Goal: Communication & Community: Answer question/provide support

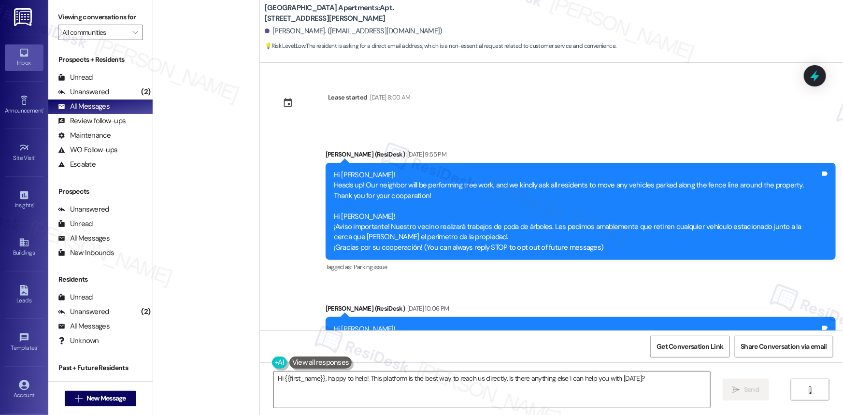
scroll to position [942, 0]
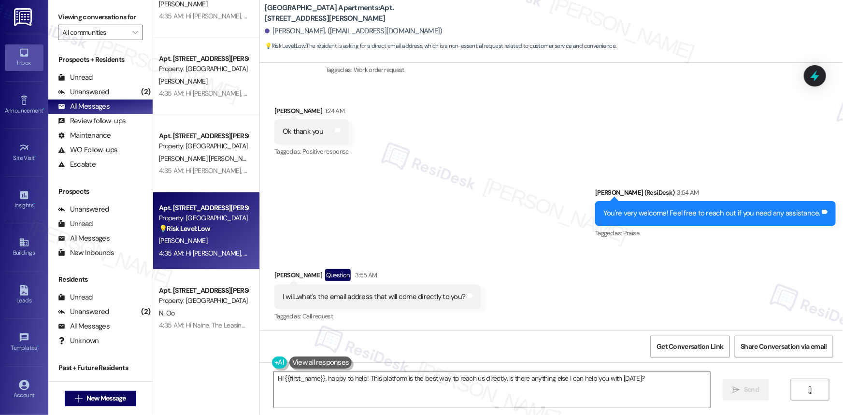
click at [485, 295] on div "Received via SMS [PERSON_NAME] Question 3:55 AM I will...what's the email addre…" at bounding box center [551, 289] width 583 height 84
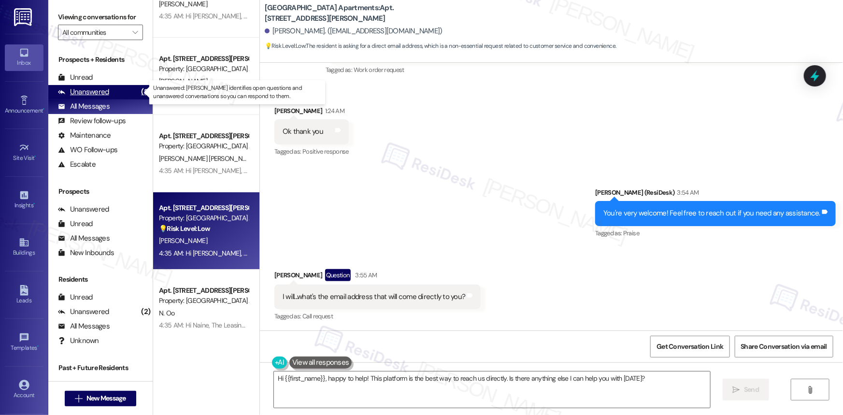
click at [98, 91] on div "Unanswered" at bounding box center [83, 92] width 51 height 10
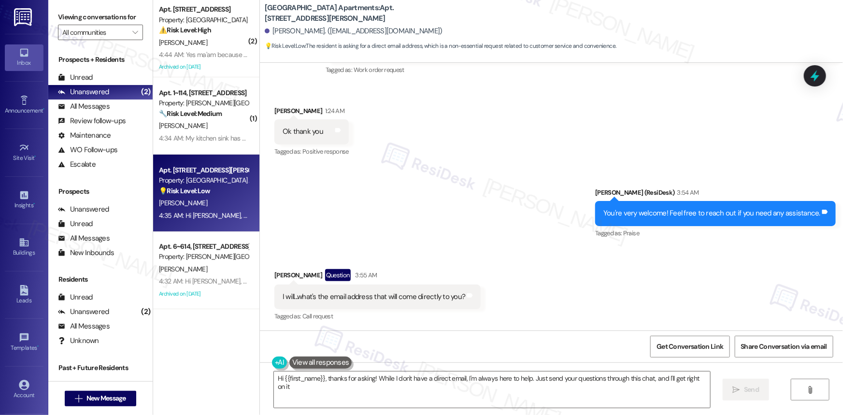
type textarea "Hi {{first_name}}, thanks for asking! While I don't have a direct email, I'm al…"
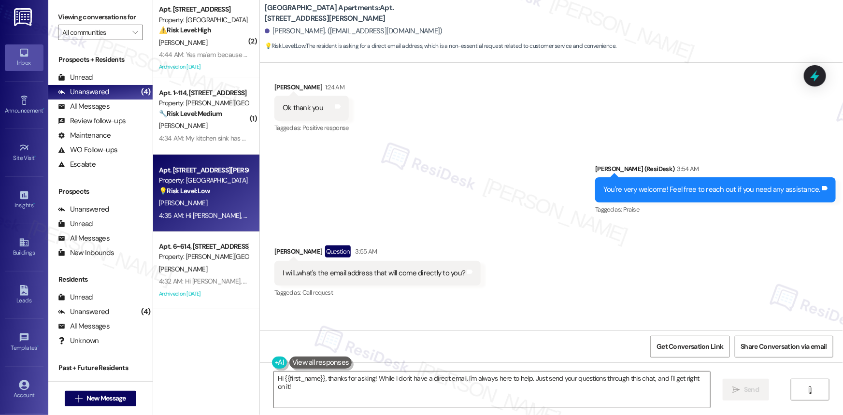
scroll to position [1029, 0]
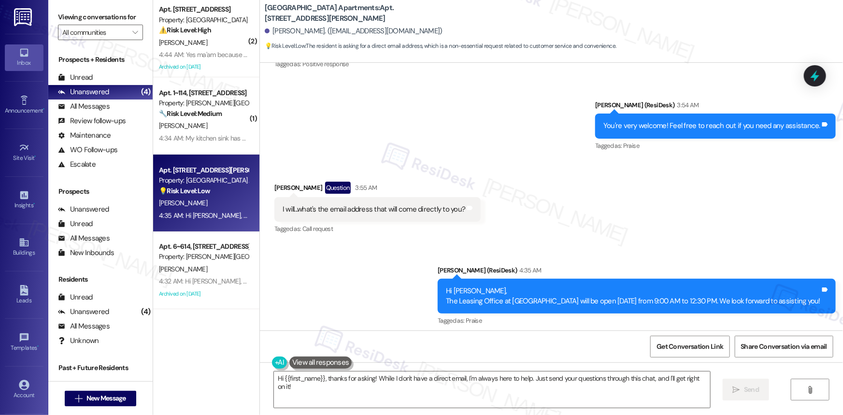
click at [357, 308] on div "Announcement, sent via SMS Sarah (ResiDesk) 4:35 AM Hi Sherell, The Leasing Off…" at bounding box center [551, 290] width 583 height 92
click at [313, 301] on div "Announcement, sent via SMS Sarah (ResiDesk) 4:35 AM Hi Sherell, The Leasing Off…" at bounding box center [551, 290] width 583 height 92
click at [97, 91] on div "Unanswered" at bounding box center [83, 92] width 51 height 10
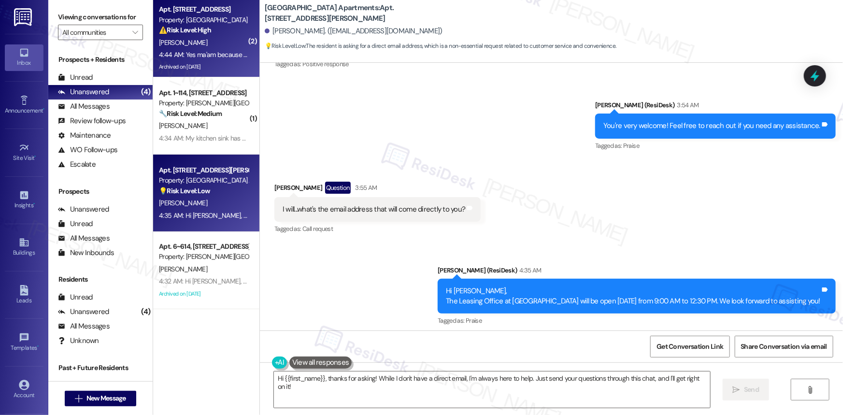
click at [207, 31] on strong "⚠️ Risk Level: High" at bounding box center [185, 30] width 52 height 9
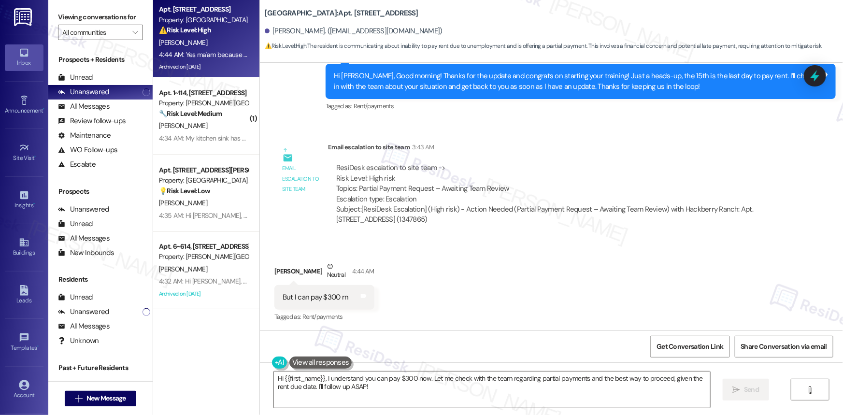
scroll to position [20489, 0]
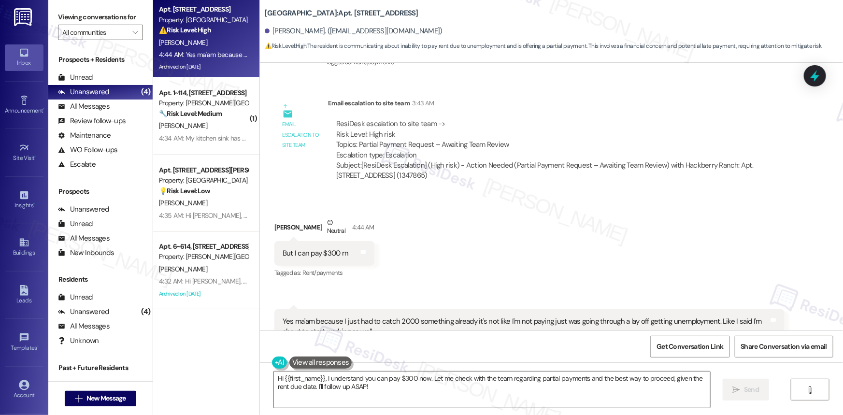
click at [327, 248] on div "But I can pay $300 rn" at bounding box center [316, 253] width 66 height 10
copy div "But I can pay $300 rn Tags and notes"
click at [363, 317] on div "Yes ma'am because I just had to catch 2000 something already it's not like I'm …" at bounding box center [526, 327] width 487 height 21
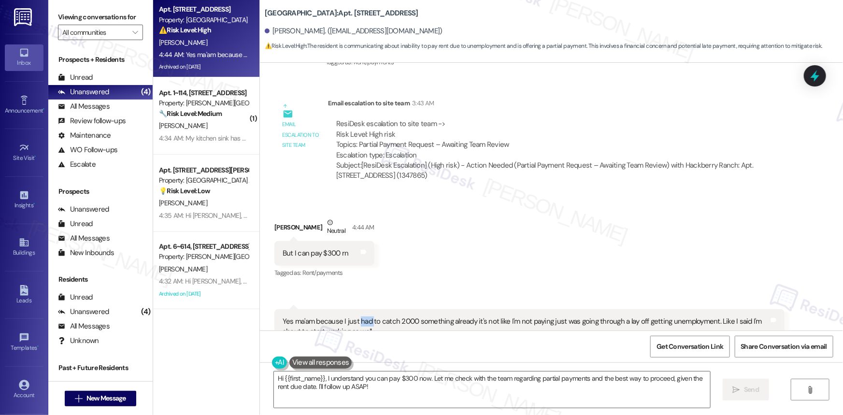
click at [363, 317] on div "Yes ma'am because I just had to catch 2000 something already it's not like I'm …" at bounding box center [526, 327] width 487 height 21
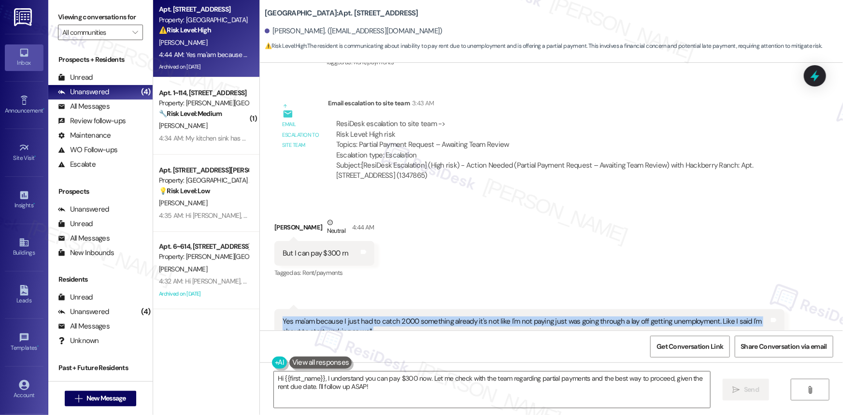
click at [363, 317] on div "Yes ma'am because I just had to catch 2000 something already it's not like I'm …" at bounding box center [526, 327] width 487 height 21
copy div "Yes ma'am because I just had to catch 2000 something already it's not like I'm …"
click at [404, 390] on textarea "Hi {{first_name}}, I understand you can pay $300 now. Let me check with the tea…" at bounding box center [492, 390] width 436 height 36
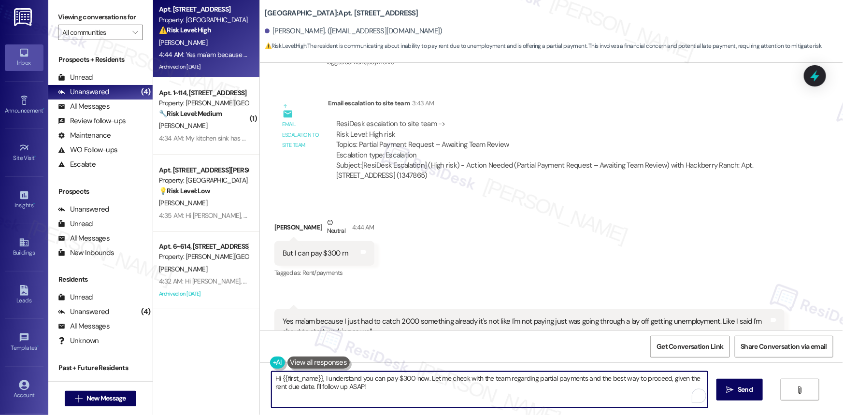
drag, startPoint x: 372, startPoint y: 387, endPoint x: 243, endPoint y: 362, distance: 131.3
click at [243, 361] on div "Apt. 4202, 201 Hackberry St Property: Hackberry Ranch ⚠️ Risk Level: High The r…" at bounding box center [498, 207] width 690 height 415
paste textarea "Thanks for letting me know. I’ve already shared this with the team, and as soon…"
click at [341, 388] on textarea "Thanks for letting me know. I’ve already shared this with the team, and as soon…" at bounding box center [490, 390] width 436 height 36
click at [608, 378] on textarea "Thanks for letting me know. I’ve already shared this with the team, and as soon…" at bounding box center [490, 390] width 436 height 36
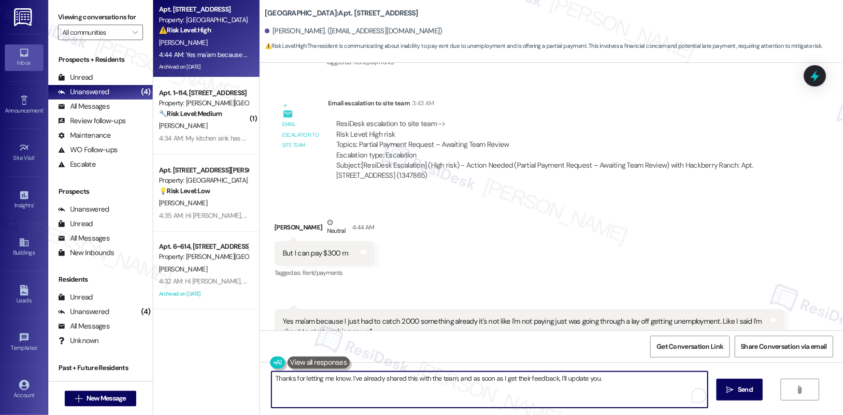
click at [624, 382] on textarea "Thanks for letting me know. I’ve already shared this with the team, and as soon…" at bounding box center [490, 390] width 436 height 36
click at [613, 377] on textarea "Thanks for letting me know. I’ve already shared this with the team, and as soon…" at bounding box center [490, 390] width 436 height 36
click at [609, 379] on textarea "Thanks for letting me know. I’ve already shared this with the team, and as soon…" at bounding box center [490, 390] width 436 height 36
click at [661, 381] on textarea "Thanks for letting me know. I’ve already shared this with the team, and as soon…" at bounding box center [490, 390] width 436 height 36
click at [662, 379] on textarea "Thanks for letting me know. I’ve already shared this with the team, and as soon…" at bounding box center [490, 390] width 436 height 36
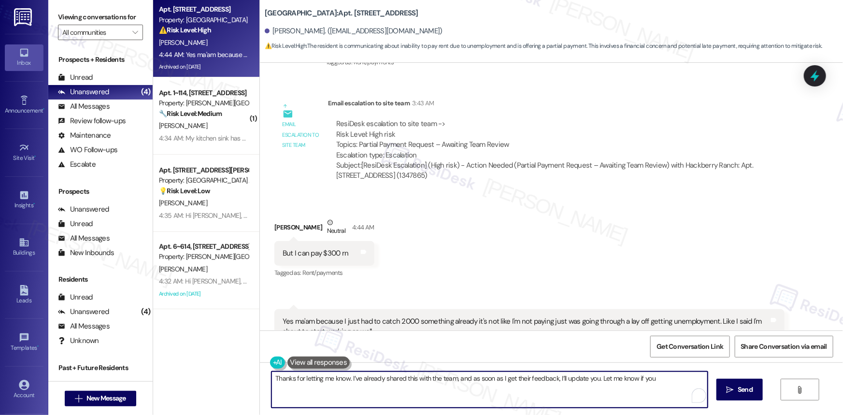
click at [667, 379] on textarea "Thanks for letting me know. I’ve already shared this with the team, and as soon…" at bounding box center [490, 390] width 436 height 36
type textarea "Thanks for letting me know. I’ve already shared this with the team, and as soon…"
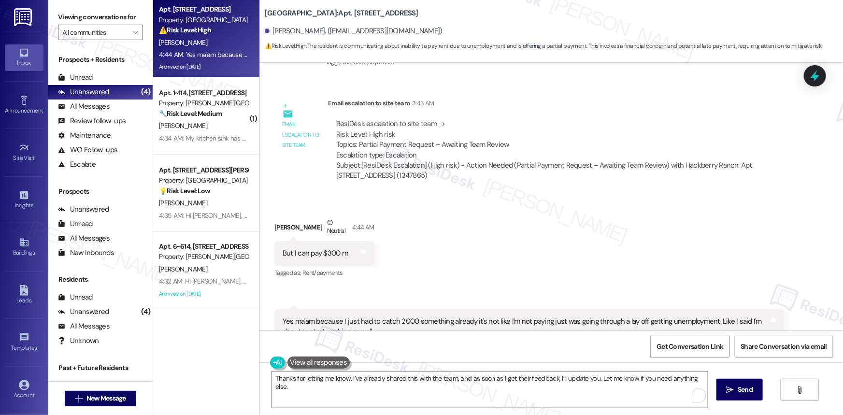
click at [378, 317] on div "Yes ma'am because I just had to catch 2000 something already it's not like I'm …" at bounding box center [526, 327] width 487 height 21
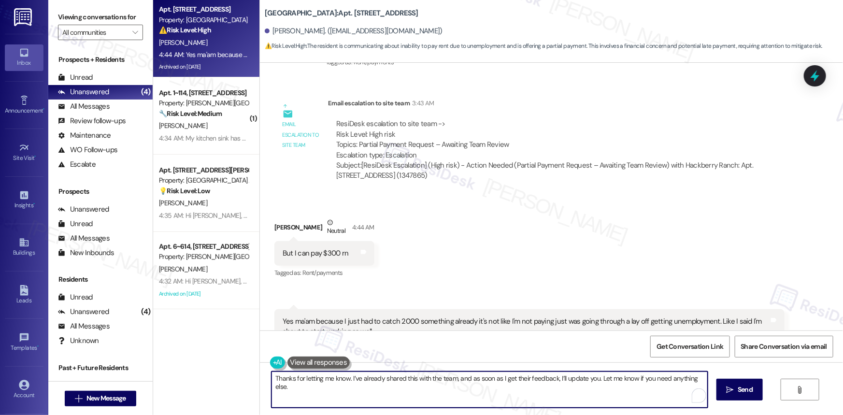
click at [637, 380] on textarea "Thanks for letting me know. I’ve already shared this with the team, and as soon…" at bounding box center [490, 390] width 436 height 36
click at [632, 379] on textarea "Thanks for letting me know. I’ve already shared this with the team, and as soon…" at bounding box center [490, 390] width 436 height 36
click at [618, 375] on textarea "Thanks for letting me know. I’ve already shared this with the team, and as soon…" at bounding box center [490, 390] width 436 height 36
click at [699, 379] on textarea "Thanks for letting me know. I’ve already shared this with the team, and as soon…" at bounding box center [490, 390] width 436 height 36
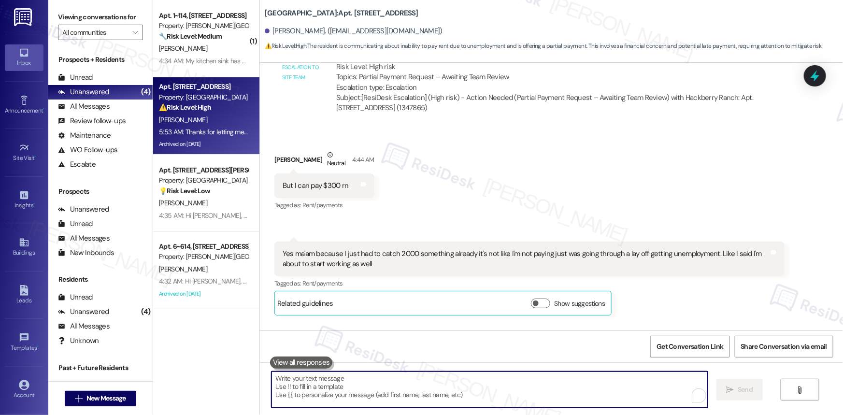
scroll to position [20557, 0]
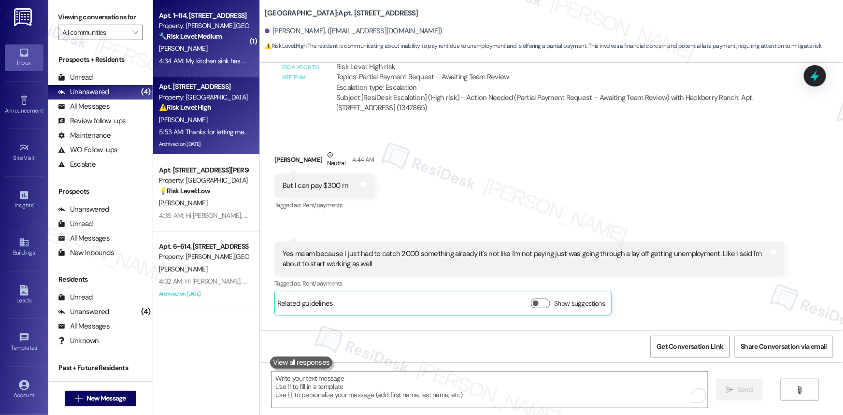
click at [185, 36] on strong "🔧 Risk Level: Medium" at bounding box center [190, 36] width 63 height 9
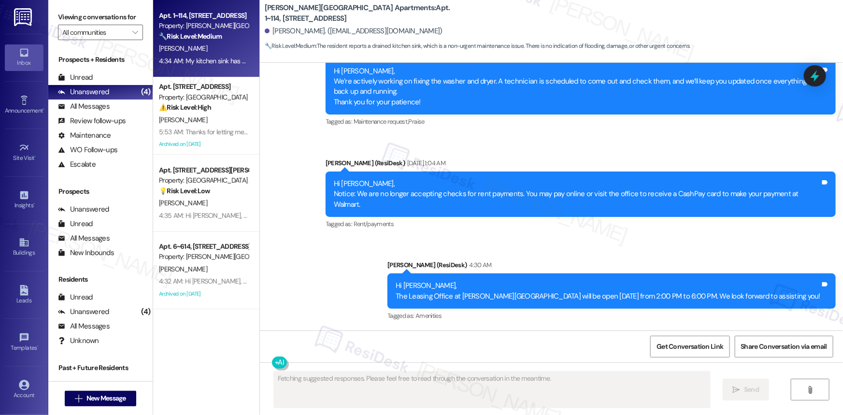
scroll to position [5199, 0]
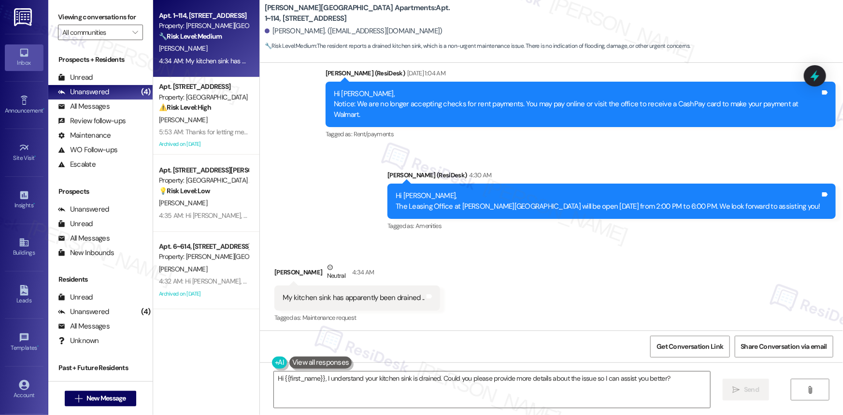
click at [367, 296] on div "My kitchen sink has apparently been drained .." at bounding box center [354, 298] width 142 height 10
copy div "My kitchen sink has apparently been drained .. Tags and notes"
click at [450, 201] on div "Hi Marlyn, The Leasing Office at Alderman Park Apartments will be open tomorrow…" at bounding box center [608, 201] width 425 height 21
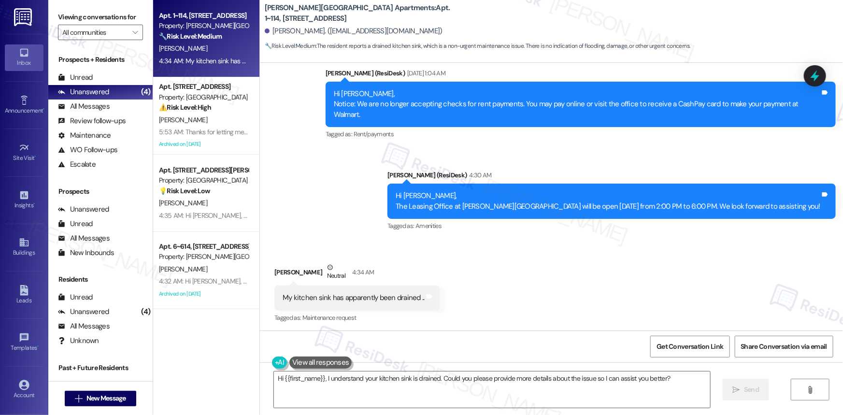
click at [245, 19] on div "Apt. 1~114, 1600 Lansdowne Dr Property: Alderman Park Apartments 🔧 Risk Level: …" at bounding box center [206, 38] width 106 height 77
click at [396, 296] on div "My kitchen sink has apparently been drained .." at bounding box center [354, 298] width 142 height 10
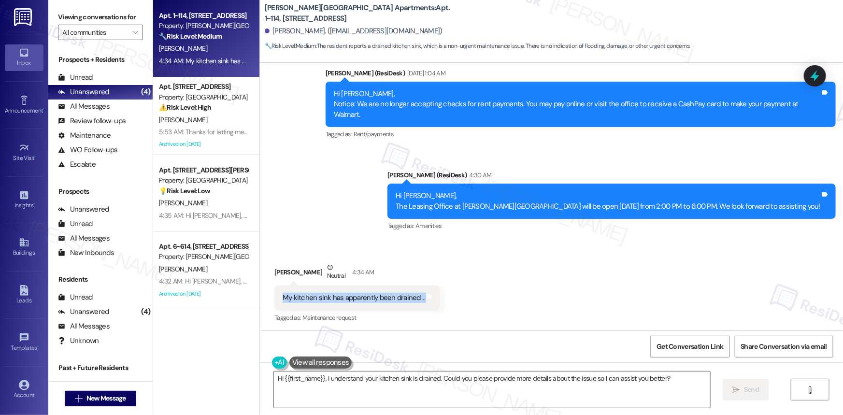
copy div "My kitchen sink has apparently been drained .. Tags and notes"
click at [676, 380] on textarea "Hi {{first_name}}, I understand your kitchen sink is drained. Could you please …" at bounding box center [492, 390] width 436 height 36
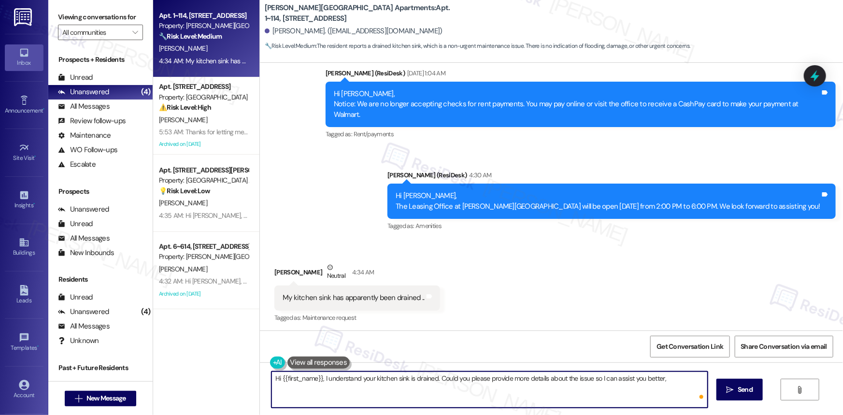
paste textarea "When you say it has “been drained,” do you mean the water won’t stay in the sin…"
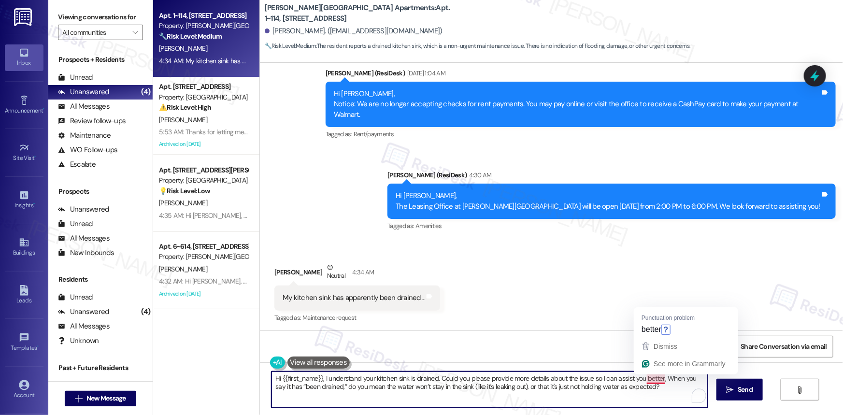
click at [646, 376] on textarea "Hi {{first_name}}, I understand your kitchen sink is drained. Could you please …" at bounding box center [490, 390] width 436 height 36
click at [658, 383] on textarea "Hi {{first_name}}, I understand your kitchen sink is drained. Could you please …" at bounding box center [490, 390] width 436 height 36
click at [663, 385] on textarea "Hi {{first_name}}, I understand your kitchen sink is drained. Could you please …" at bounding box center [490, 390] width 436 height 36
paste textarea "Have you noticed any water leaking under the sink or around the cabinet area?"
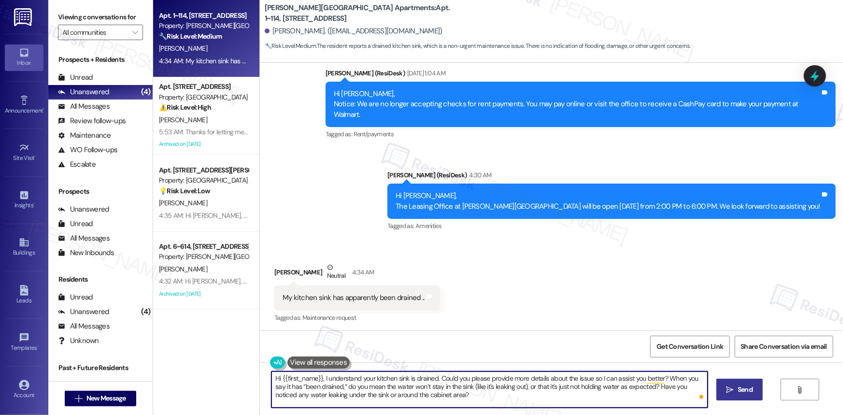
type textarea "Hi {{first_name}}, I understand your kitchen sink is drained. Could you please …"
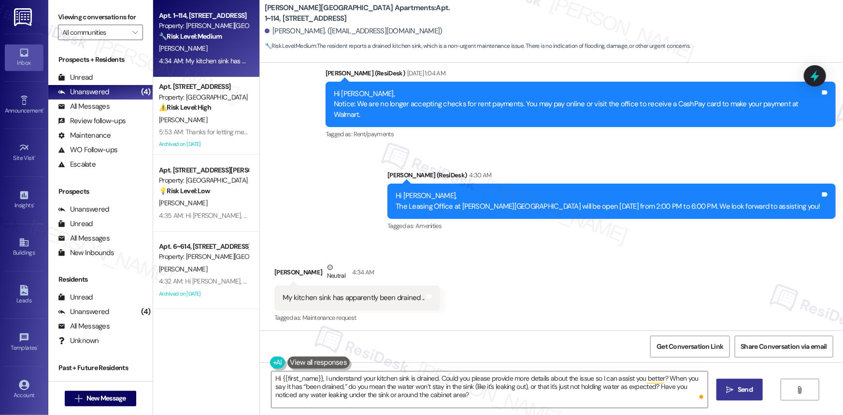
click at [743, 390] on span "Send" at bounding box center [745, 390] width 15 height 10
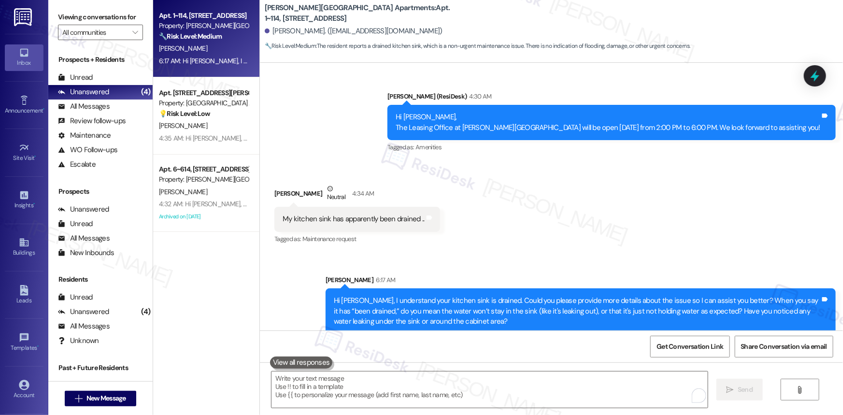
scroll to position [5286, 0]
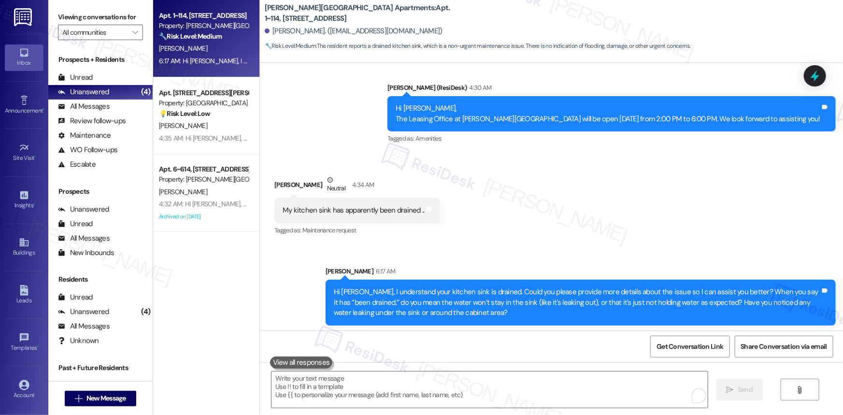
drag, startPoint x: 444, startPoint y: 349, endPoint x: 457, endPoint y: 349, distance: 13.0
click at [445, 349] on div "Get Conversation Link Share Conversation via email" at bounding box center [551, 347] width 583 height 32
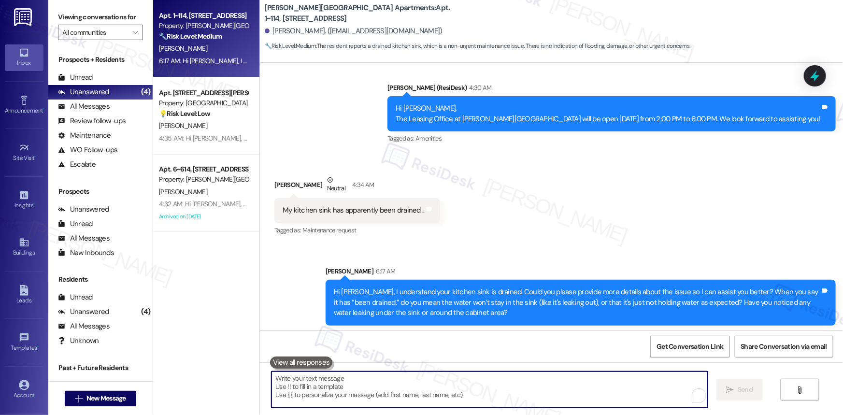
click at [545, 407] on textarea "To enrich screen reader interactions, please activate Accessibility in Grammarl…" at bounding box center [490, 390] width 436 height 36
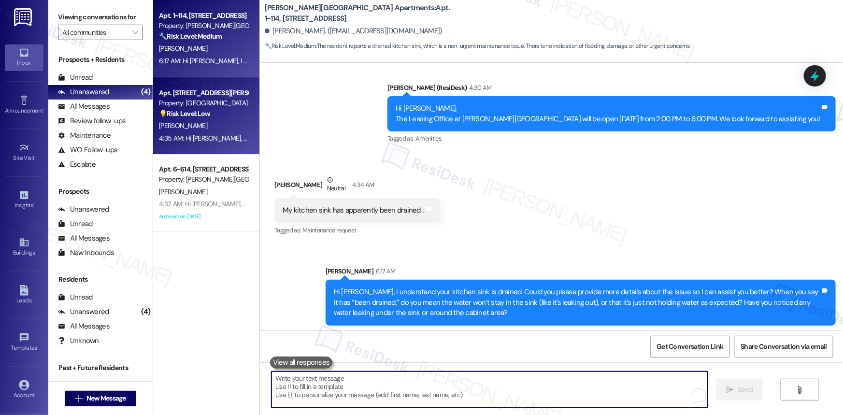
click at [187, 92] on div "Apt. 705, 4060 Barnes Rd S" at bounding box center [203, 93] width 89 height 10
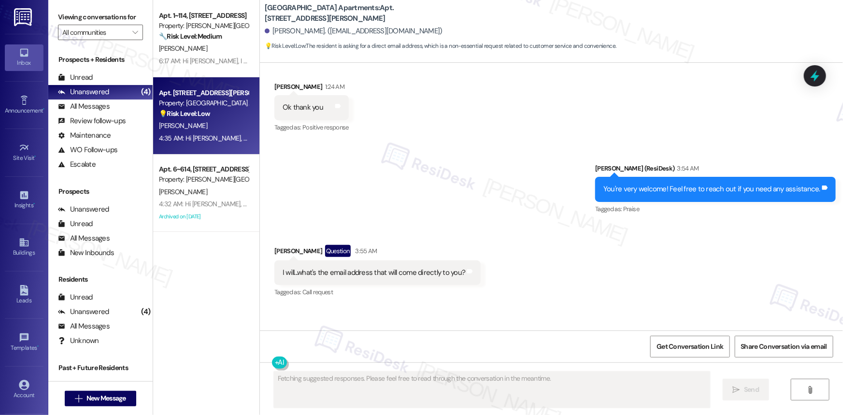
scroll to position [1034, 0]
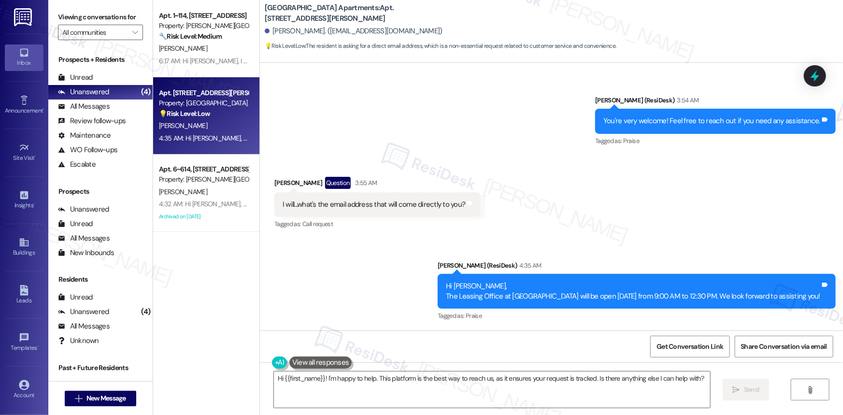
click at [343, 200] on div "I will...what's the email address that will come directly to you?" at bounding box center [374, 205] width 183 height 10
click at [369, 201] on div "I will...what's the email address that will come directly to you?" at bounding box center [374, 205] width 183 height 10
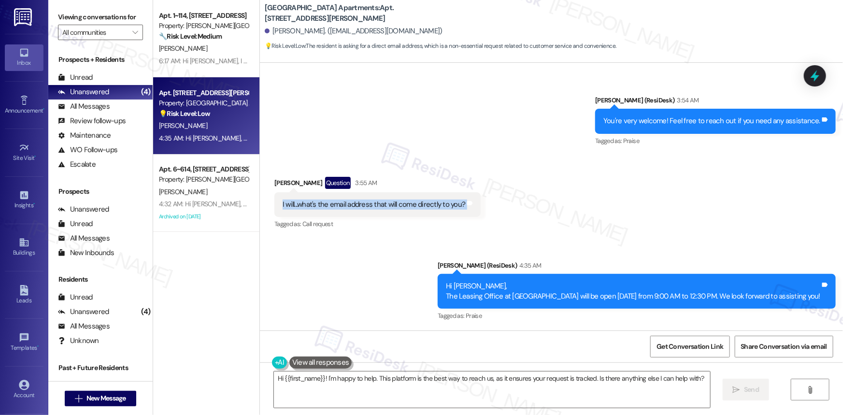
click at [369, 201] on div "I will...what's the email address that will come directly to you?" at bounding box center [374, 205] width 183 height 10
copy div "I will...what's the email address that will come directly to you? Tags and notes"
click at [435, 384] on textarea "Hi {{first_name}}! I'm happy to help. This platform is the best way to reach us…" at bounding box center [492, 390] width 436 height 36
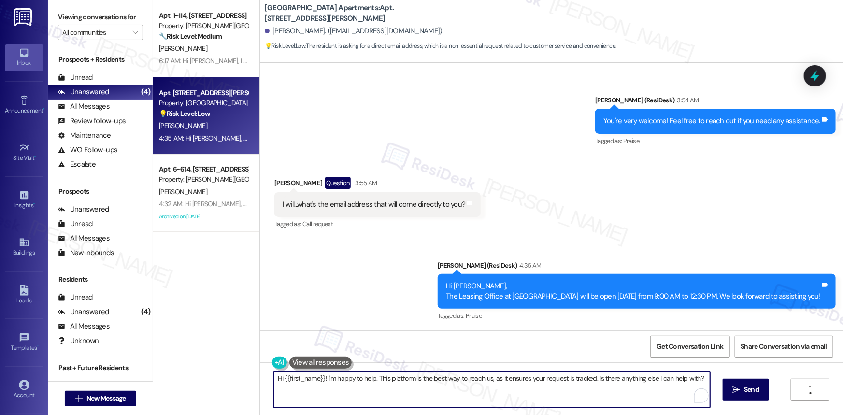
click at [435, 384] on textarea "Hi {{first_name}}! I'm happy to help. This platform is the best way to reach us…" at bounding box center [492, 390] width 436 height 36
paste textarea "I don’t have an email, but you can send me messages right here anytime! 😊"
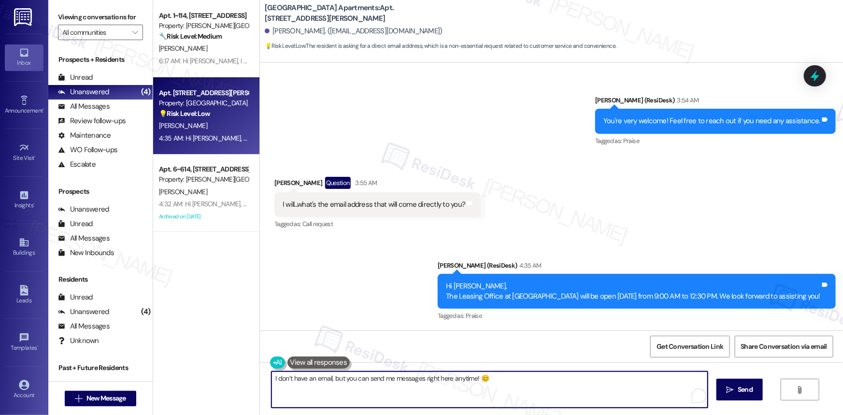
click at [566, 389] on textarea "I don’t have an email, but you can send me messages right here anytime! 😊" at bounding box center [490, 390] width 436 height 36
type textarea "I don’t have an email, but you can send me messages right here anytime! 😊"
click at [745, 391] on span "Send" at bounding box center [745, 390] width 15 height 10
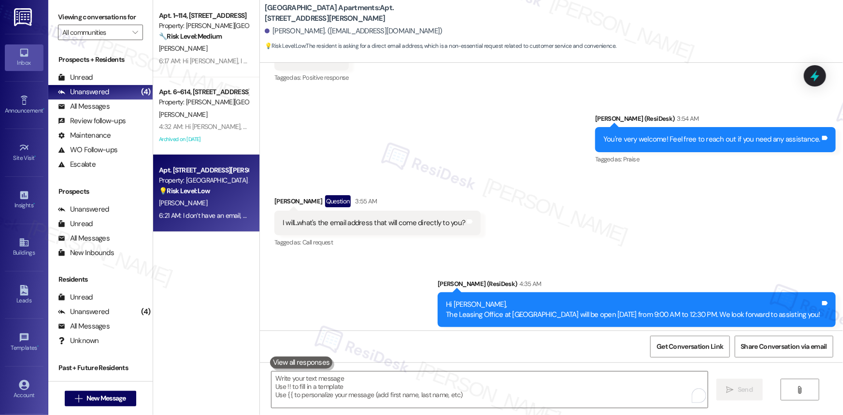
scroll to position [1101, 0]
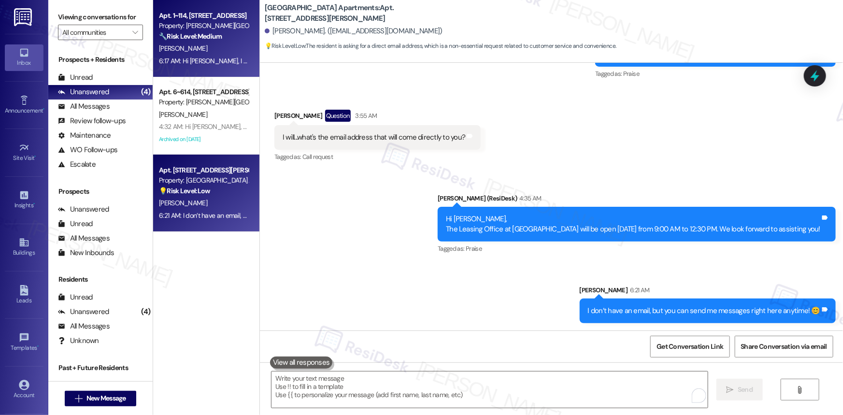
click at [186, 26] on div "Property: [PERSON_NAME][GEOGRAPHIC_DATA] Apartments" at bounding box center [203, 26] width 89 height 10
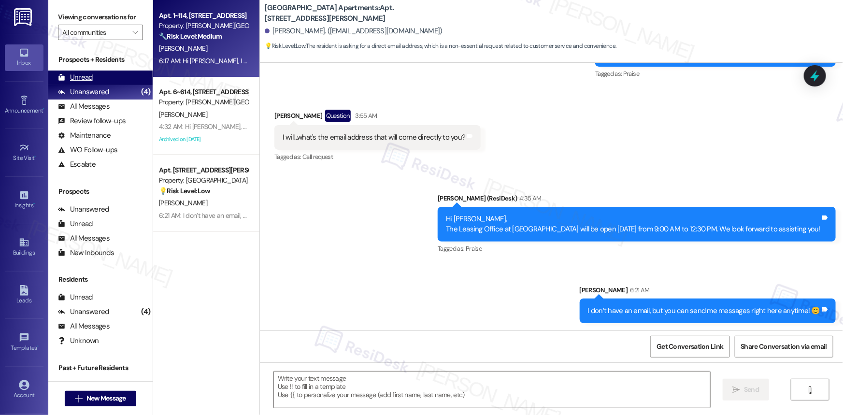
type textarea "Fetching suggested responses. Please feel free to read through the conversation…"
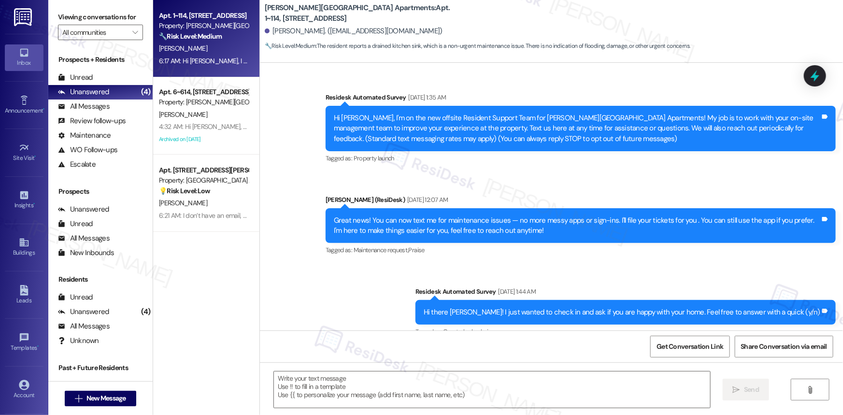
scroll to position [5198, 0]
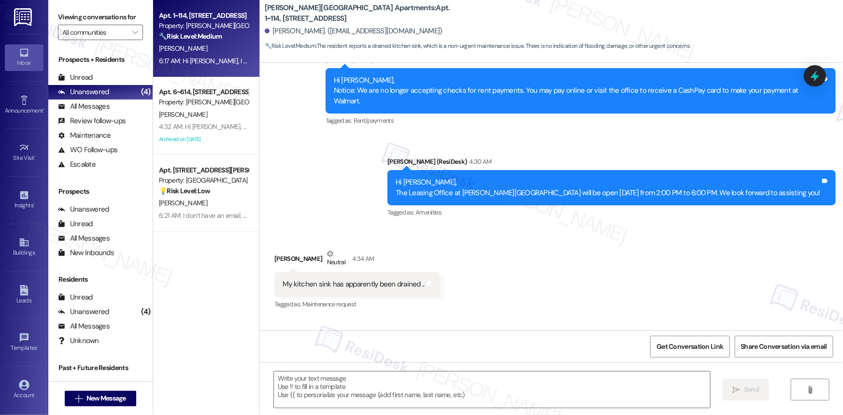
type textarea "Fetching suggested responses. Please feel free to read through the conversation…"
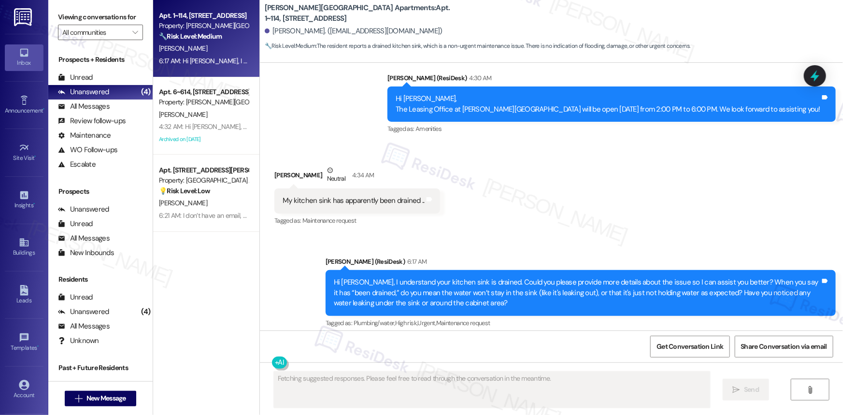
scroll to position [5301, 0]
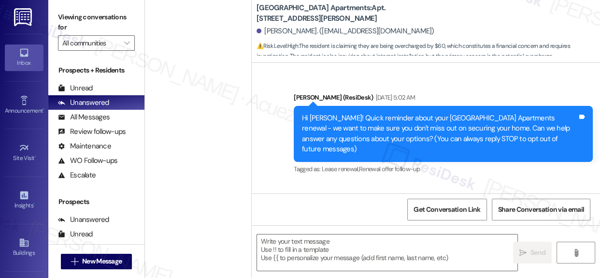
type textarea "Fetching suggested responses. Please feel free to read through the conversation…"
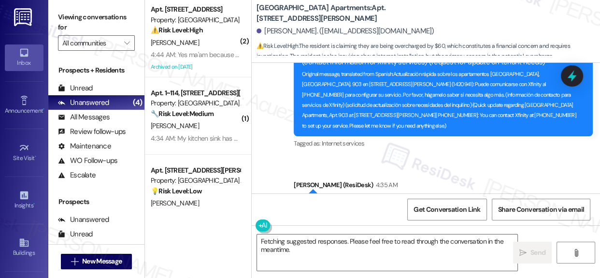
scroll to position [4602, 0]
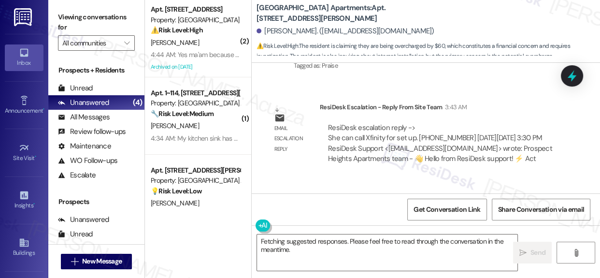
click at [594, 188] on div "Sent via SMS Sarah (ResiDesk) Jul 15, 2025 at 5:02 AM Hi Rocael! Quick reminder…" at bounding box center [426, 128] width 348 height 130
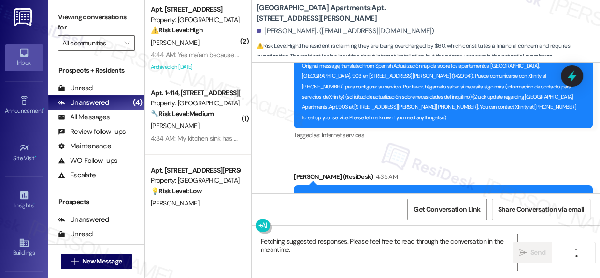
scroll to position [4909, 0]
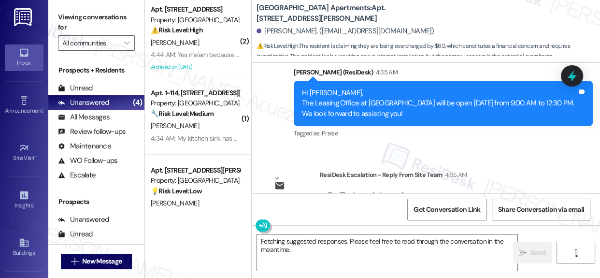
drag, startPoint x: 595, startPoint y: 183, endPoint x: 552, endPoint y: 200, distance: 46.2
click at [595, 203] on div "Get Conversation Link Share Conversation via email" at bounding box center [426, 209] width 348 height 32
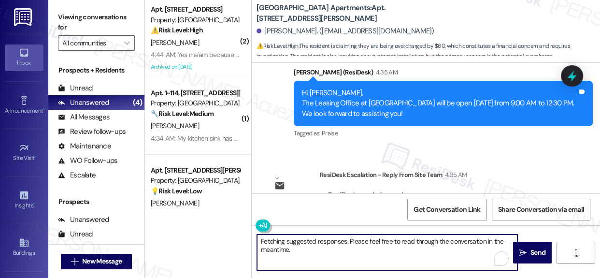
drag, startPoint x: 322, startPoint y: 244, endPoint x: 255, endPoint y: 245, distance: 66.7
click at [255, 245] on div "Fetching suggested responses. Please feel free to read through the conversation…" at bounding box center [382, 252] width 261 height 37
click at [316, 253] on textarea "Fetching suggested responses. Please feel free to read through the conversation…" at bounding box center [387, 252] width 260 height 36
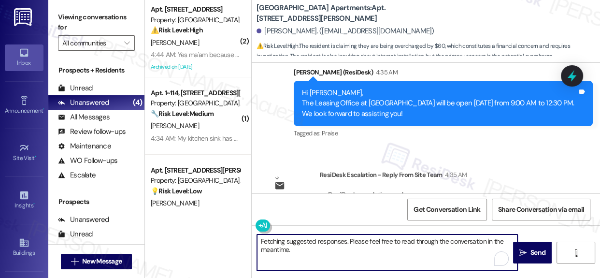
click at [316, 253] on textarea "Fetching suggested responses. Please feel free to read through the conversation…" at bounding box center [387, 252] width 260 height 36
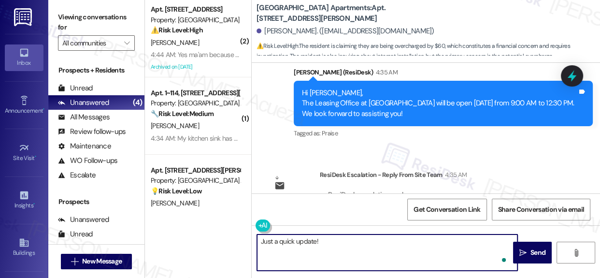
paste textarea "After confirming with the team, I can see that your renewal began on 8/28/25, w…"
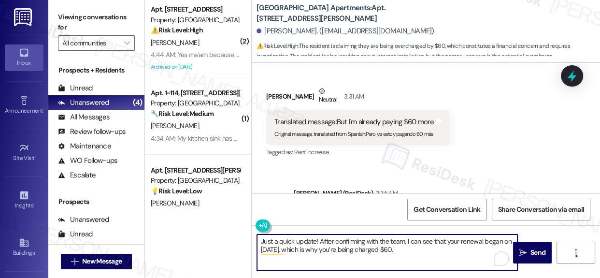
scroll to position [4302, 0]
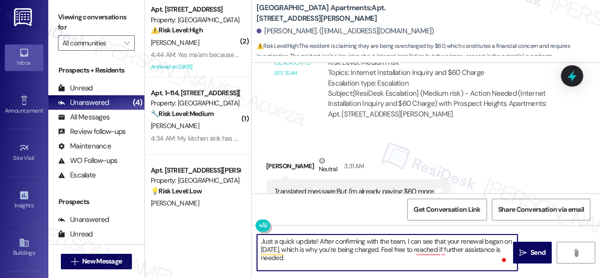
click at [312, 259] on textarea "Just a quick update! After confirming with the team, I can see that your renewa…" at bounding box center [387, 252] width 260 height 36
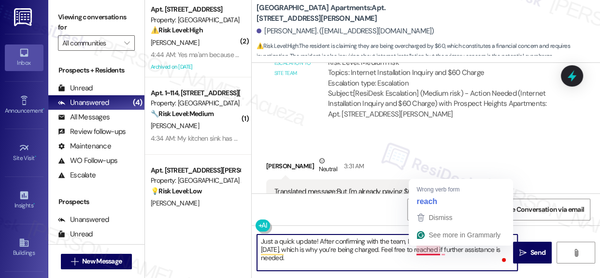
click at [433, 248] on textarea "Just a quick update! After confirming with the team, I can see that your renewa…" at bounding box center [387, 252] width 260 height 36
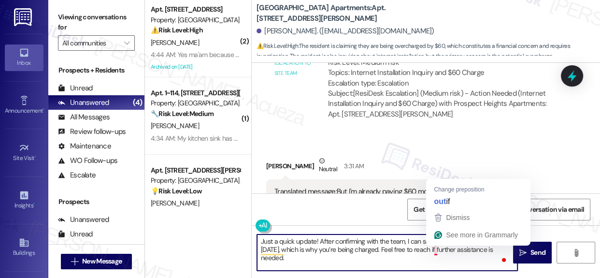
click at [434, 250] on textarea "Just a quick update! After confirming with the team, I can see that your renewa…" at bounding box center [387, 252] width 260 height 36
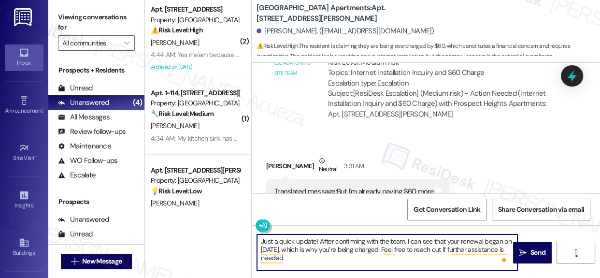
click at [303, 259] on textarea "Just a quick update! After confirming with the team, I can see that your renewa…" at bounding box center [387, 252] width 260 height 36
type textarea "Just a quick update! After confirming with the team, I can see that your renewa…"
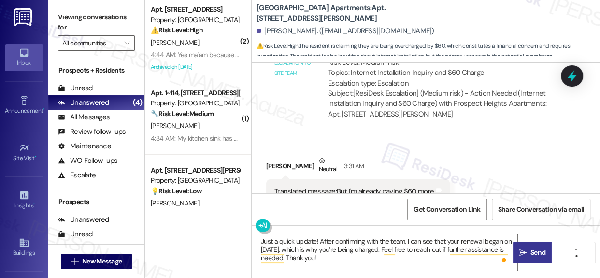
click at [529, 250] on span "Send" at bounding box center [538, 252] width 19 height 10
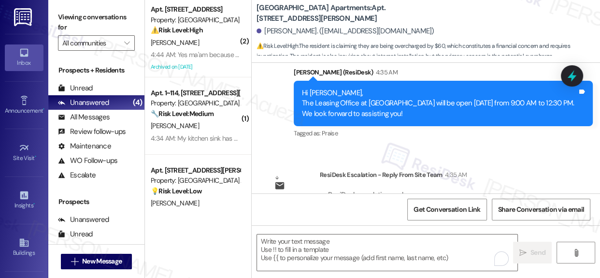
scroll to position [4997, 0]
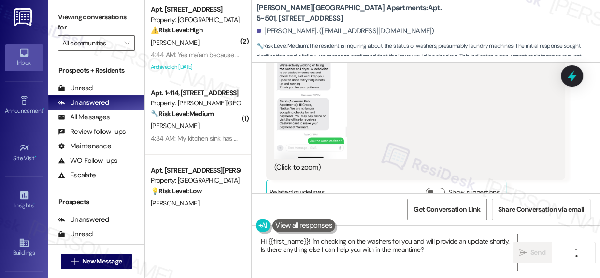
scroll to position [8484, 0]
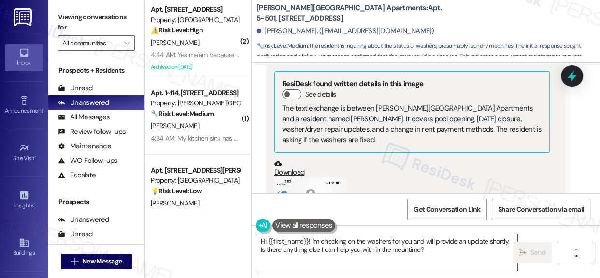
click at [451, 251] on textarea "Hi {{first_name}}! I'm checking on the washers for you and will provide an upda…" at bounding box center [387, 252] width 260 height 36
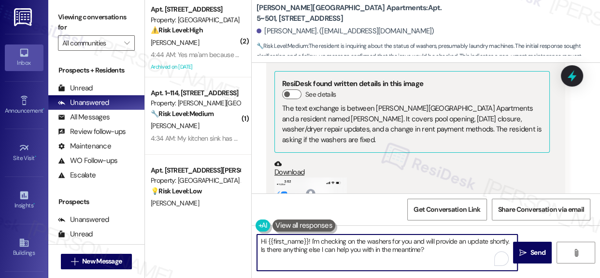
click at [445, 252] on textarea "Hi {{first_name}}! I'm checking on the washers for you and will provide an upda…" at bounding box center [387, 252] width 260 height 36
click at [440, 253] on textarea "Hi {{first_name}}! I'm checking on the washers for you and will provide an upda…" at bounding box center [387, 252] width 260 height 36
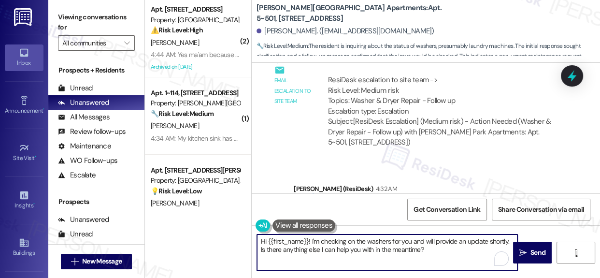
scroll to position [9055, 0]
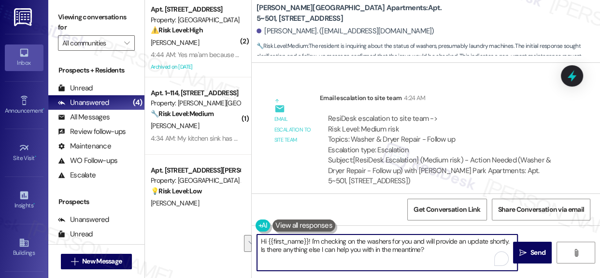
drag, startPoint x: 311, startPoint y: 240, endPoint x: 424, endPoint y: 264, distance: 116.2
click at [424, 264] on textarea "Hi {{first_name}}! I'm checking on the washers for you and will provide an upda…" at bounding box center [387, 252] width 260 height 36
click at [442, 257] on textarea "Hi {{first_name}}! I'm checking on the washers for you and will provide an upda…" at bounding box center [387, 252] width 260 height 36
click at [448, 251] on textarea "Hi {{first_name}}! I'm checking on the washers for you and will provide an upda…" at bounding box center [387, 252] width 260 height 36
click at [438, 251] on textarea "Hi {{first_name}}! I'm checking on the washers for you and will provide an upda…" at bounding box center [387, 252] width 260 height 36
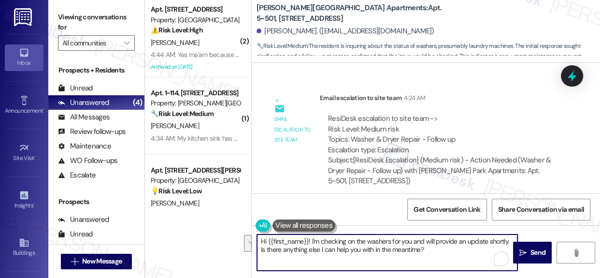
click at [430, 251] on textarea "Hi {{first_name}}! I'm checking on the washers for you and will provide an upda…" at bounding box center [387, 252] width 260 height 36
drag, startPoint x: 428, startPoint y: 249, endPoint x: 214, endPoint y: 233, distance: 214.2
click at [229, 233] on div "( 2 ) Apt. 4202, 201 Hackberry St Property: Hackberry Ranch ⚠️ Risk Level: High…" at bounding box center [372, 139] width 455 height 278
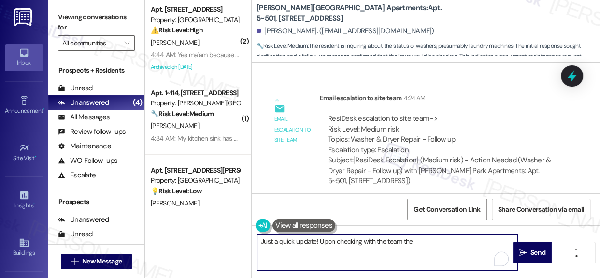
paste textarea "Repairs have been completed."
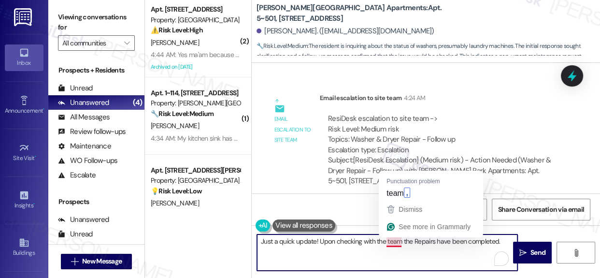
click at [388, 240] on textarea "Just a quick update! Upon checking with the team the Repairs have been complete…" at bounding box center [387, 252] width 260 height 36
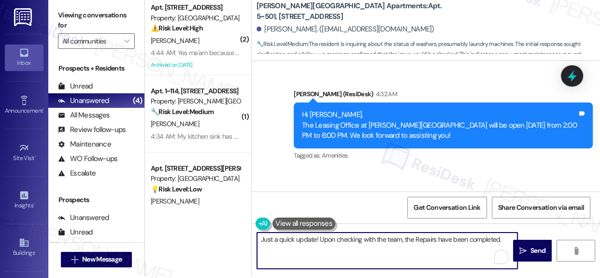
scroll to position [5, 0]
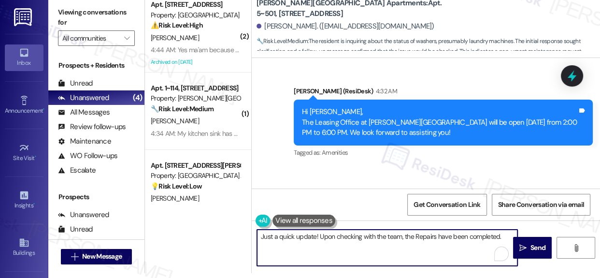
click at [498, 237] on textarea "Just a quick update! Upon checking with the team, the Repairs have been complet…" at bounding box center [387, 248] width 260 height 36
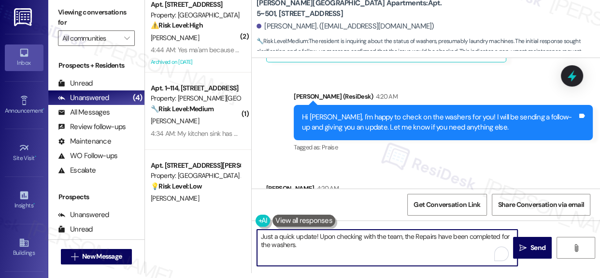
scroll to position [8700, 0]
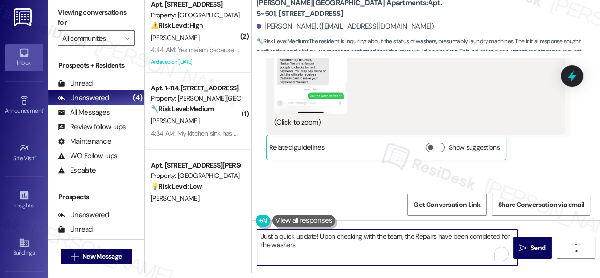
click at [331, 249] on textarea "Just a quick update! Upon checking with the team, the Repairs have been complet…" at bounding box center [387, 248] width 260 height 36
click at [299, 243] on textarea "Just a quick update! Upon checking with the team, the Repairs have been complet…" at bounding box center [387, 248] width 260 height 36
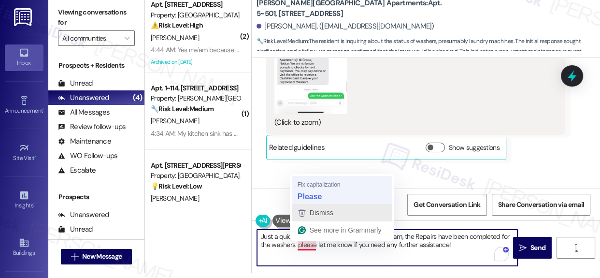
type textarea "Just a quick update! Upon checking with the team, the Repairs have been complet…"
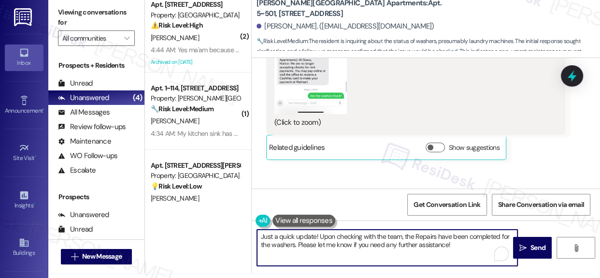
drag, startPoint x: 460, startPoint y: 247, endPoint x: 274, endPoint y: 243, distance: 186.6
click at [252, 236] on div "Just a quick update! Upon checking with the team, the Repairs have been complet…" at bounding box center [382, 247] width 261 height 37
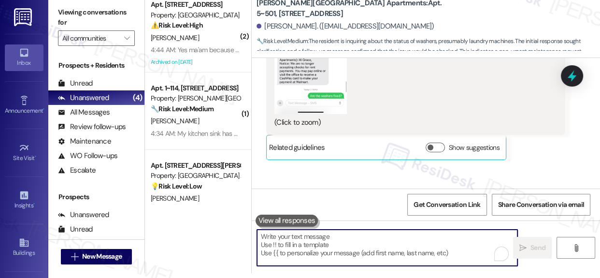
paste textarea "Just wanted to give you a quick update! The team has confirmed that the washer …"
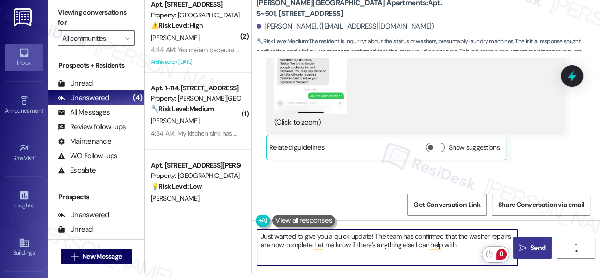
type textarea "Just wanted to give you a quick update! The team has confirmed that the washer …"
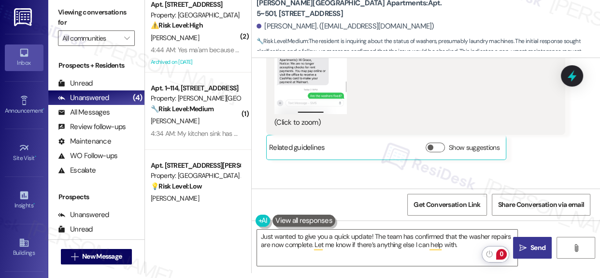
click at [532, 248] on span "Send" at bounding box center [538, 248] width 15 height 10
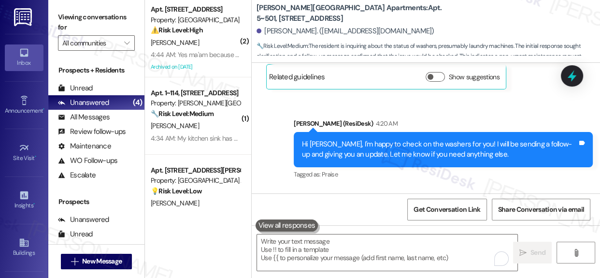
scroll to position [9265, 0]
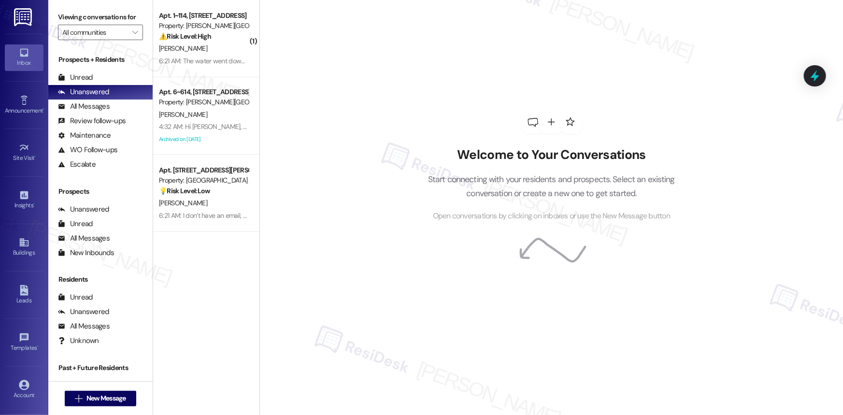
click at [176, 29] on div "Property: [PERSON_NAME][GEOGRAPHIC_DATA] Apartments" at bounding box center [203, 26] width 89 height 10
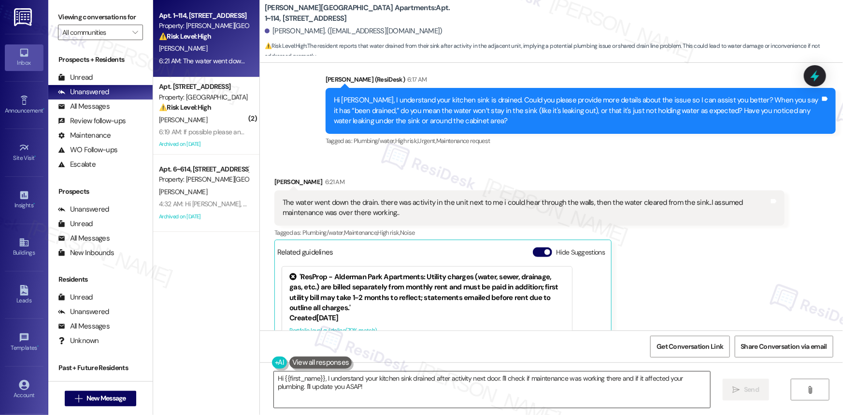
click at [373, 386] on textarea "Hi {{first_name}}, I understand your kitchen sink drained after activity next d…" at bounding box center [492, 390] width 436 height 36
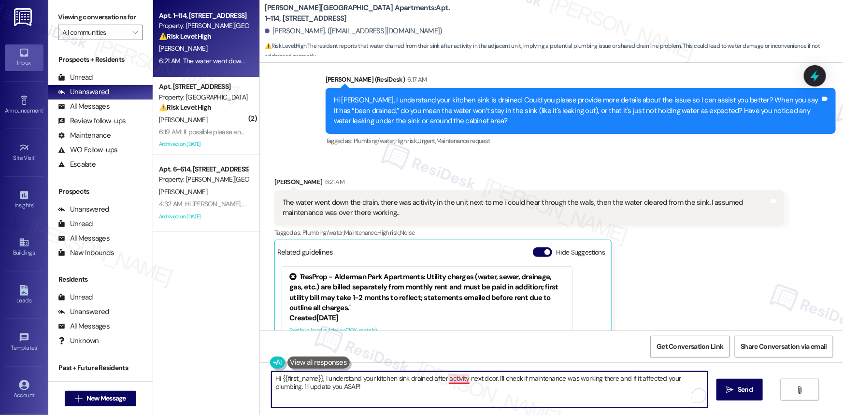
click at [455, 381] on textarea "Hi {{first_name}}, I understand your kitchen sink drained after activity next d…" at bounding box center [490, 390] width 436 height 36
click at [397, 384] on textarea "Hi {{first_name}}, I understand your kitchen sink drained after the activity ne…" at bounding box center [490, 390] width 436 height 36
click at [388, 388] on textarea "Hi {{first_name}}, I understand your kitchen sink drained after the activity ne…" at bounding box center [490, 390] width 436 height 36
click at [368, 394] on textarea "Hi {{first_name}}, I understand your kitchen sink drained after the activity ne…" at bounding box center [490, 390] width 436 height 36
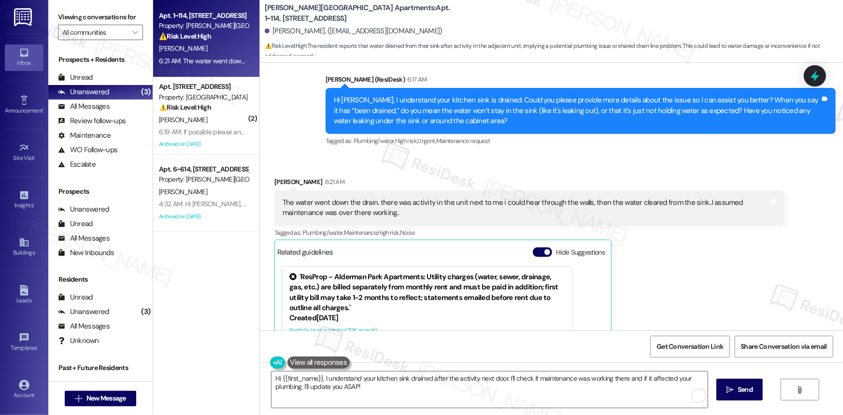
click at [339, 198] on div "The water went down the drain. there was activity in the unit next to me i coul…" at bounding box center [526, 208] width 487 height 21
click at [340, 199] on div "The water went down the drain. there was activity in the unit next to me i coul…" at bounding box center [526, 208] width 487 height 21
click at [339, 201] on div "The water went down the drain. there was activity in the unit next to me i coul…" at bounding box center [526, 208] width 487 height 21
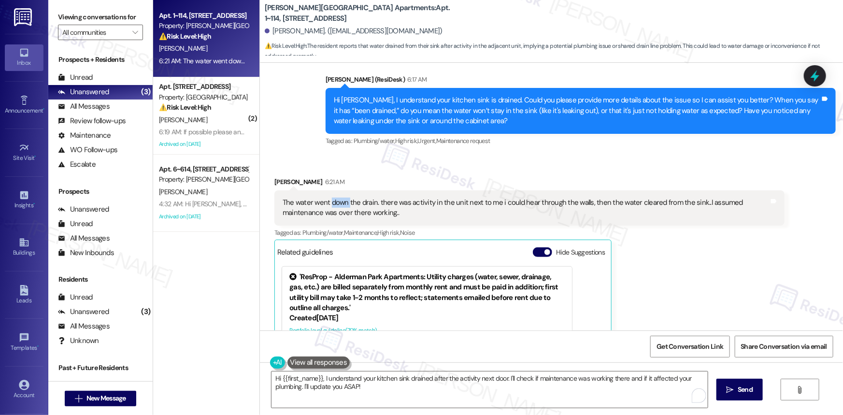
click at [339, 201] on div "The water went down the drain. there was activity in the unit next to me i coul…" at bounding box center [526, 208] width 487 height 21
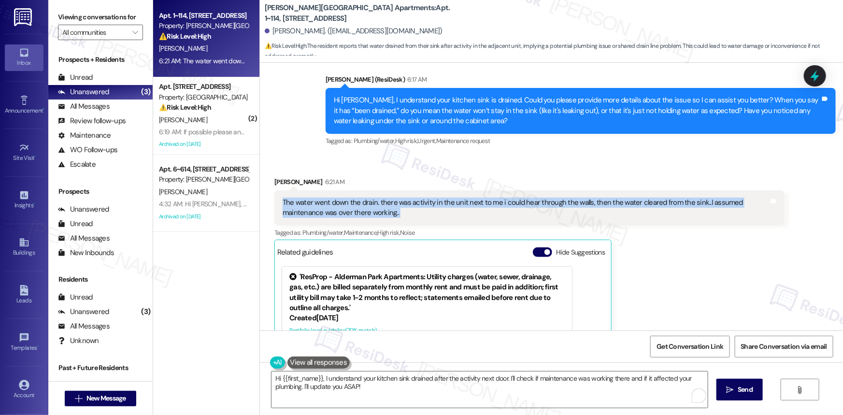
click at [339, 201] on div "The water went down the drain. there was activity in the unit next to me i coul…" at bounding box center [526, 208] width 487 height 21
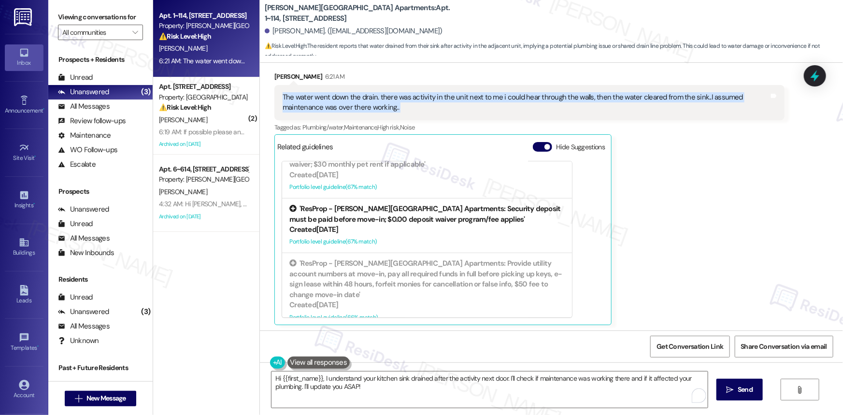
scroll to position [69, 0]
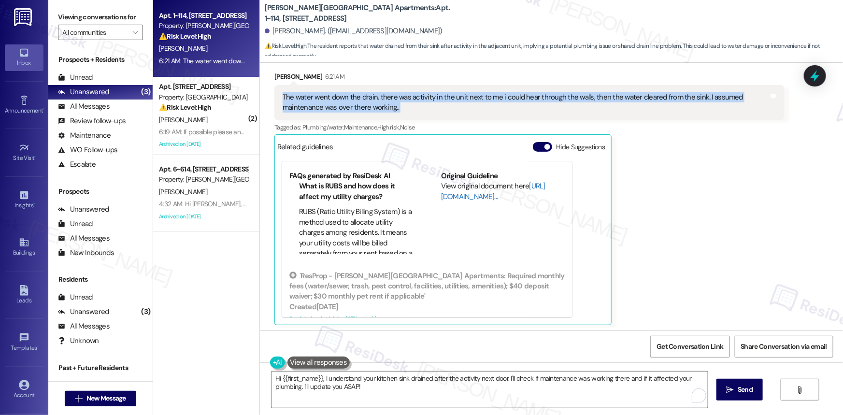
click at [446, 194] on link "[URL][DOMAIN_NAME]…" at bounding box center [493, 191] width 104 height 20
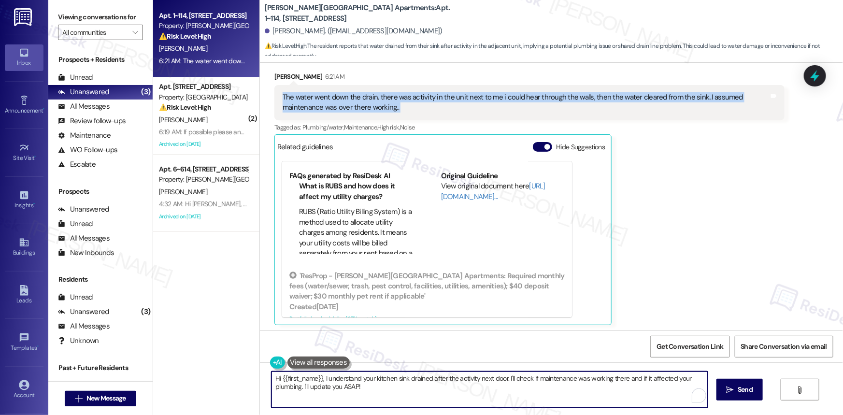
click at [439, 392] on textarea "Hi {{first_name}}, I understand your kitchen sink drained after the activity ne…" at bounding box center [490, 390] width 436 height 36
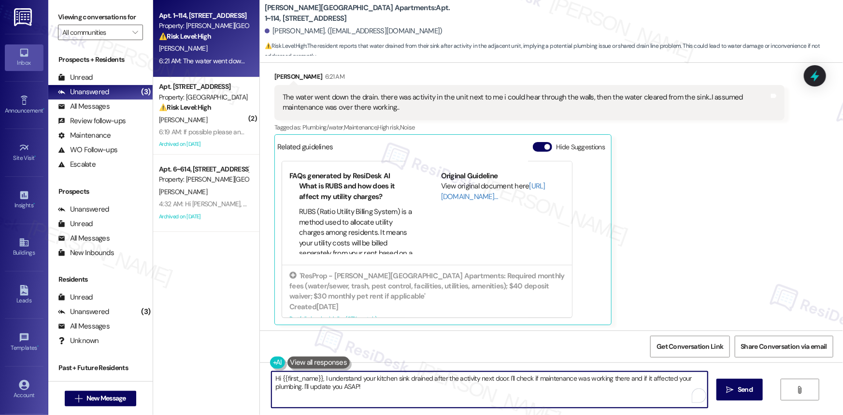
click at [504, 385] on textarea "Hi {{first_name}}, I understand your kitchen sink drained after the activity ne…" at bounding box center [490, 390] width 436 height 36
drag, startPoint x: 341, startPoint y: 387, endPoint x: 358, endPoint y: 387, distance: 16.4
click at [358, 387] on textarea "Hi {{first_name}}, I understand your kitchen sink drained after the activity ne…" at bounding box center [490, 390] width 436 height 36
drag, startPoint x: 364, startPoint y: 391, endPoint x: 345, endPoint y: 389, distance: 19.4
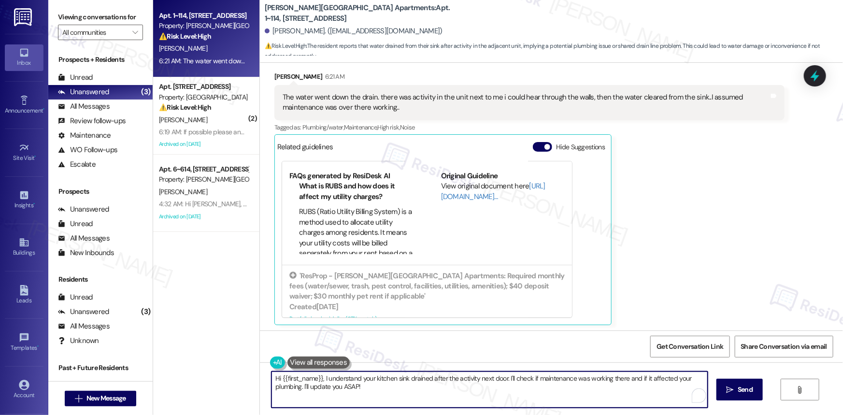
click at [364, 391] on textarea "Hi {{first_name}}, I understand your kitchen sink drained after the activity ne…" at bounding box center [490, 390] width 436 height 36
click at [395, 391] on textarea "Hi {{first_name}}, I understand your kitchen sink drained after the activity ne…" at bounding box center [490, 390] width 436 height 36
click at [417, 382] on textarea "Hi {{first_name}}, I understand your kitchen sink drained after the activity ne…" at bounding box center [490, 390] width 436 height 36
click at [343, 387] on textarea "Hi {{first_name}}, I understand your kitchen sink drained after the activity ne…" at bounding box center [490, 390] width 436 height 36
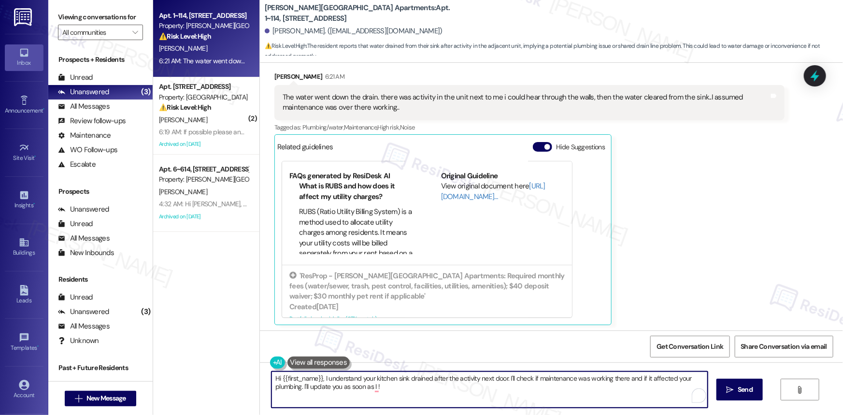
click at [494, 388] on textarea "Hi {{first_name}}, I understand your kitchen sink drained after the activity ne…" at bounding box center [490, 390] width 436 height 36
click at [368, 384] on textarea "Hi {{first_name}}, I understand your kitchen sink drained after the activity ne…" at bounding box center [490, 390] width 436 height 36
click at [374, 388] on textarea "Hi {{first_name}}, I understand your kitchen sink drained after the activity ne…" at bounding box center [490, 390] width 436 height 36
type textarea "Hi {{first_name}}, I understand your kitchen sink drained after the activity ne…"
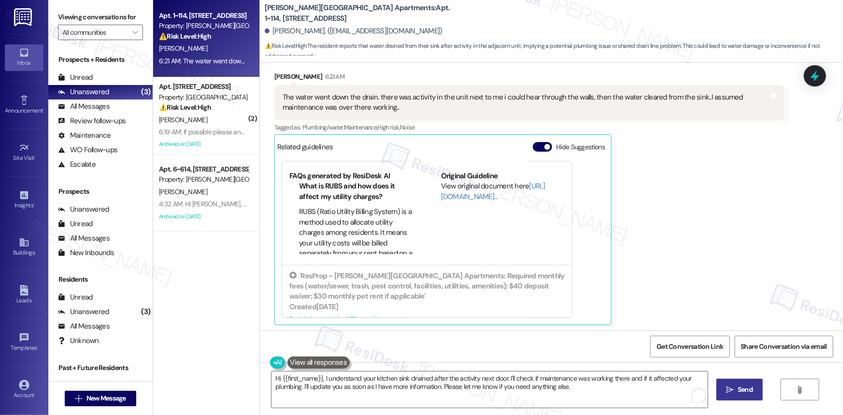
click at [743, 389] on span "Send" at bounding box center [745, 390] width 15 height 10
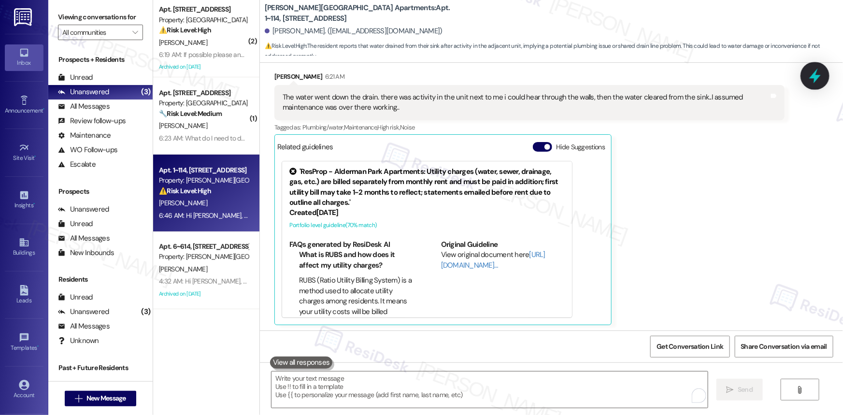
click at [822, 77] on icon at bounding box center [815, 76] width 16 height 16
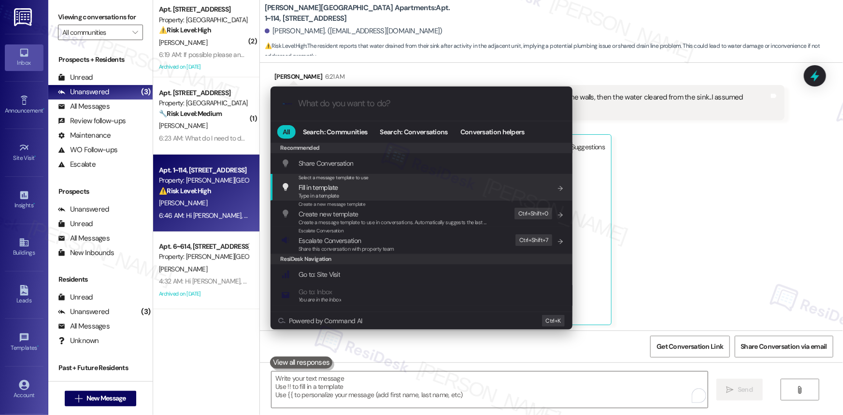
click at [779, 247] on div ".cls-1{fill:#0a055f;}.cls-2{fill:#0cc4c4;} resideskLogoBlueOrange All Search: C…" at bounding box center [421, 207] width 843 height 415
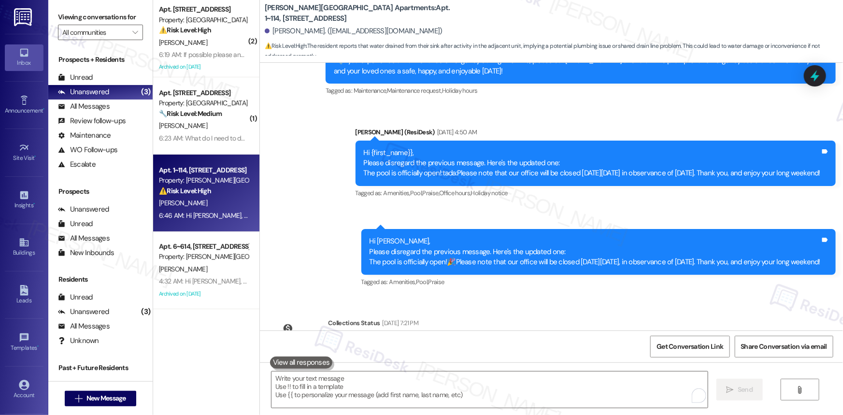
scroll to position [4739, 0]
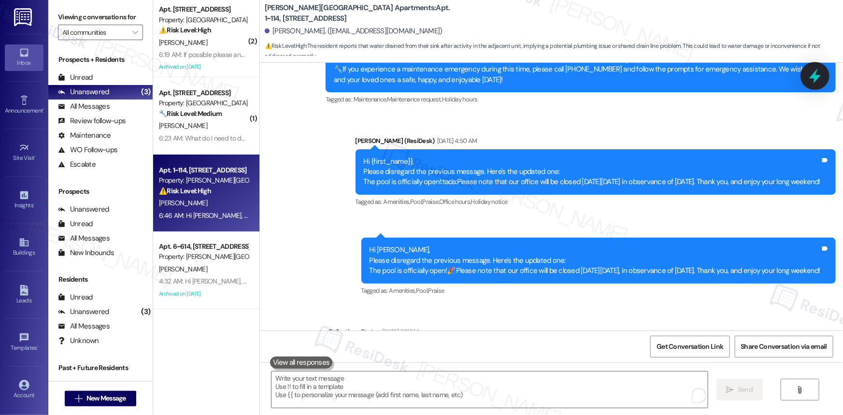
click at [818, 74] on icon at bounding box center [815, 76] width 16 height 16
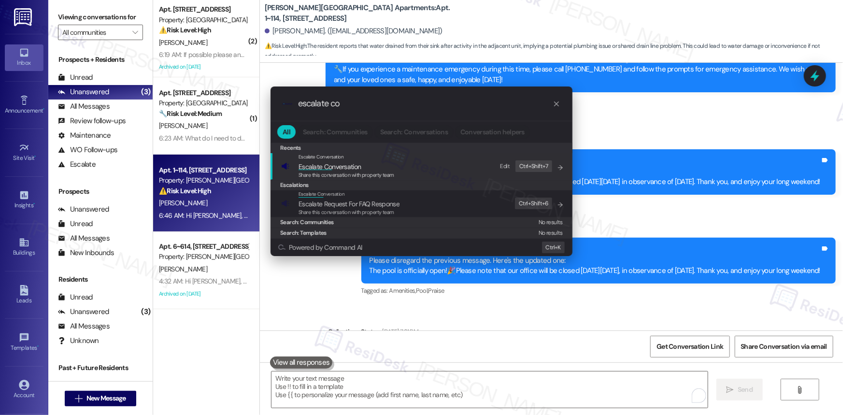
type input "escalate co"
click at [350, 170] on span "Escalate Co nversation" at bounding box center [330, 166] width 62 height 9
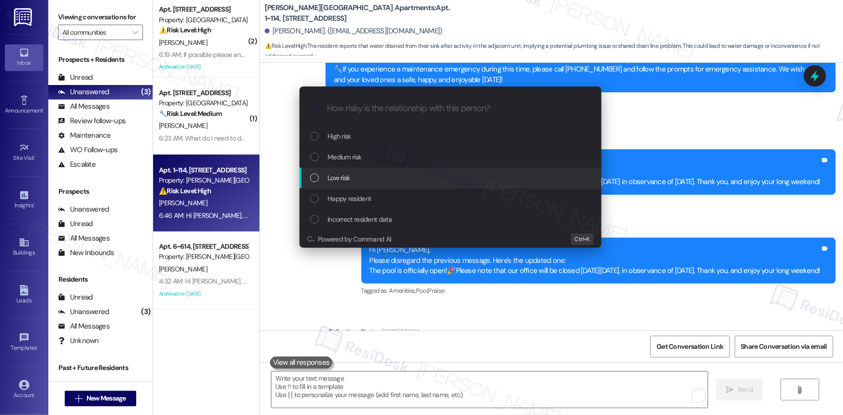
click at [316, 174] on div "List of options" at bounding box center [314, 177] width 9 height 9
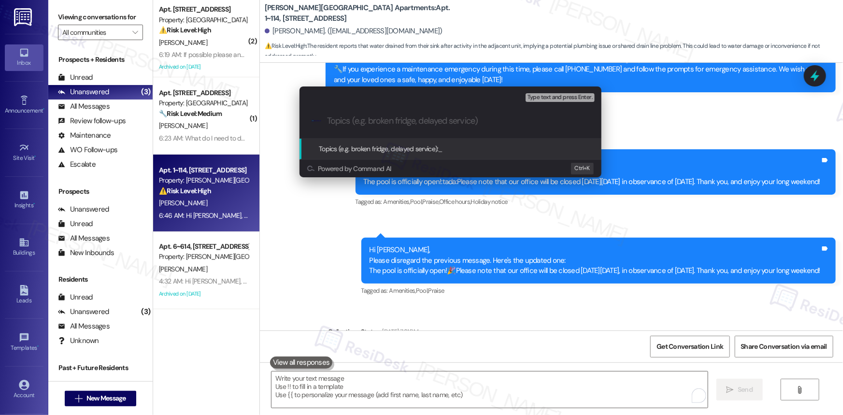
click at [410, 120] on input "Topics (e.g. broken fridge, delayed service)" at bounding box center [458, 121] width 262 height 10
paste input "Drainage Update"
click at [418, 121] on input "Drainage Update -" at bounding box center [454, 121] width 255 height 10
click at [423, 125] on input "Drainage Update -" at bounding box center [454, 121] width 255 height 10
drag, startPoint x: 329, startPoint y: 119, endPoint x: 331, endPoint y: 129, distance: 10.0
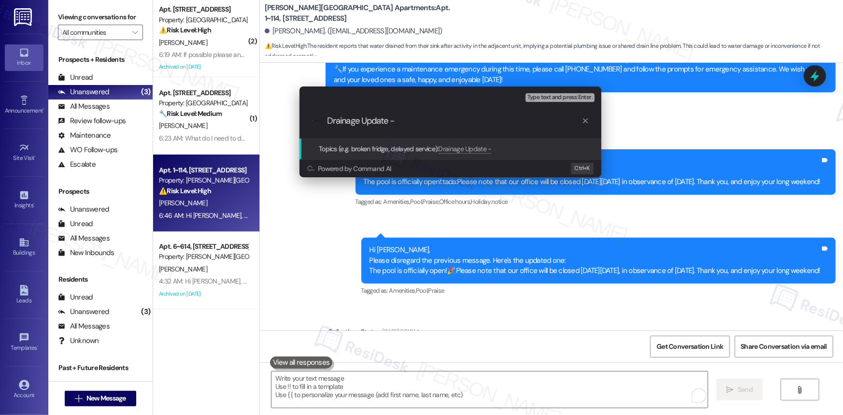
click at [329, 120] on input "Drainage Update -" at bounding box center [454, 121] width 255 height 10
click at [485, 123] on input "Requested Drainage Update -" at bounding box center [454, 121] width 255 height 10
click at [368, 124] on input "Requested Drainage Update" at bounding box center [454, 121] width 255 height 10
type input "Requesting Drainage Update"
click at [406, 147] on span "Topics (e.g. broken fridge, delayed service):" at bounding box center [379, 148] width 120 height 9
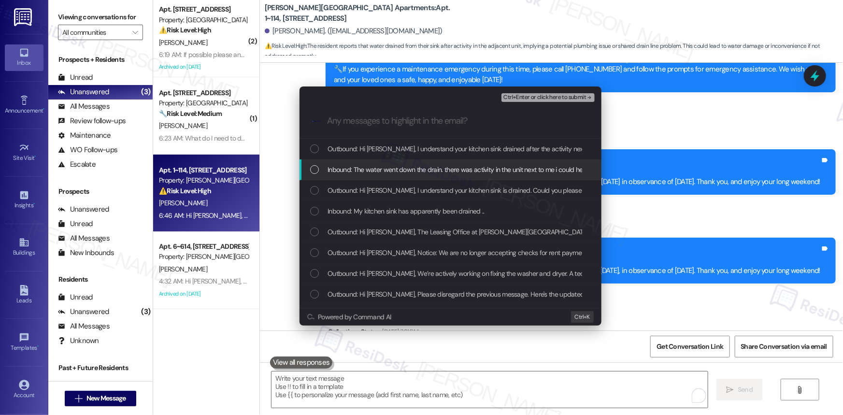
click at [312, 168] on div "List of options" at bounding box center [314, 169] width 9 height 9
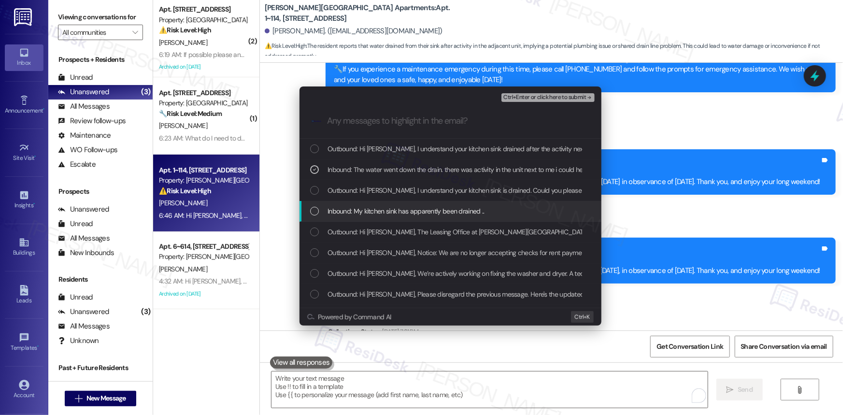
click at [317, 207] on div "List of options" at bounding box center [314, 211] width 9 height 9
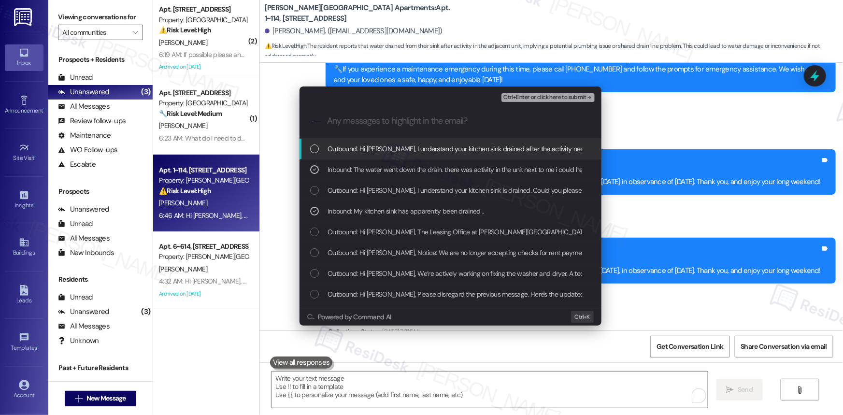
scroll to position [0, 0]
click at [572, 97] on span "Ctrl+Enter or click here to submit" at bounding box center [545, 97] width 83 height 7
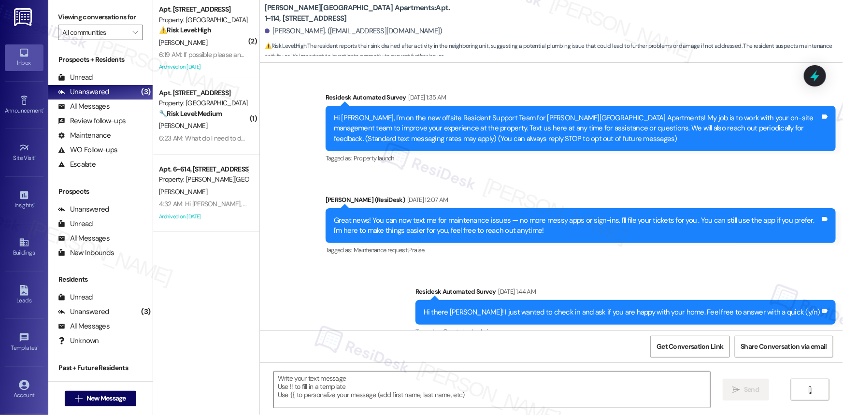
scroll to position [5591, 0]
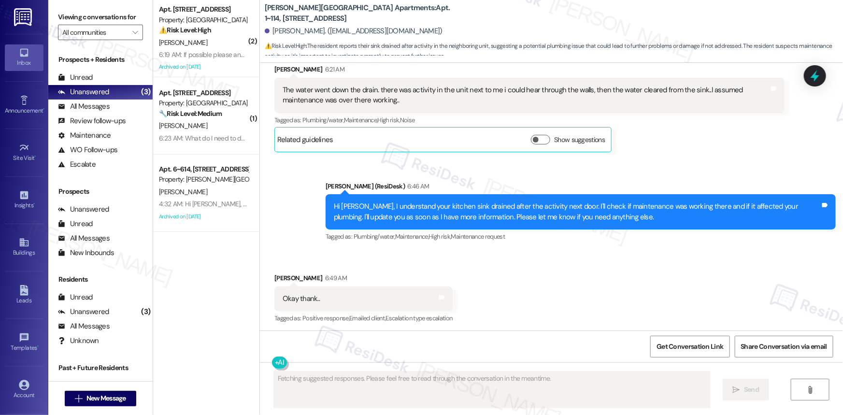
click at [303, 104] on div "The water went down the drain. there was activity in the unit next to me i coul…" at bounding box center [529, 95] width 510 height 35
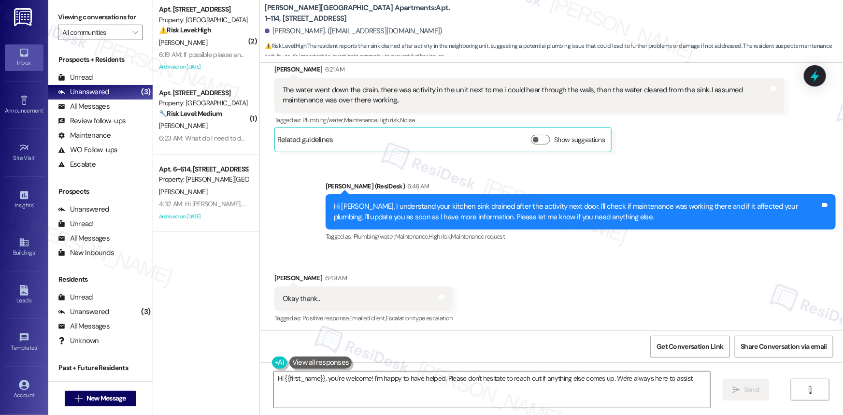
type textarea "Hi {{first_name}}, you're welcome! I'm happy to have helped. Please don't hesit…"
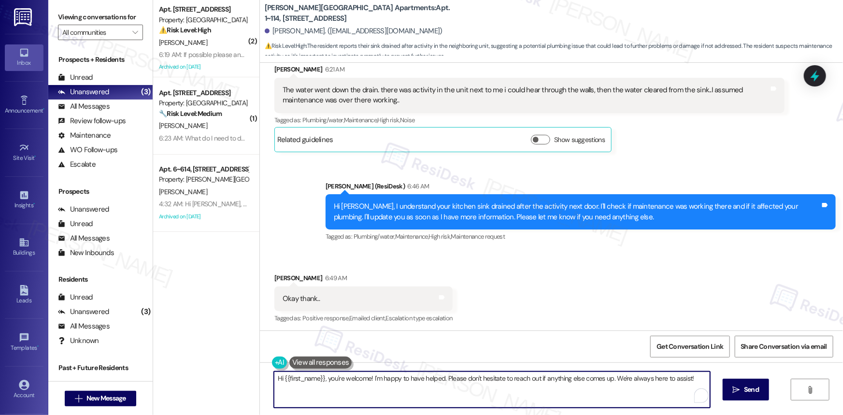
click at [695, 379] on textarea "Hi {{first_name}}, you're welcome! I'm happy to have helped. Please don't hesit…" at bounding box center [492, 390] width 436 height 36
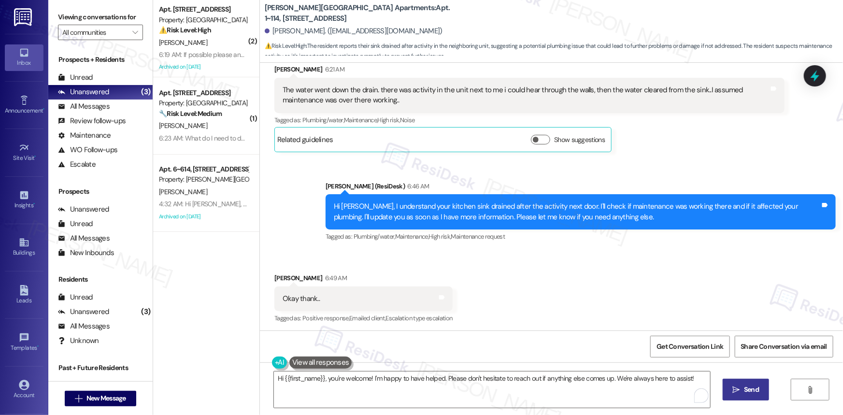
click at [749, 389] on span "Send" at bounding box center [751, 390] width 15 height 10
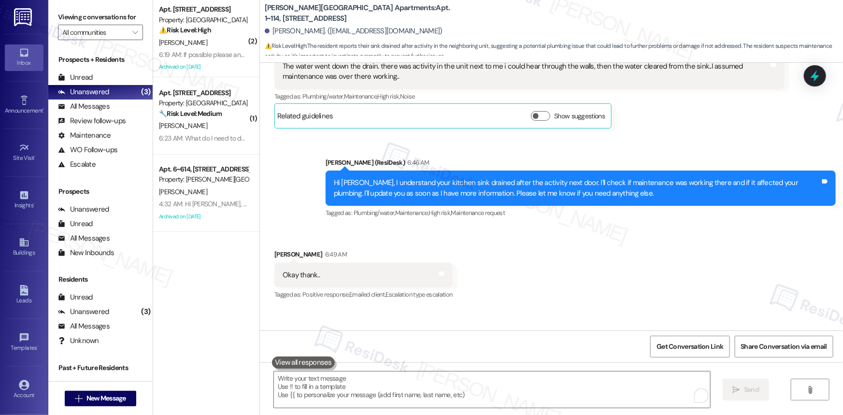
scroll to position [5658, 0]
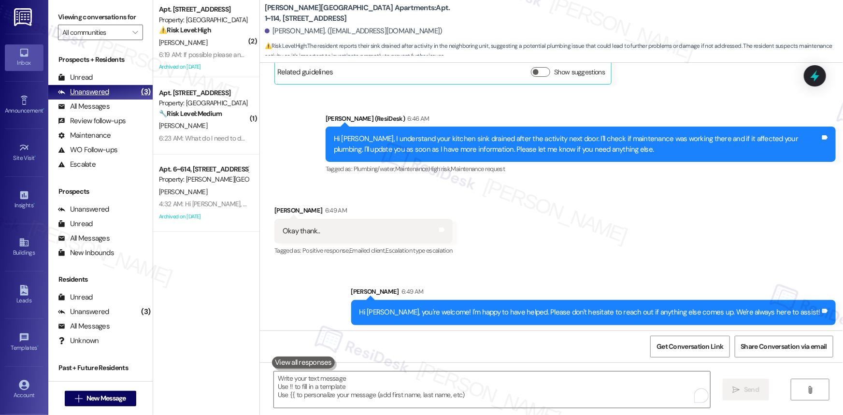
drag, startPoint x: 94, startPoint y: 90, endPoint x: 110, endPoint y: 85, distance: 16.7
click at [94, 90] on div "Unanswered" at bounding box center [83, 92] width 51 height 10
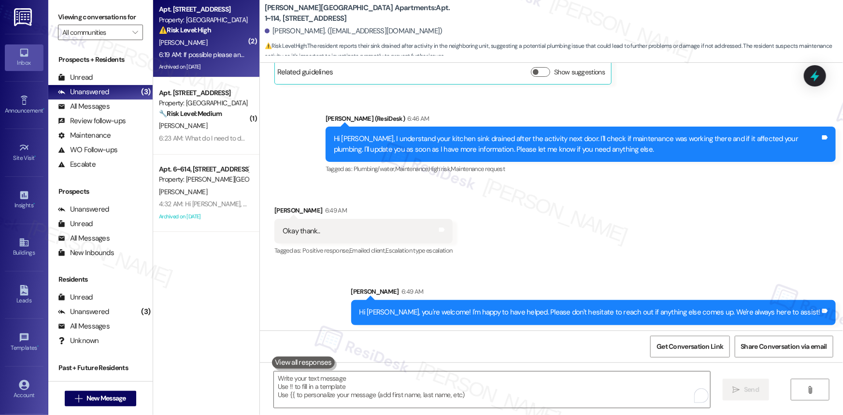
click at [191, 39] on div "[PERSON_NAME]" at bounding box center [203, 43] width 91 height 12
type textarea "Fetching suggested responses. Please feel free to read through the conversation…"
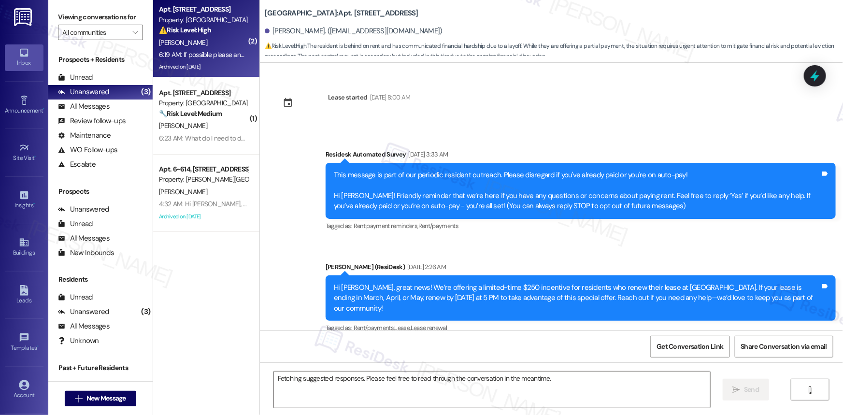
scroll to position [20720, 0]
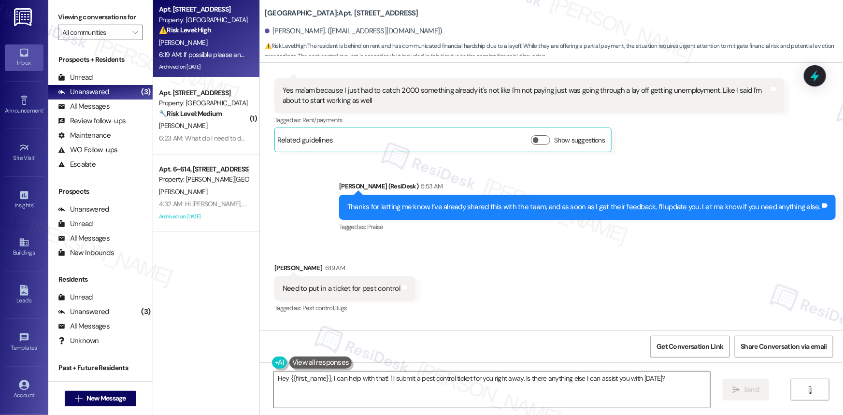
drag, startPoint x: 842, startPoint y: 327, endPoint x: 835, endPoint y: 329, distance: 7.5
click at [841, 331] on div "Get Conversation Link Share Conversation via email" at bounding box center [551, 347] width 583 height 32
click at [338, 284] on div "Need to put in a ticket for pest control" at bounding box center [341, 289] width 117 height 10
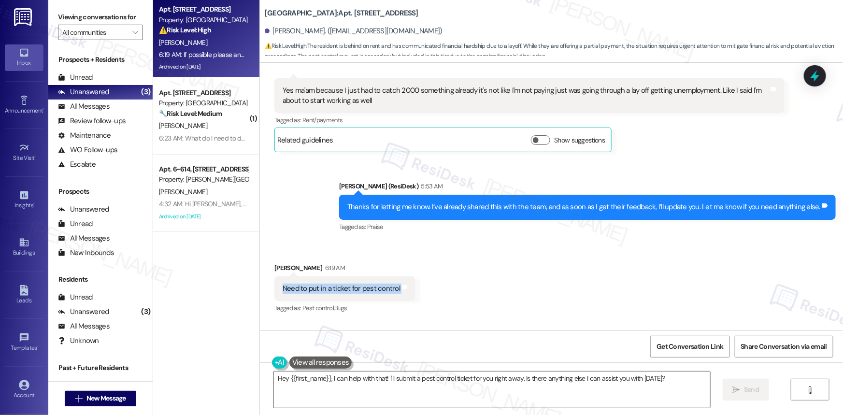
click at [338, 284] on div "Need to put in a ticket for pest control" at bounding box center [341, 289] width 117 height 10
copy div "Need to put in a ticket for pest control Tags and notes"
click at [345, 352] on div "If possible please and thank you" at bounding box center [331, 357] width 97 height 10
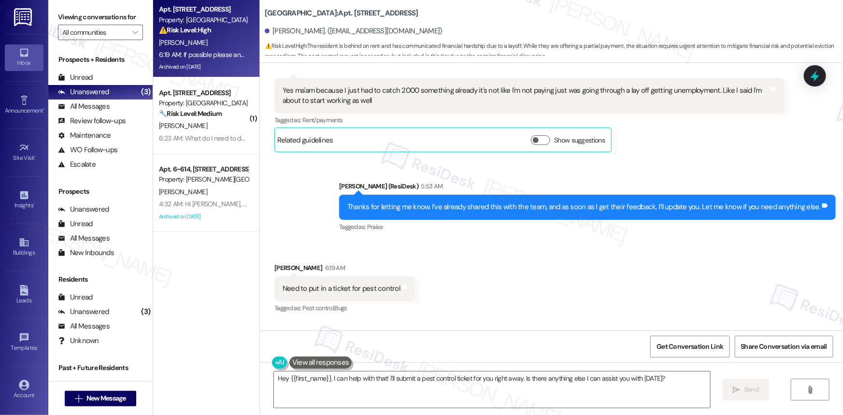
click at [345, 352] on div "If possible please and thank you" at bounding box center [331, 357] width 97 height 10
copy div "If possible please and thank you Tags and notes"
click at [435, 378] on textarea "Hey {{first_name}}, I can help with that! I'll submit a pest control ticket for…" at bounding box center [492, 390] width 436 height 36
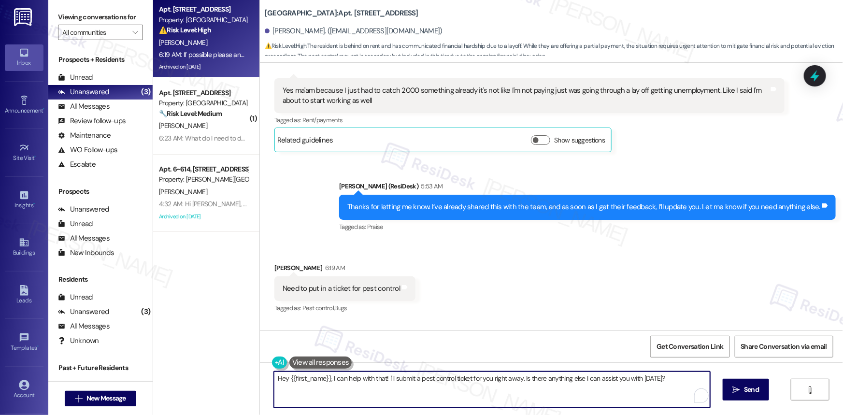
click at [435, 378] on textarea "Hey {{first_name}}, I can help with that! I'll submit a pest control ticket for…" at bounding box center [492, 390] width 436 height 36
click at [439, 377] on textarea "Hey {{first_name}}, I can help with that! I'll submit a pest control ticket for…" at bounding box center [492, 390] width 436 height 36
click at [512, 378] on textarea "Hey {{first_name}}, I can help with that! I'll submit a pest management ticket …" at bounding box center [492, 390] width 436 height 36
drag, startPoint x: 512, startPoint y: 378, endPoint x: 525, endPoint y: 379, distance: 13.1
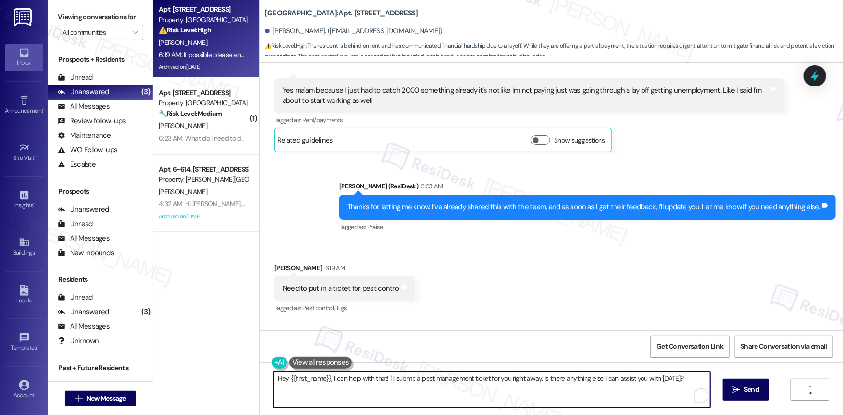
click at [525, 379] on textarea "Hey {{first_name}}, I can help with that! I'll submit a pest management ticket …" at bounding box center [492, 390] width 436 height 36
click at [525, 380] on textarea "Hey {{first_name}}, I can help with that! I'll submit a pest management ticket …" at bounding box center [492, 390] width 436 height 36
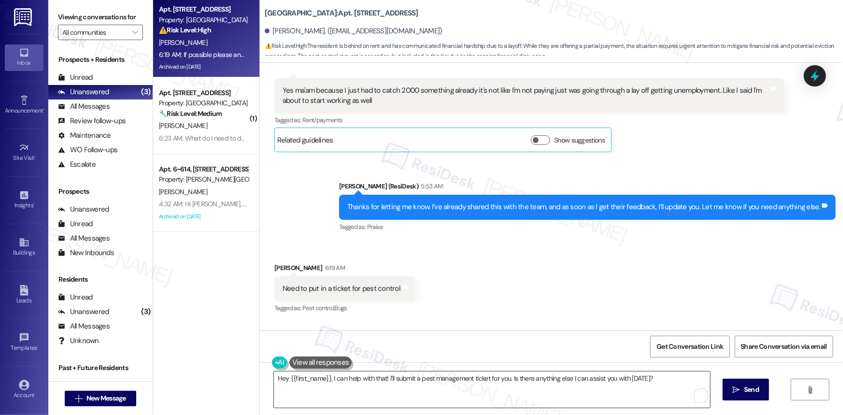
click at [507, 377] on textarea "Hey {{first_name}}, I can help with that! I'll submit a pest management ticket …" at bounding box center [492, 390] width 436 height 36
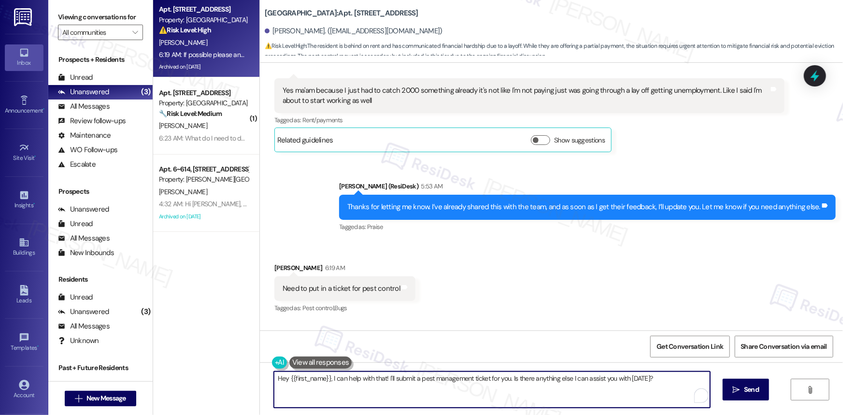
paste textarea "What type of pest have you seen (e.g., ants, roaches, rodents)"
drag, startPoint x: 601, startPoint y: 375, endPoint x: 674, endPoint y: 384, distance: 74.0
click at [677, 382] on textarea "Hey {{first_name}}, I can help with that! I'll submit a pest management ticket …" at bounding box center [492, 390] width 436 height 36
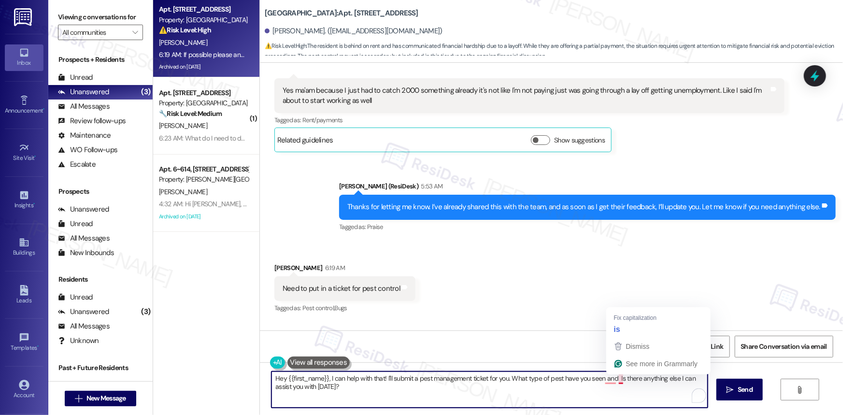
click at [614, 378] on textarea "Hey {{first_name}}, I can help with that! I'll submit a pest management ticket …" at bounding box center [490, 390] width 436 height 36
paste textarea "Where in the unit have you noticed the activity (e.g., kitchen, bathroom, near …"
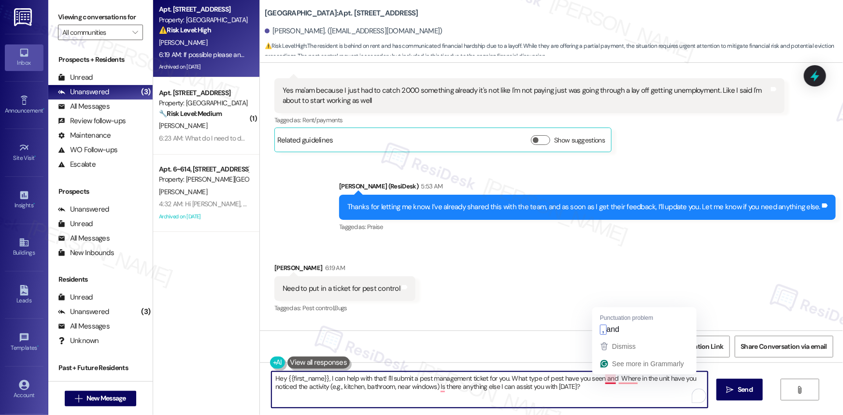
click at [605, 381] on textarea "Hey {{first_name}}, I can help with that! I'll submit a pest management ticket …" at bounding box center [490, 390] width 436 height 36
click at [627, 383] on textarea "Hey {{first_name}}, I can help with that! I'll submit a pest management ticket …" at bounding box center [490, 390] width 436 height 36
click at [622, 379] on textarea "Hey {{first_name}}, I can help with that! I'll submit a pest management ticket …" at bounding box center [490, 390] width 436 height 36
click at [438, 388] on textarea "Hey {{first_name}}, I can help with that! I'll submit a pest management ticket …" at bounding box center [490, 390] width 436 height 36
drag, startPoint x: 439, startPoint y: 385, endPoint x: 604, endPoint y: 398, distance: 165.3
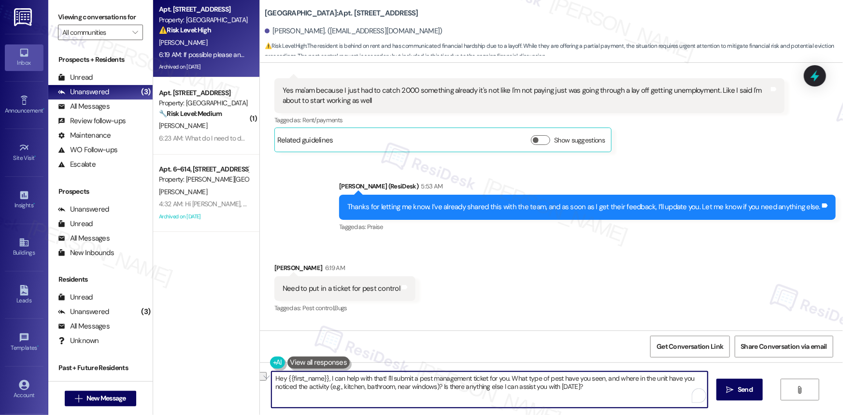
click at [604, 398] on textarea "Hey {{first_name}}, I can help with that! I'll submit a pest management ticket …" at bounding box center [490, 390] width 436 height 36
click at [468, 391] on textarea "Hey {{first_name}}, I can help with that! I'll submit a pest management ticket …" at bounding box center [490, 390] width 436 height 36
type textarea "Hey {{first_name}}, I can help with that! I'll submit a pest management ticket …"
click at [748, 390] on span "Send" at bounding box center [745, 390] width 15 height 10
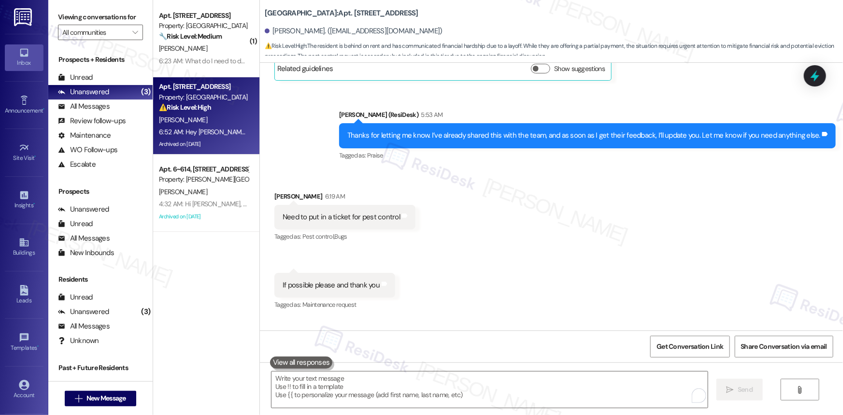
scroll to position [20798, 0]
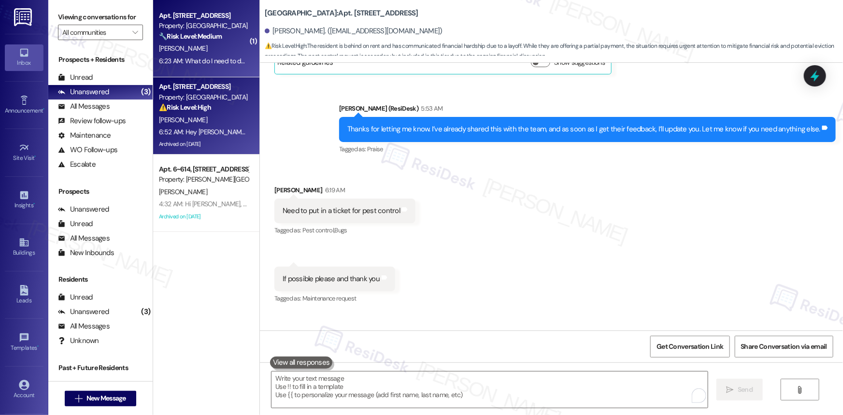
click at [199, 38] on strong "🔧 Risk Level: Medium" at bounding box center [190, 36] width 63 height 9
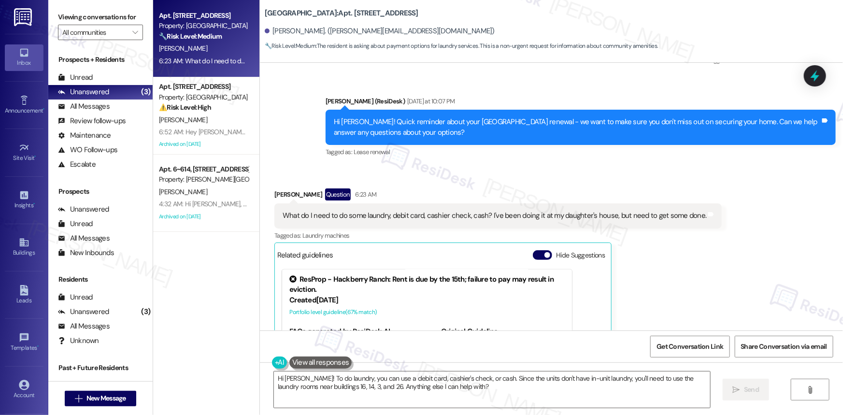
scroll to position [6489, 0]
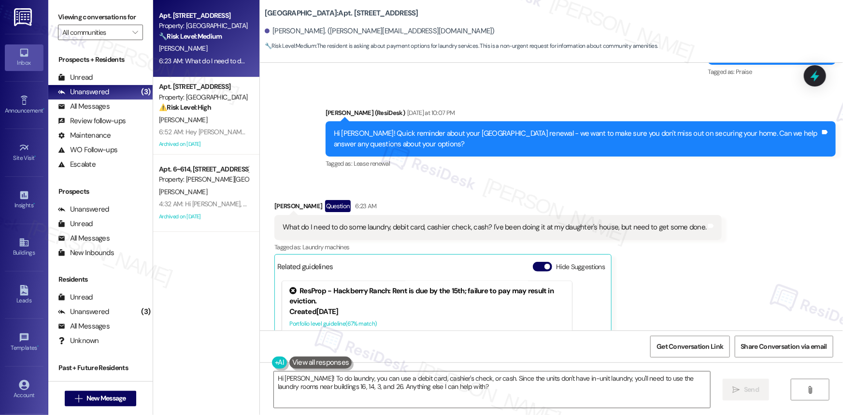
click at [837, 322] on div "Received via SMS Cindy Gossett Question 6:23 AM What do I need to do some laund…" at bounding box center [551, 315] width 583 height 274
click at [649, 222] on div "What do I need to do some laundry, debit card, cashier check, cash? I've been d…" at bounding box center [495, 227] width 424 height 10
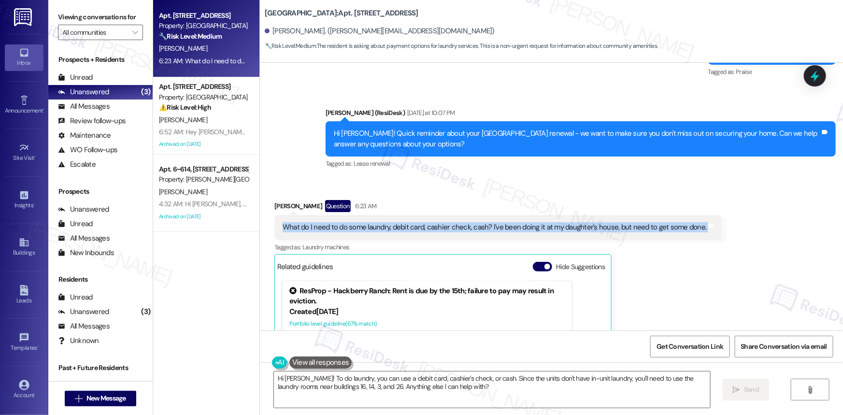
click at [649, 222] on div "What do I need to do some laundry, debit card, cashier check, cash? I've been d…" at bounding box center [495, 227] width 424 height 10
click at [458, 349] on link "[URL][DOMAIN_NAME]…" at bounding box center [493, 359] width 104 height 20
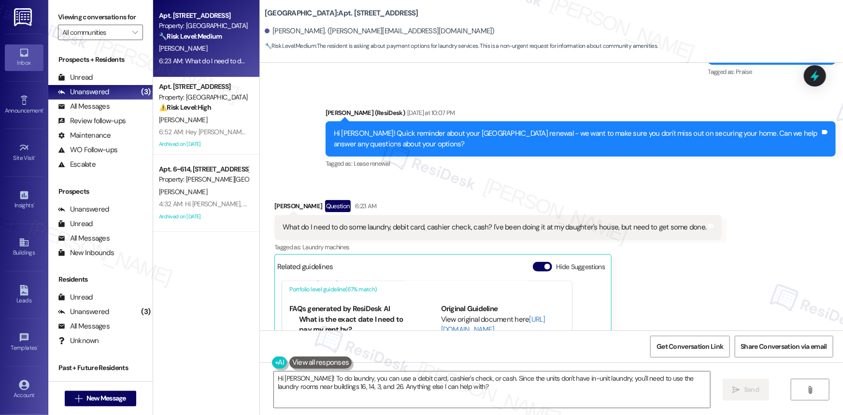
scroll to position [34, 96]
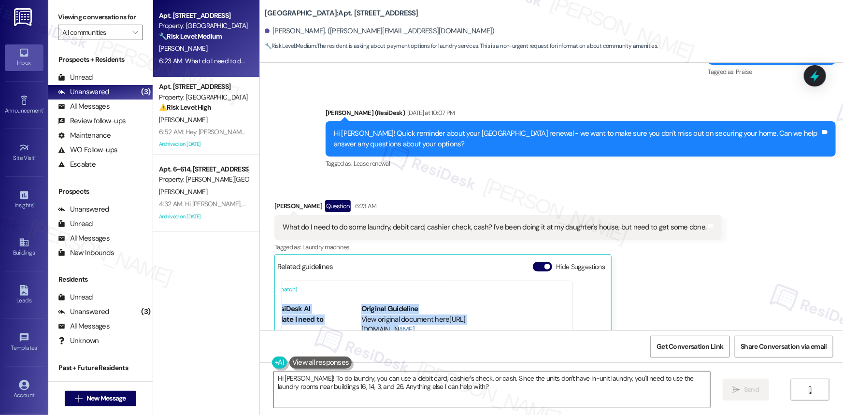
drag, startPoint x: 559, startPoint y: 304, endPoint x: 565, endPoint y: 250, distance: 55.0
click at [565, 281] on div "ResProp - Hackberry Ranch: Rent is due by the 15th; failure to pay may result i…" at bounding box center [427, 359] width 290 height 157
click at [473, 292] on div "ResProp - Hackberry Ranch: Rent is due by the 15th; failure to pay may result i…" at bounding box center [427, 359] width 290 height 157
click at [325, 215] on div "What do I need to do some laundry, debit card, cashier check, cash? I've been d…" at bounding box center [497, 227] width 447 height 25
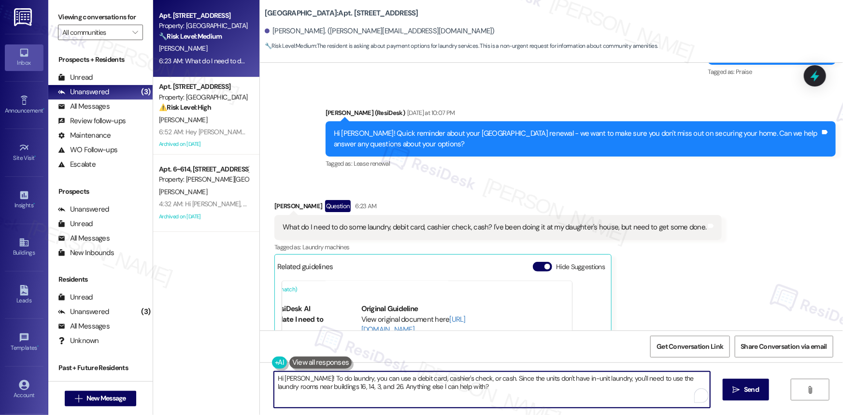
click at [625, 388] on textarea "Hi Cindy! To do laundry, you can use a debit card, cashier's check, or cash. Si…" at bounding box center [492, 390] width 436 height 36
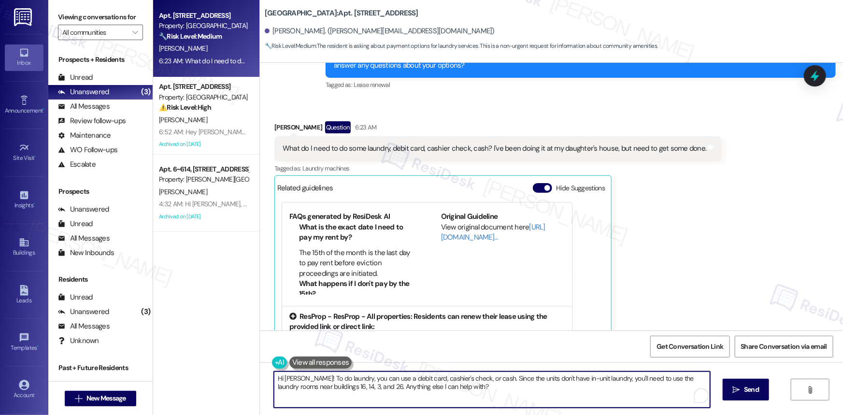
scroll to position [8, 0]
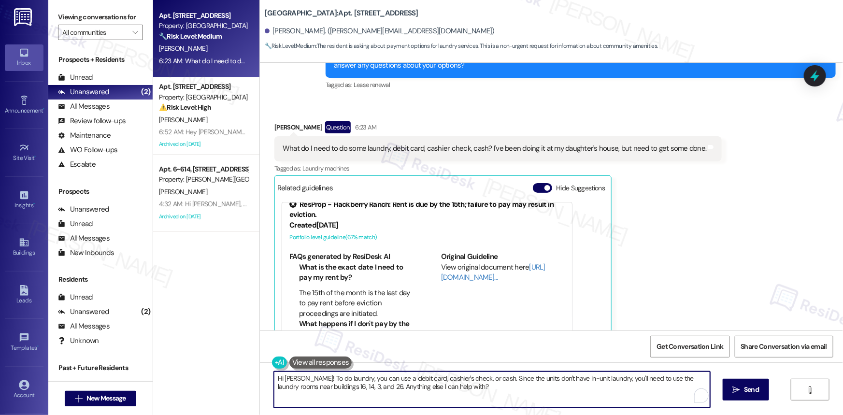
click at [457, 384] on textarea "Hi Cindy! To do laundry, you can use a debit card, cashier's check, or cash. Si…" at bounding box center [492, 390] width 436 height 36
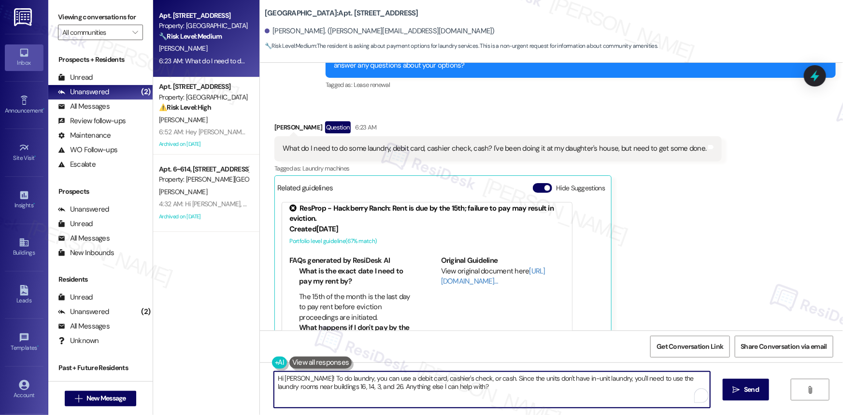
scroll to position [0, 0]
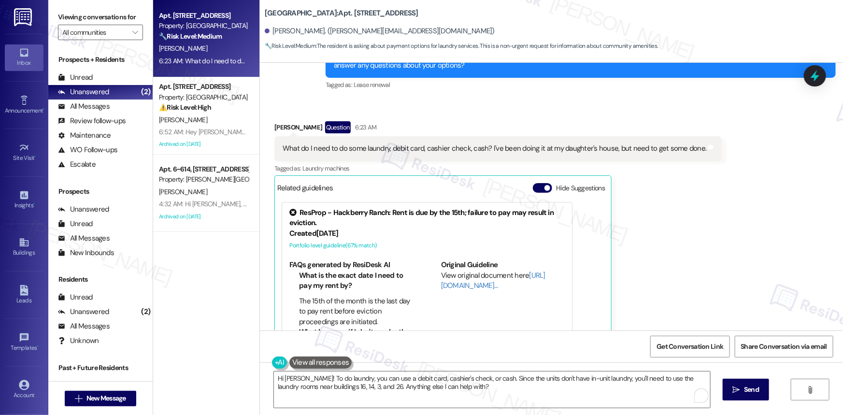
click at [350, 241] on div "Portfolio level guideline ( 67 % match)" at bounding box center [426, 246] width 275 height 10
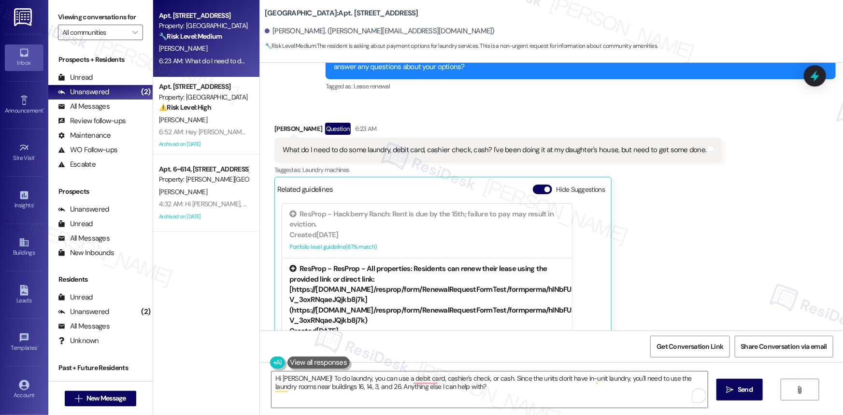
click at [375, 264] on div "ResProp - ResProp - All properties: Residents can renew their lease using the p…" at bounding box center [426, 295] width 275 height 62
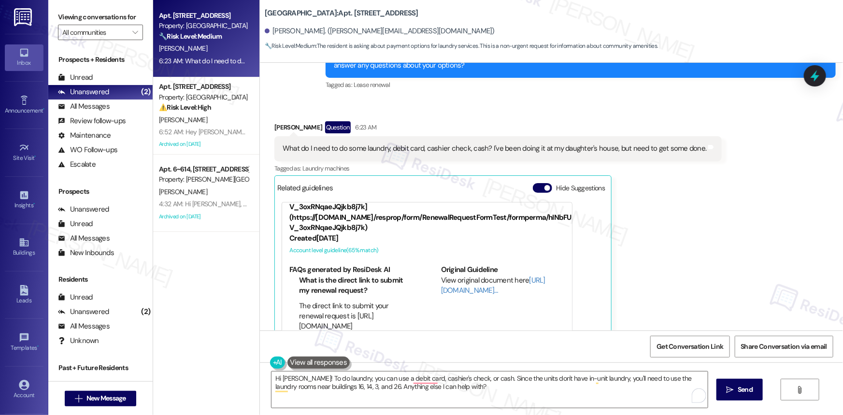
scroll to position [96, 0]
drag, startPoint x: 310, startPoint y: 284, endPoint x: 364, endPoint y: 280, distance: 54.2
click at [310, 301] on li "The direct link to submit your renewal request is https://forms.zohopublic.com/…" at bounding box center [356, 316] width 115 height 31
click at [460, 275] on link "[URL][DOMAIN_NAME]…" at bounding box center [493, 285] width 104 height 20
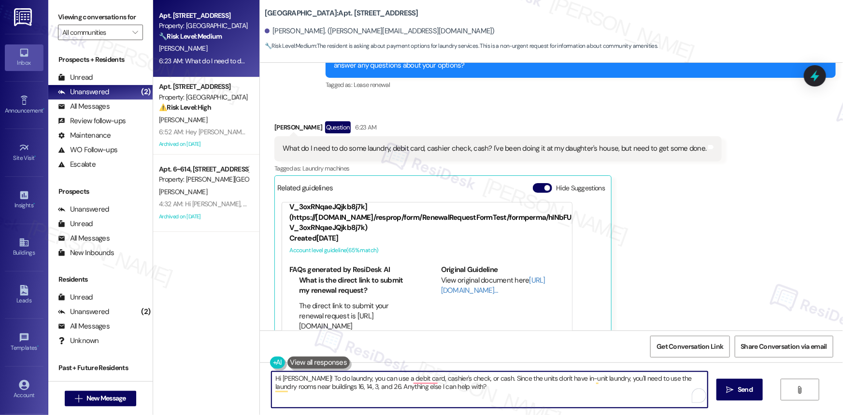
click at [424, 374] on textarea "Hi Cindy! To do laundry, you can use a debit card, cashier's check, or cash. Si…" at bounding box center [490, 390] width 436 height 36
click at [425, 378] on textarea "Hi Cindy! To do laundry, you can use a debit card, cashier's check, or cash. Si…" at bounding box center [490, 390] width 436 height 36
type textarea "Hi Cindy! To do laundry, you can use a debit card, a cashier's check, or cash. …"
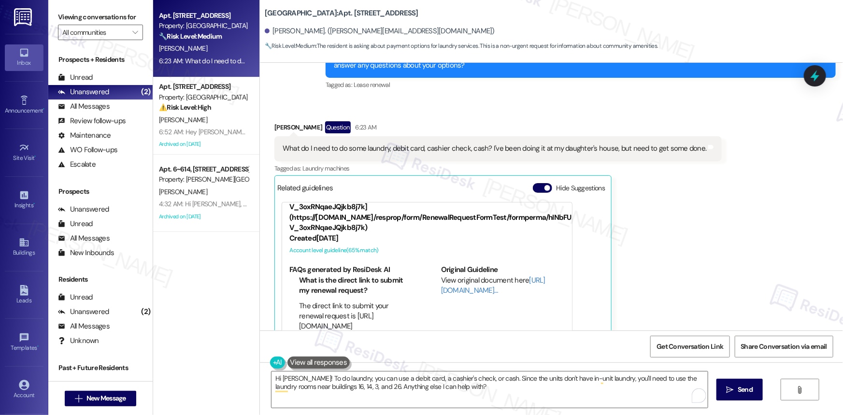
click at [442, 144] on div "What do I need to do some laundry, debit card, cashier check, cash? I've been d…" at bounding box center [495, 149] width 424 height 10
click at [441, 144] on div "What do I need to do some laundry, debit card, cashier check, cash? I've been d…" at bounding box center [495, 149] width 424 height 10
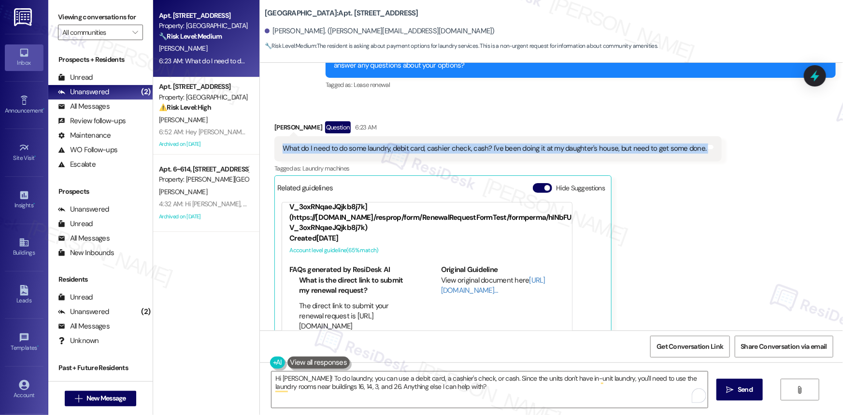
click at [441, 144] on div "What do I need to do some laundry, debit card, cashier check, cash? I've been d…" at bounding box center [495, 149] width 424 height 10
copy div "What do I need to do some laundry, debit card, cashier check, cash? I've been d…"
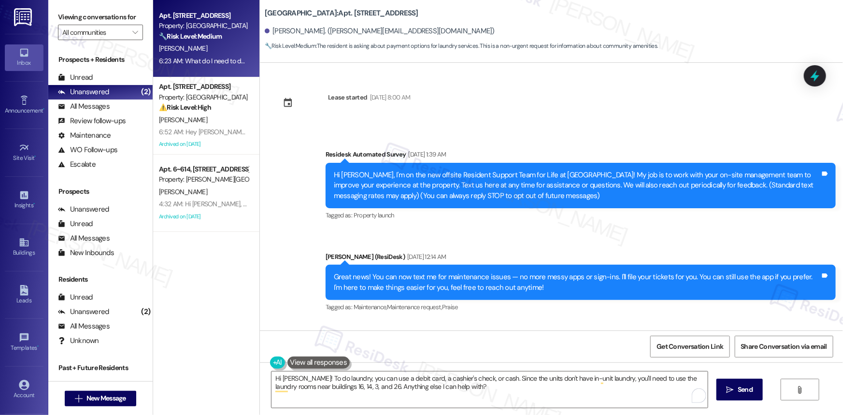
scroll to position [96, 0]
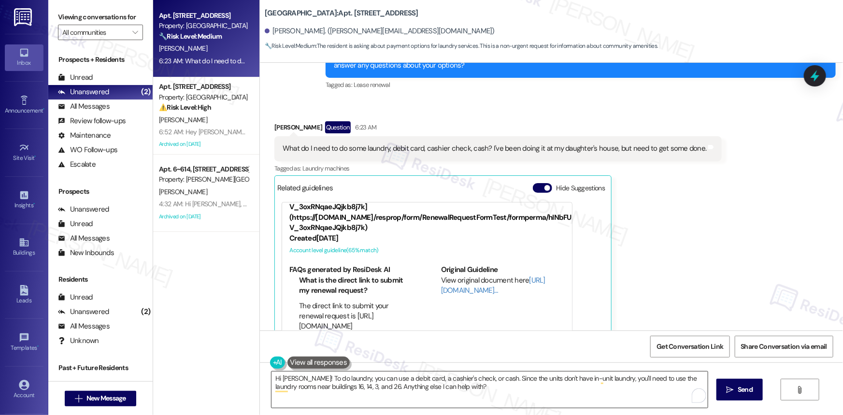
click at [425, 384] on textarea "Hi [PERSON_NAME]! To do laundry, you can use a debit card, a cashier's check, o…" at bounding box center [490, 390] width 436 height 36
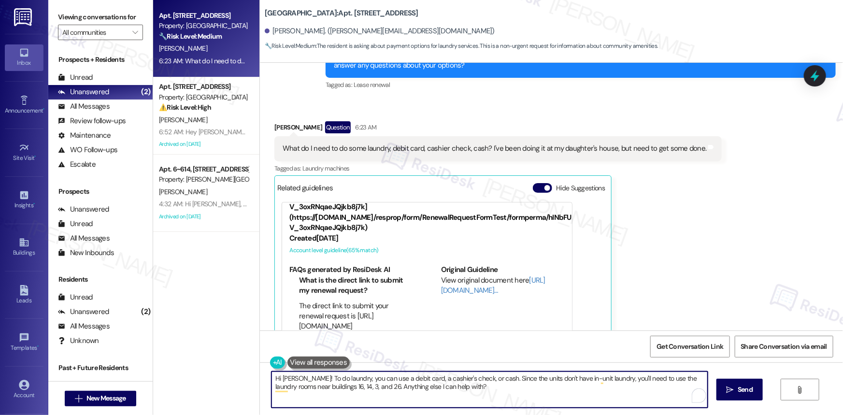
click at [425, 384] on textarea "Hi [PERSON_NAME]! To do laundry, you can use a debit card, a cashier's check, o…" at bounding box center [490, 390] width 436 height 36
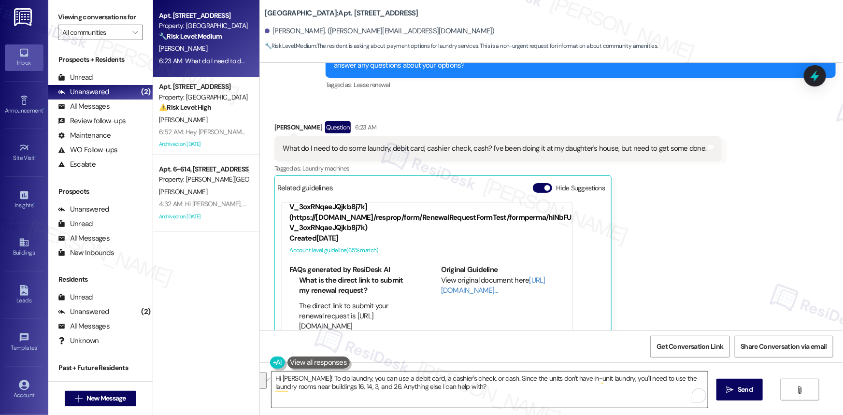
click at [410, 388] on textarea "Hi [PERSON_NAME]! To do laundry, you can use a debit card, a cashier's check, o…" at bounding box center [490, 390] width 436 height 36
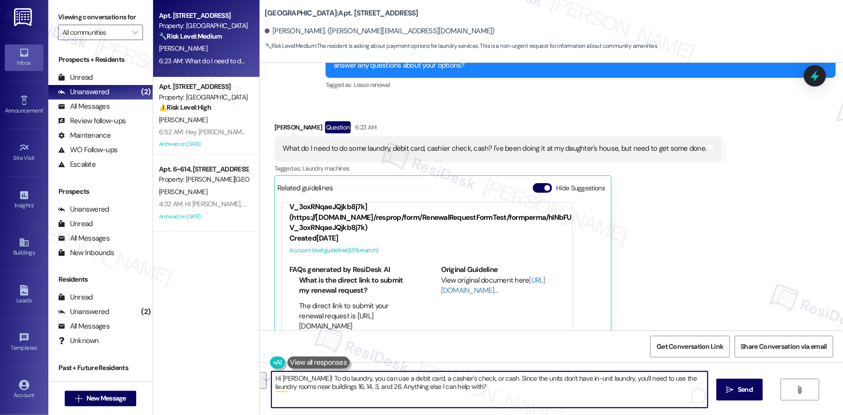
click at [394, 385] on textarea "Hi [PERSON_NAME]! To do laundry, you can use a debit card, a cashier's check, o…" at bounding box center [490, 390] width 436 height 36
click at [423, 144] on div "What do I need to do some laundry, debit card, cashier check, cash? I've been d…" at bounding box center [495, 149] width 424 height 10
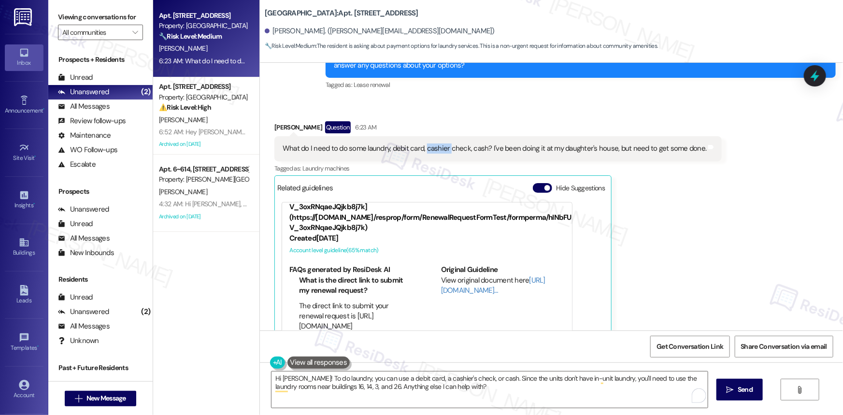
click at [423, 144] on div "What do I need to do some laundry, debit card, cashier check, cash? I've been d…" at bounding box center [495, 149] width 424 height 10
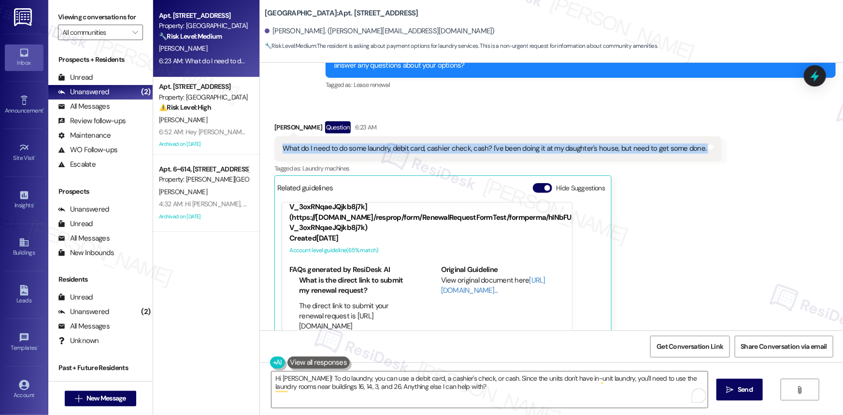
click at [423, 144] on div "What do I need to do some laundry, debit card, cashier check, cash? I've been d…" at bounding box center [495, 149] width 424 height 10
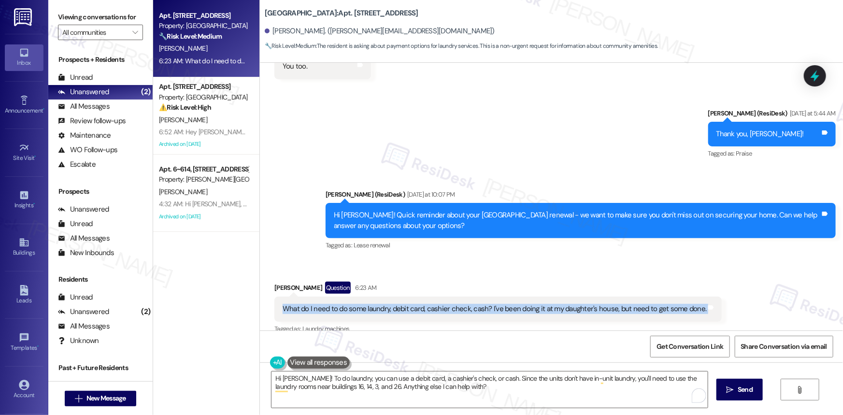
scroll to position [6393, 0]
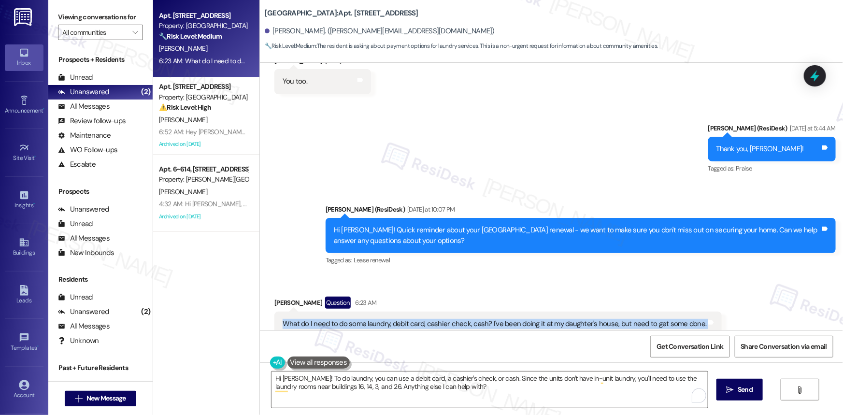
click at [491, 319] on div "What do I need to do some laundry, debit card, cashier check, cash? I've been d…" at bounding box center [495, 324] width 424 height 10
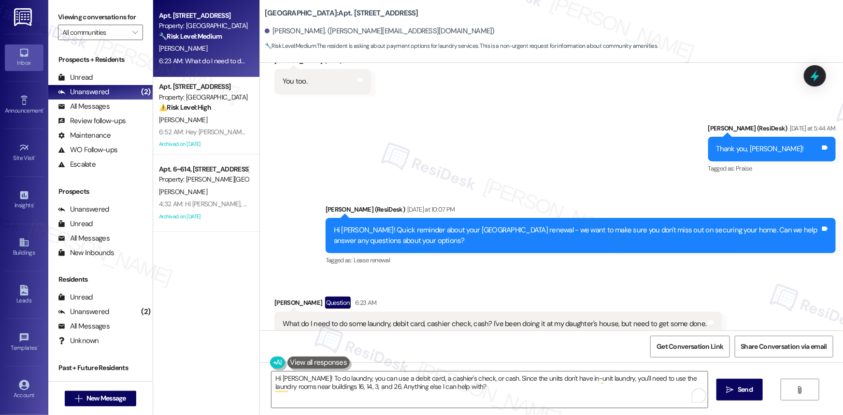
click at [425, 319] on div "What do I need to do some laundry, debit card, cashier check, cash? I've been d…" at bounding box center [495, 324] width 424 height 10
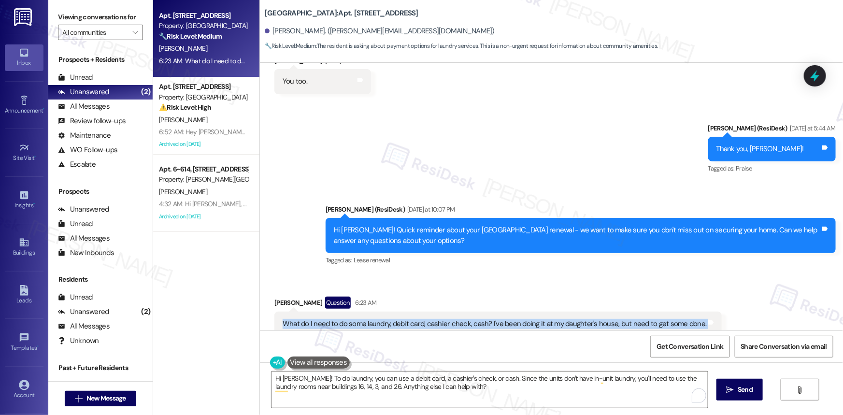
click at [425, 319] on div "What do I need to do some laundry, debit card, cashier check, cash? I've been d…" at bounding box center [495, 324] width 424 height 10
copy div "What do I need to do some laundry, debit card, cashier check, cash? I've been d…"
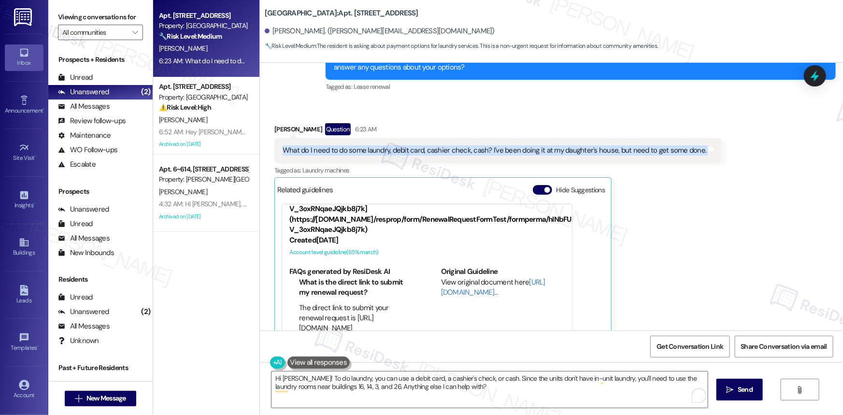
scroll to position [6568, 0]
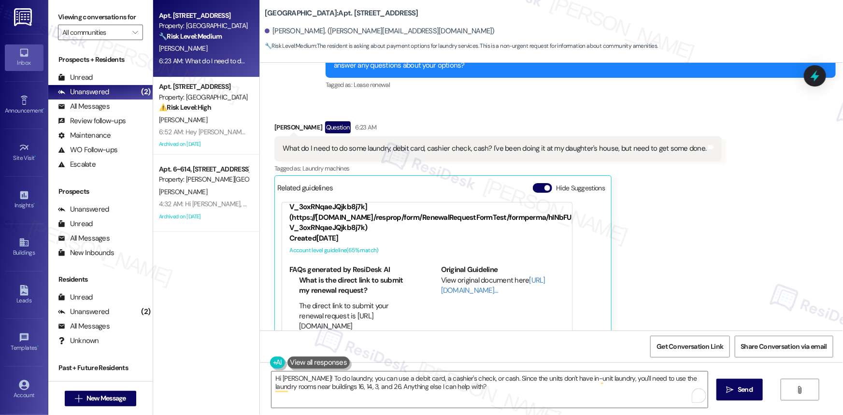
click at [271, 11] on b "Hackberry Ranch: Apt. [STREET_ADDRESS]" at bounding box center [342, 13] width 154 height 10
drag, startPoint x: 271, startPoint y: 11, endPoint x: 303, endPoint y: 13, distance: 32.9
click at [303, 13] on b "Hackberry Ranch: Apt. [STREET_ADDRESS]" at bounding box center [342, 13] width 154 height 10
copy b "[GEOGRAPHIC_DATA]"
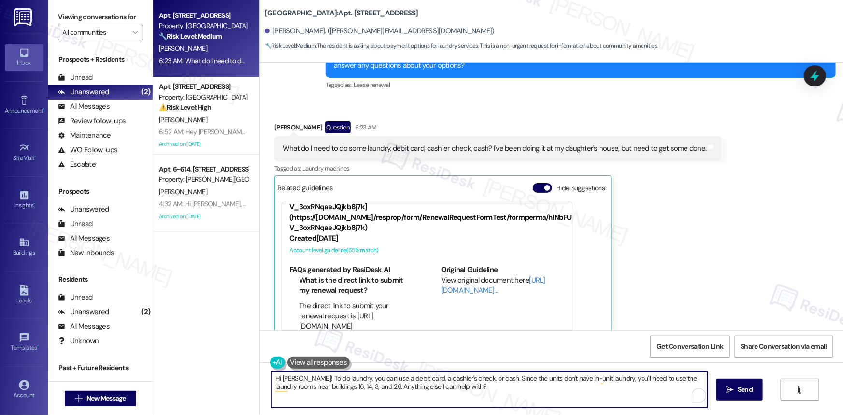
click at [469, 387] on textarea "Hi [PERSON_NAME]! To do laundry, you can use a debit card, a cashier's check, o…" at bounding box center [490, 390] width 436 height 36
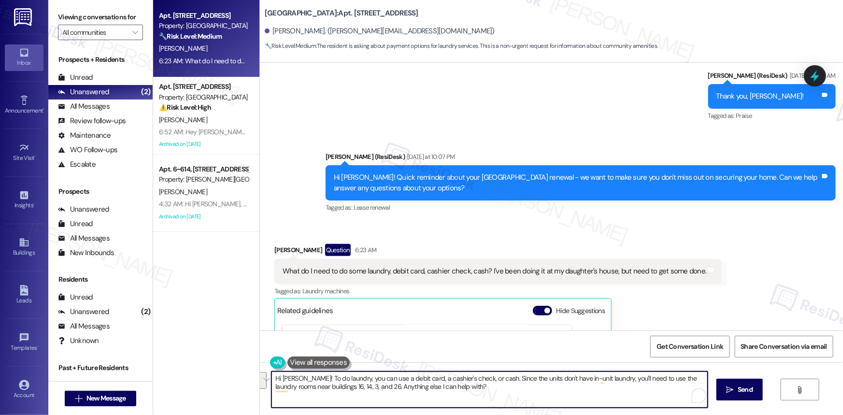
scroll to position [6436, 0]
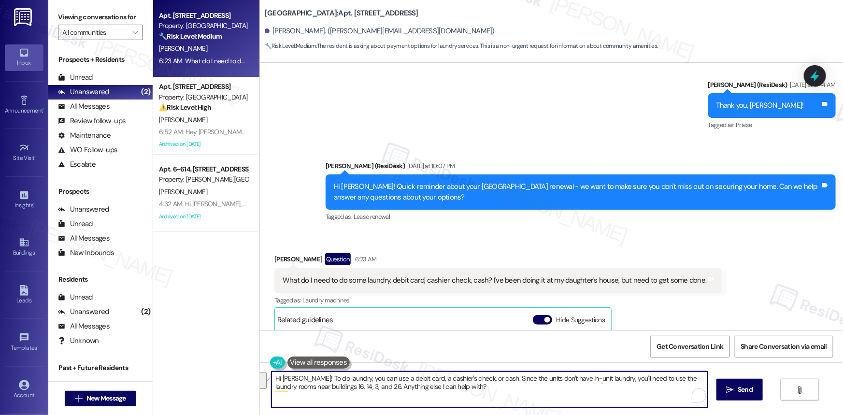
paste textarea "there! Just to confirm, does your building have a laundry room on-site? I’ll ch…"
drag, startPoint x: 297, startPoint y: 377, endPoint x: 253, endPoint y: 372, distance: 44.4
click at [253, 372] on div "Apt. [STREET_ADDRESS] Property: [GEOGRAPHIC_DATA] 🔧 Risk Level: Medium The resi…" at bounding box center [498, 207] width 690 height 415
click at [378, 391] on textarea "Just to confirm, does your building have a laundry room on-site? I’ll check wit…" at bounding box center [490, 390] width 436 height 36
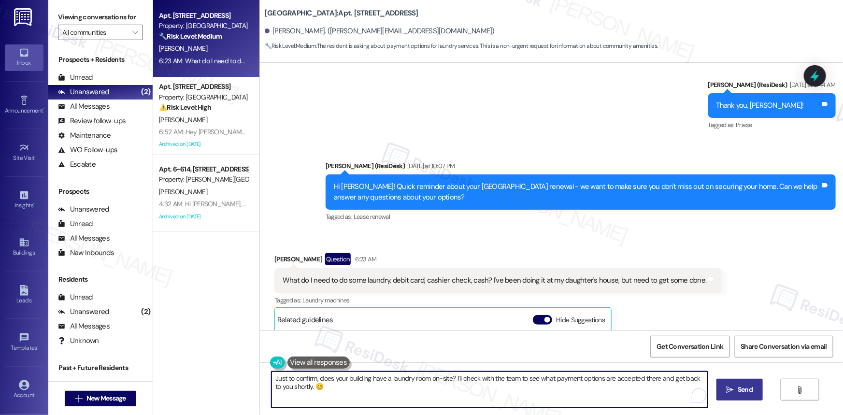
type textarea "Just to confirm, does your building have a laundry room on-site? I’ll check wit…"
click at [744, 390] on span "Send" at bounding box center [745, 390] width 15 height 10
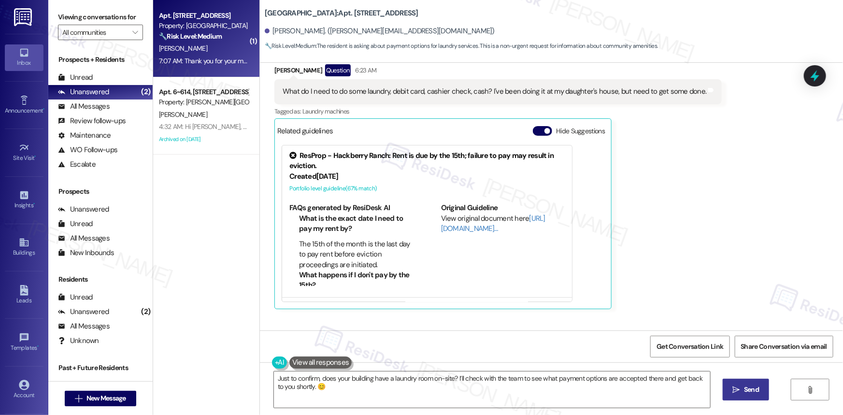
scroll to position [6791, 0]
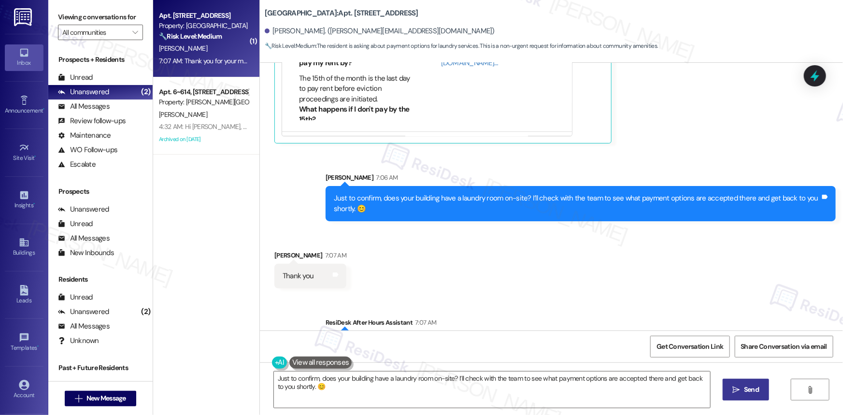
click at [547, 106] on div "Received via SMS [PERSON_NAME] Question 6:23 AM What do I need to do some laund…" at bounding box center [498, 21] width 462 height 260
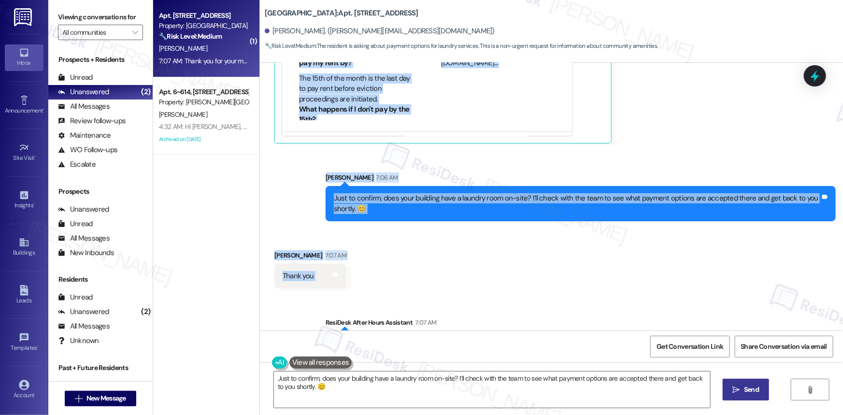
drag, startPoint x: 278, startPoint y: 188, endPoint x: 332, endPoint y: 243, distance: 77.2
click at [332, 243] on div "Lease started [DATE] 8:00 AM Survey, sent via SMS Residesk Automated Survey [DA…" at bounding box center [551, 197] width 583 height 268
copy div "What do I need to do some laundry, debit card, cashier check, cash? I've been d…"
click at [821, 76] on icon at bounding box center [815, 76] width 16 height 16
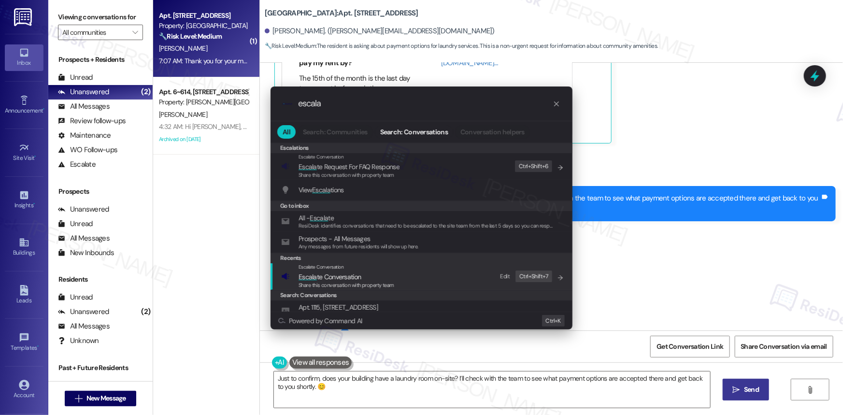
type input "escala"
drag, startPoint x: 319, startPoint y: 275, endPoint x: 337, endPoint y: 283, distance: 19.5
click at [319, 275] on span "Escala te Conversation" at bounding box center [330, 277] width 62 height 9
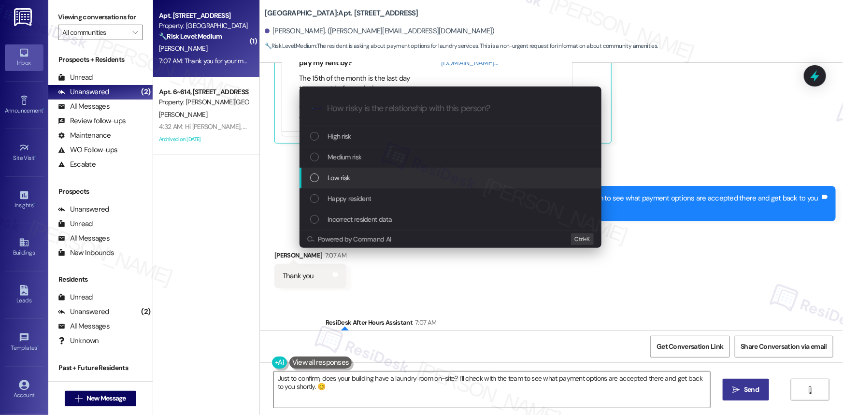
click at [315, 173] on div "List of options" at bounding box center [314, 177] width 9 height 9
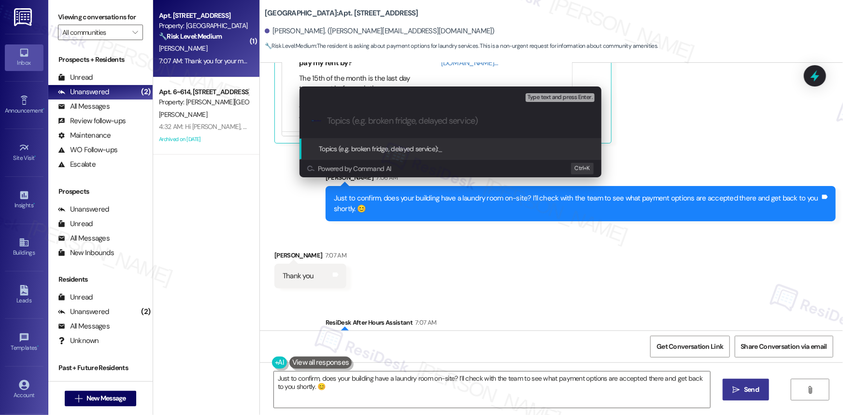
click at [430, 123] on input "Topics (e.g. broken fridge, delayed service)" at bounding box center [458, 121] width 262 height 10
paste input "Resident Inquiry: Laundry Machine Payment Options"
type input "Resident Inquiry: Laundry Machine Payment Options"
click at [400, 145] on span "Topics (e.g. broken fridge, delayed service):" at bounding box center [379, 148] width 120 height 9
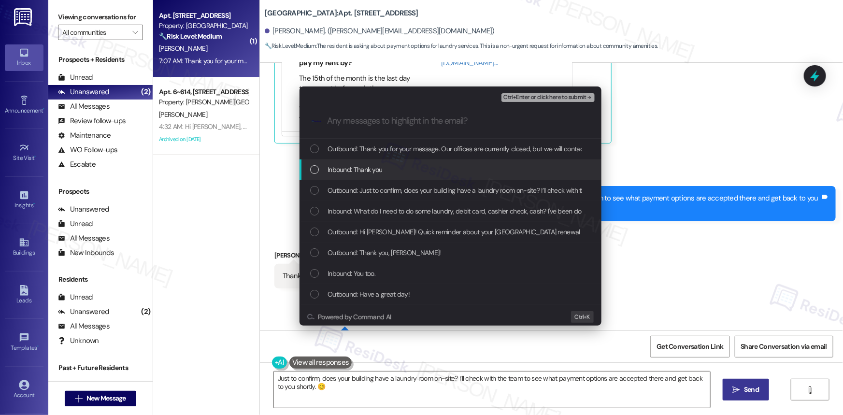
click at [315, 169] on div "List of options" at bounding box center [314, 169] width 9 height 9
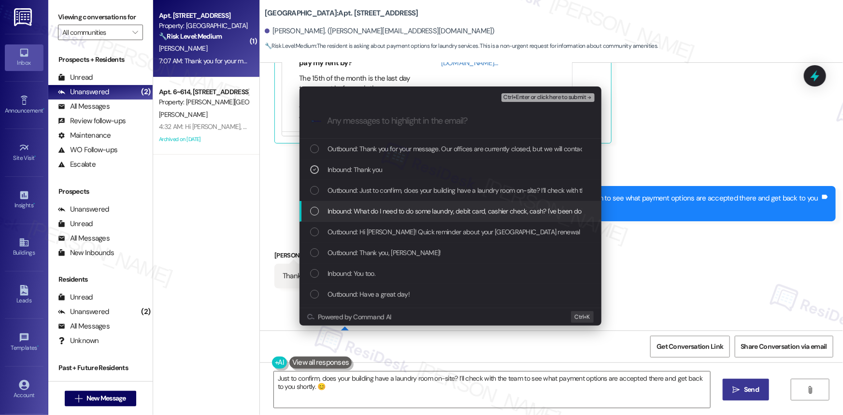
click at [314, 212] on div "List of options" at bounding box center [314, 211] width 9 height 9
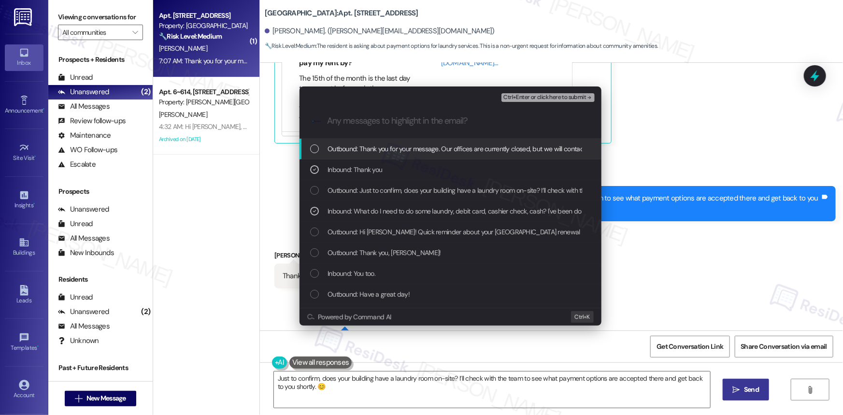
click at [564, 94] on span "Ctrl+Enter or click here to submit" at bounding box center [545, 97] width 83 height 7
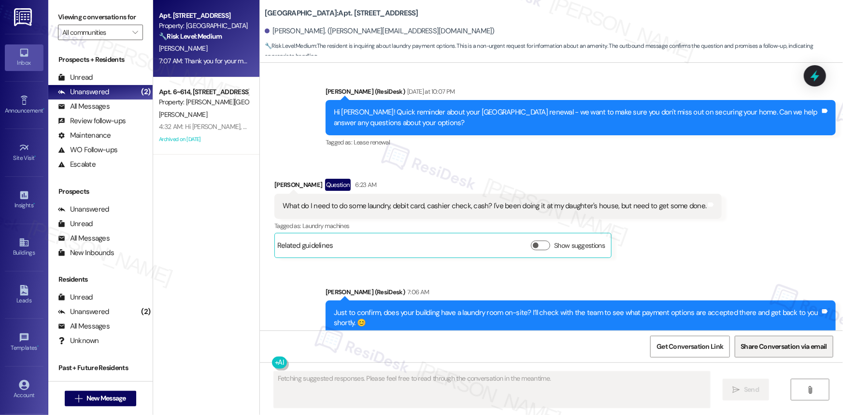
scroll to position [6576, 0]
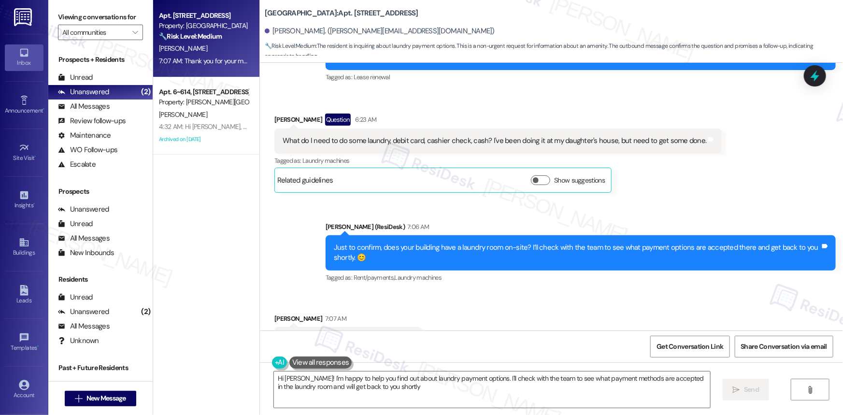
type textarea "Hi [PERSON_NAME]! I'm happy to help you find out about laundry payment options.…"
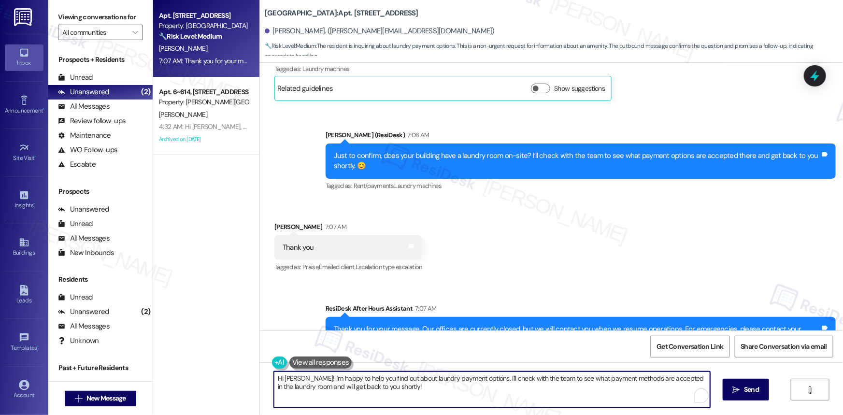
click at [429, 394] on textarea "Hi [PERSON_NAME]! I'm happy to help you find out about laundry payment options.…" at bounding box center [492, 390] width 436 height 36
click at [421, 384] on textarea "Hi [PERSON_NAME]! I'm happy to help you find out about laundry payment options.…" at bounding box center [492, 390] width 436 height 36
click at [422, 384] on textarea "Hi [PERSON_NAME]! I'm happy to help you find out about laundry payment options.…" at bounding box center [492, 390] width 436 height 36
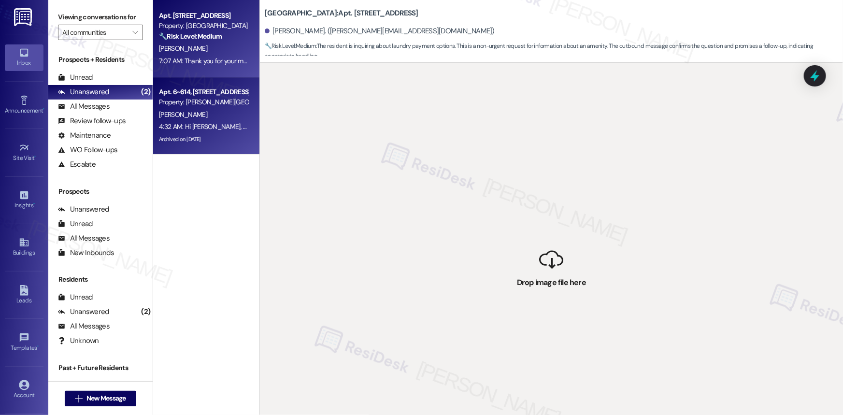
click at [203, 86] on div "Apt. 6~614, [STREET_ADDRESS] Property: [PERSON_NAME][GEOGRAPHIC_DATA] Apartments" at bounding box center [203, 97] width 91 height 23
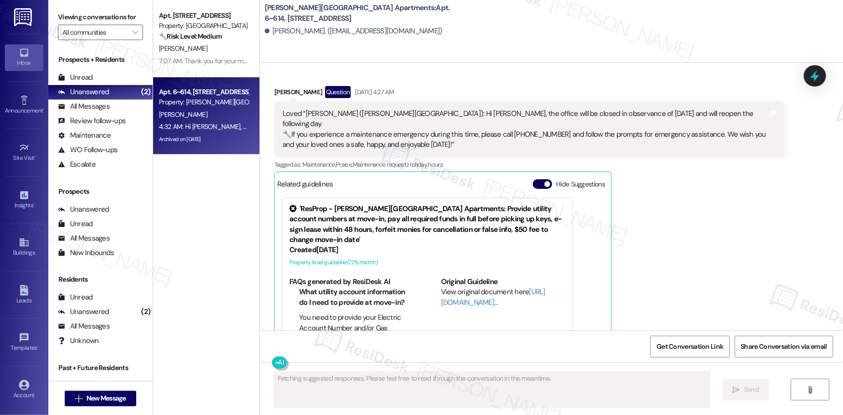
scroll to position [273, 0]
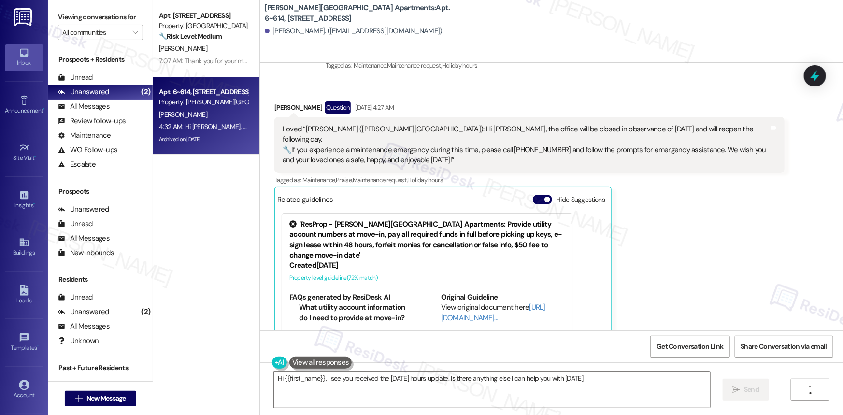
type textarea "Hi {{first_name}}, I see you received the [DATE] hours update. Is there anythin…"
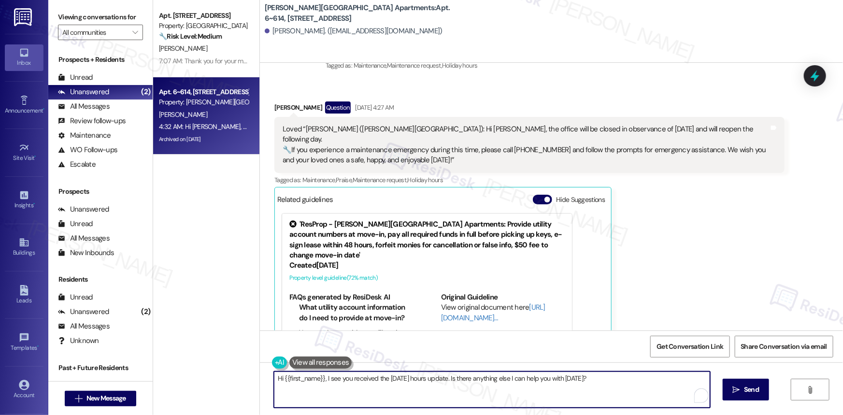
click at [420, 391] on textarea "Hi {{first_name}}, I see you received the [DATE] hours update. Is there anythin…" at bounding box center [492, 390] width 436 height 36
click at [463, 385] on textarea "Hi {{first_name}}, I see you received the [DATE] hours update. Is there anythin…" at bounding box center [492, 390] width 436 height 36
drag, startPoint x: 620, startPoint y: 384, endPoint x: 625, endPoint y: 383, distance: 5.5
click at [621, 383] on textarea "Hi {{first_name}}, I see you received the [DATE] hours update. Is there anythin…" at bounding box center [492, 390] width 436 height 36
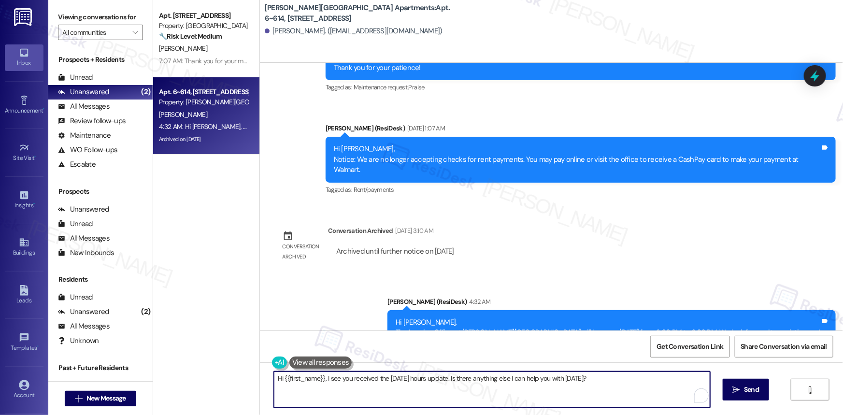
scroll to position [896, 0]
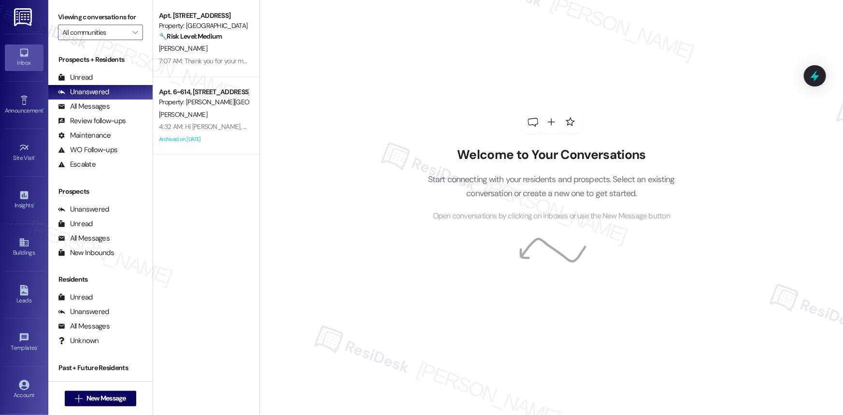
click at [408, 303] on div "Welcome to Your Conversations Start connecting with your residents and prospect…" at bounding box center [552, 166] width 290 height 332
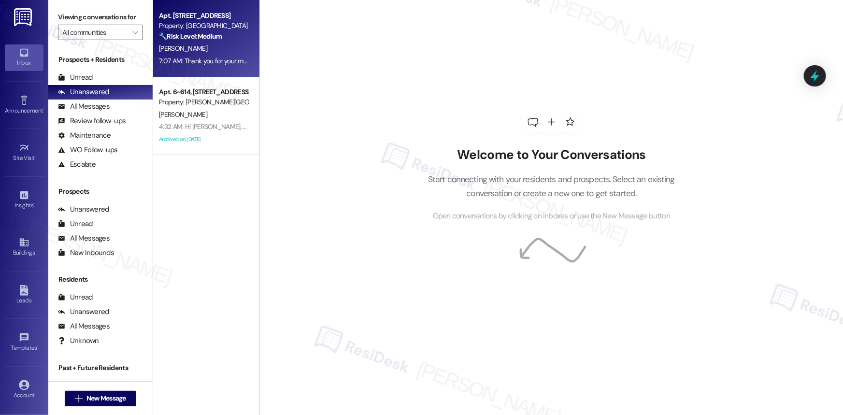
click at [188, 51] on div "[PERSON_NAME]" at bounding box center [203, 49] width 91 height 12
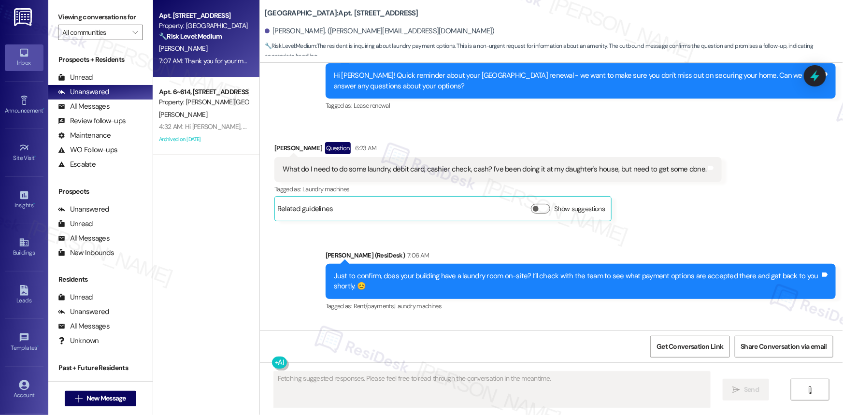
scroll to position [6576, 0]
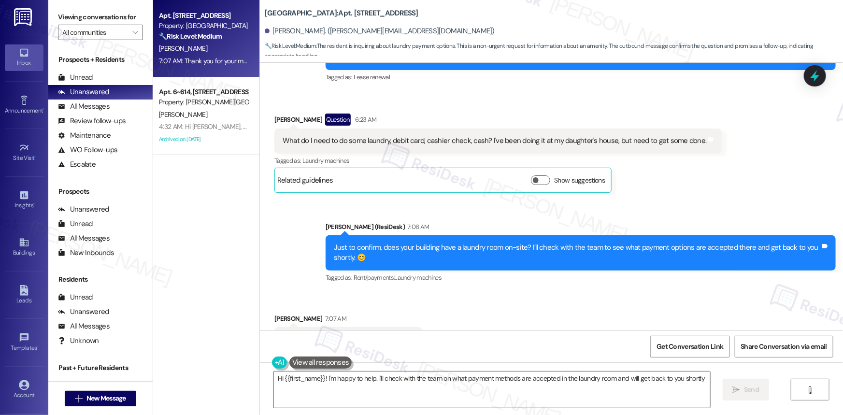
type textarea "Hi {{first_name}}! I'm happy to help. I'll check with the team on what payment …"
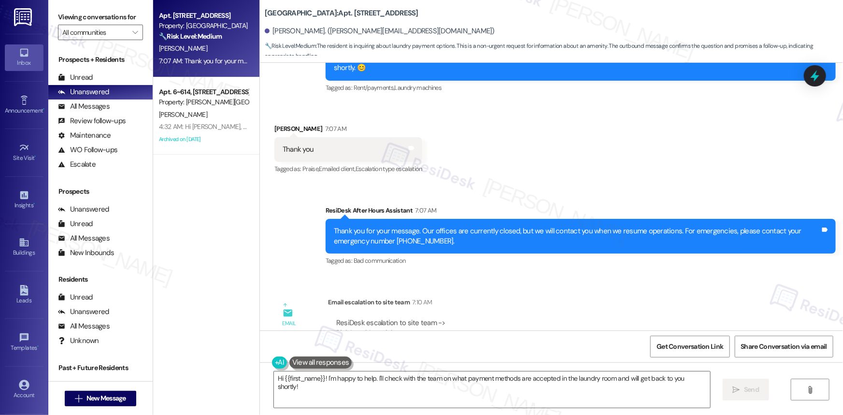
scroll to position [6787, 0]
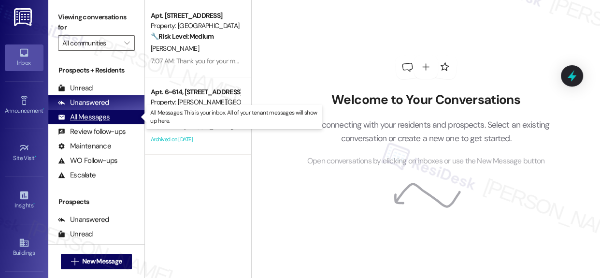
click at [103, 115] on div "All Messages" at bounding box center [84, 117] width 52 height 10
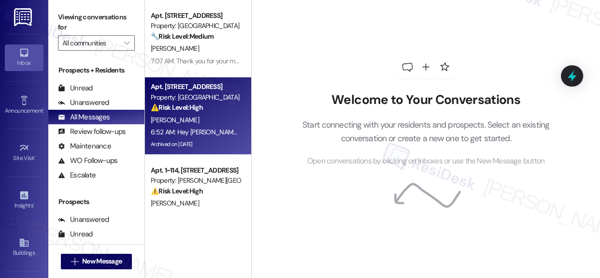
click at [191, 117] on div "[PERSON_NAME]" at bounding box center [195, 120] width 91 height 12
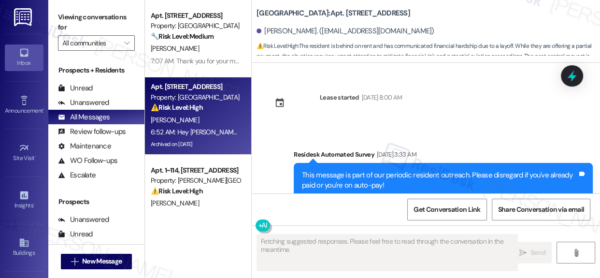
scroll to position [22368, 0]
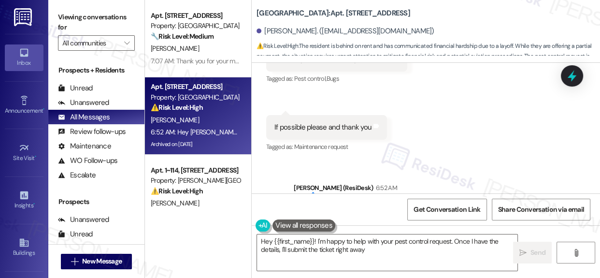
type textarea "Hey {{first_name}}! I'm happy to help with your pest control request. Once I ha…"
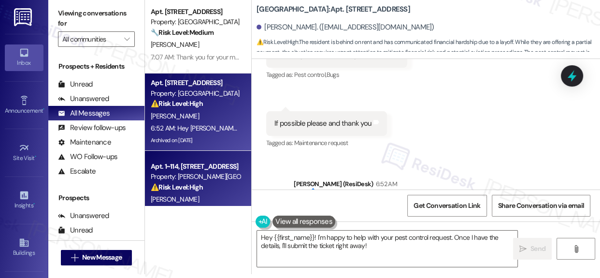
scroll to position [5, 0]
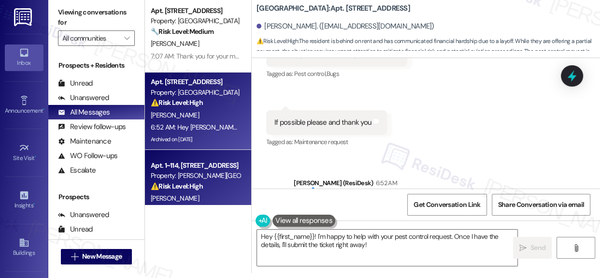
click at [173, 175] on div "Property: [PERSON_NAME][GEOGRAPHIC_DATA] Apartments" at bounding box center [195, 176] width 89 height 10
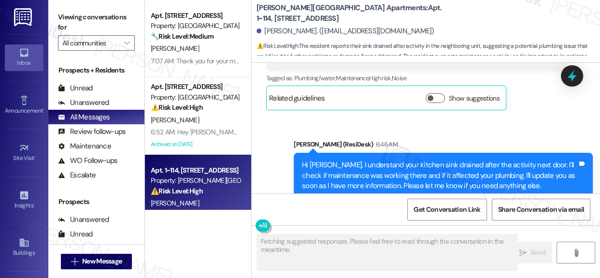
scroll to position [6234, 0]
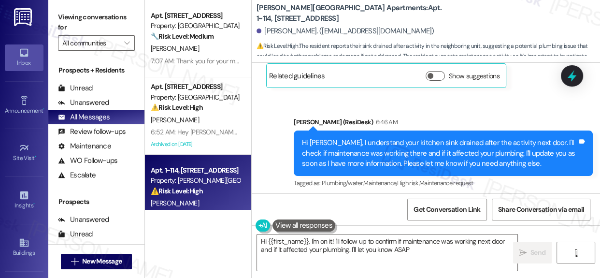
type textarea "Hi {{first_name}}, I'm on it! I'll follow up to confirm if maintenance was work…"
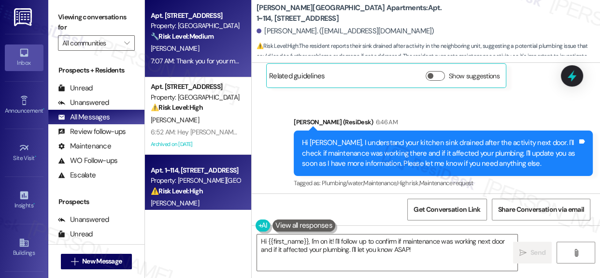
click at [179, 47] on span "[PERSON_NAME]" at bounding box center [175, 48] width 48 height 9
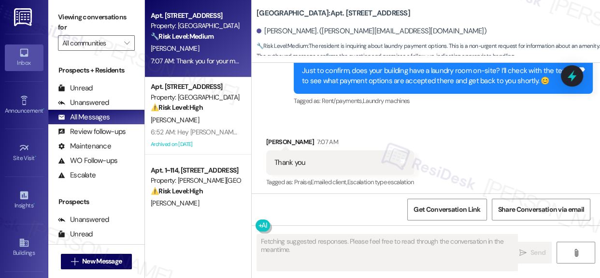
scroll to position [7324, 0]
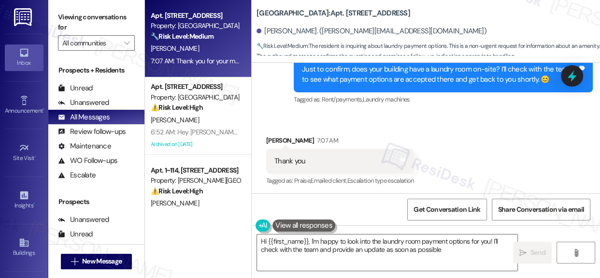
type textarea "Hi {{first_name}}, I'm happy to look into the laundry room payment options for …"
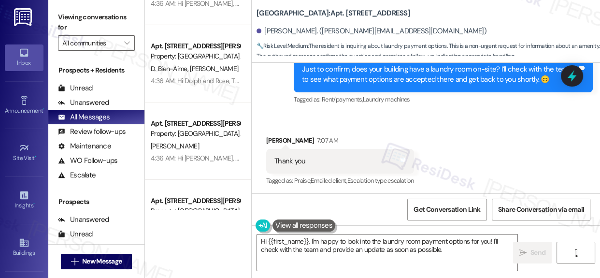
scroll to position [2990, 0]
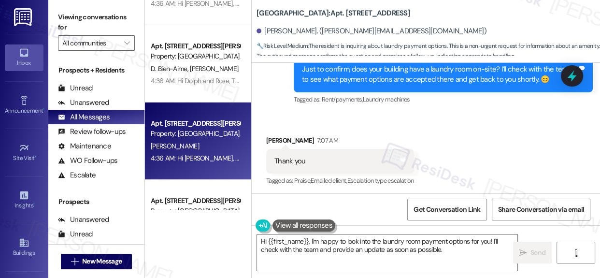
click at [206, 126] on div "Apt. [STREET_ADDRESS][PERSON_NAME]" at bounding box center [195, 123] width 89 height 10
type textarea "Fetching suggested responses. Please feel free to read through the conversation…"
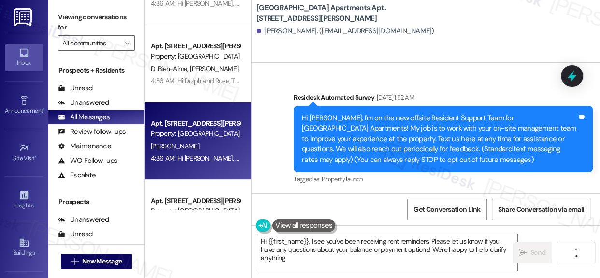
type textarea "Hi {{first_name}}, I see you've been receiving rent reminders. Please let us kn…"
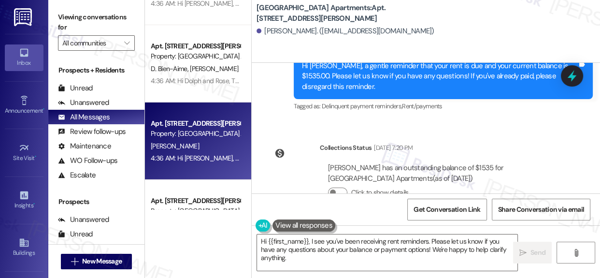
scroll to position [6253, 0]
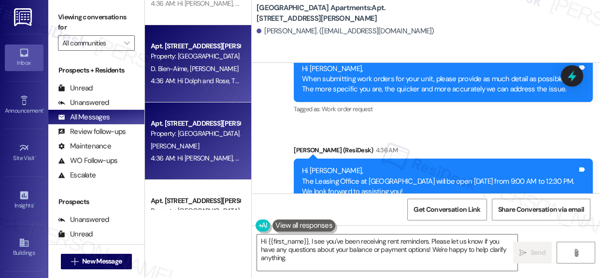
click at [199, 65] on span "[PERSON_NAME]" at bounding box center [214, 68] width 48 height 9
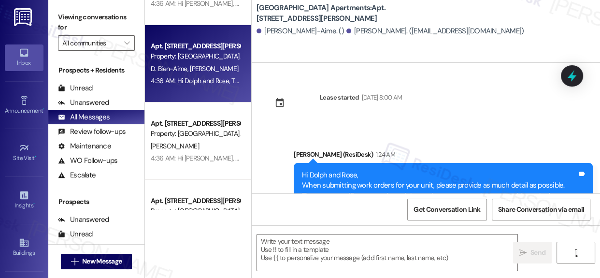
type textarea "Fetching suggested responses. Please feel free to read through the conversation…"
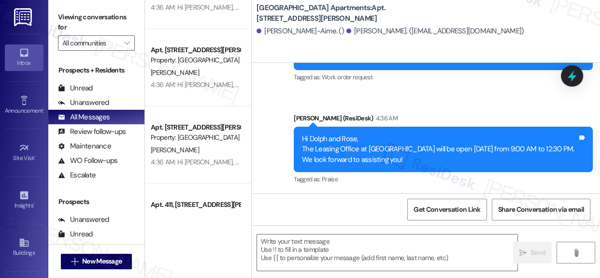
scroll to position [2430, 0]
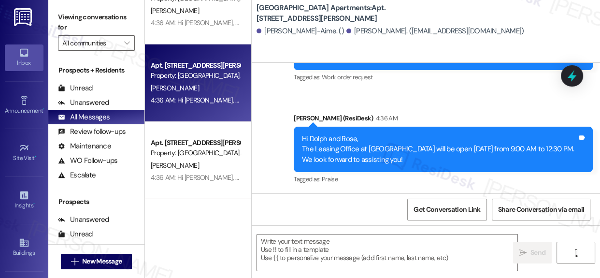
click at [195, 87] on div "[PERSON_NAME]" at bounding box center [195, 88] width 91 height 12
type textarea "Fetching suggested responses. Please feel free to read through the conversation…"
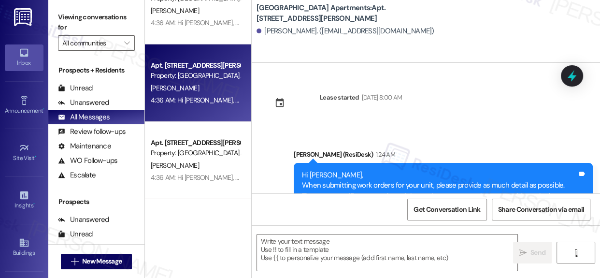
type textarea "Fetching suggested responses. Please feel free to read through the conversation…"
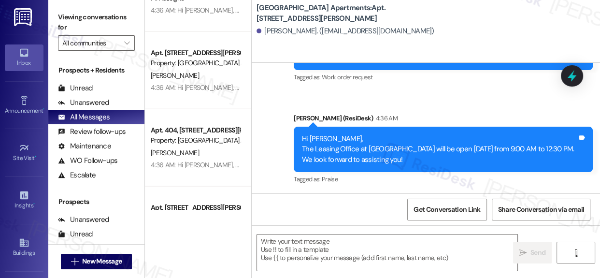
scroll to position [2039, 0]
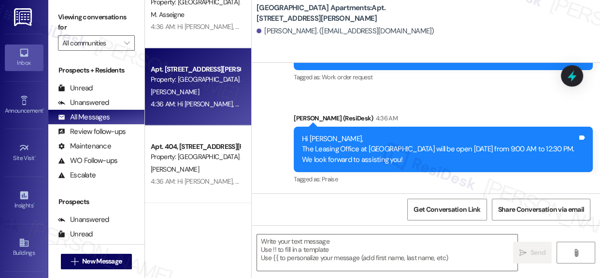
click at [204, 90] on div "[PERSON_NAME]" at bounding box center [195, 92] width 91 height 12
type textarea "Fetching suggested responses. Please feel free to read through the conversation…"
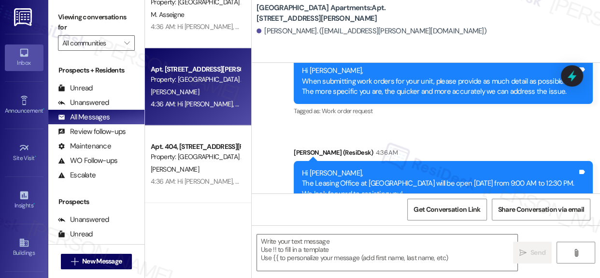
scroll to position [1899, 0]
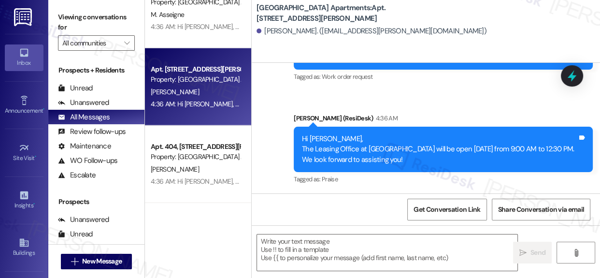
click at [590, 209] on div "Get Conversation Link Share Conversation via email" at bounding box center [426, 209] width 348 height 32
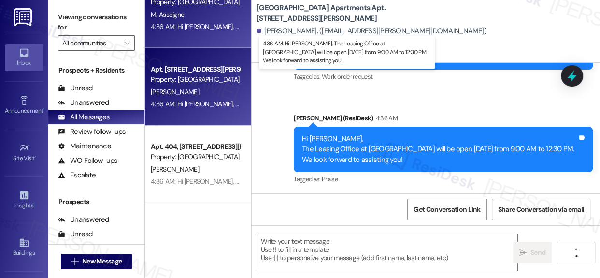
click at [208, 23] on div "4:36 AM: Hi [PERSON_NAME], The Leasing Office at [GEOGRAPHIC_DATA] will be open…" at bounding box center [367, 26] width 432 height 9
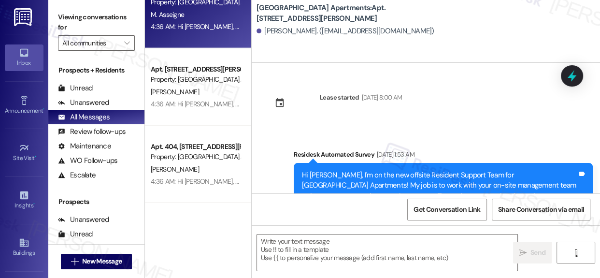
type textarea "Fetching suggested responses. Please feel free to read through the conversation…"
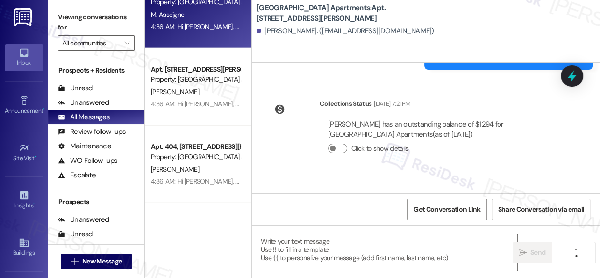
scroll to position [3350, 0]
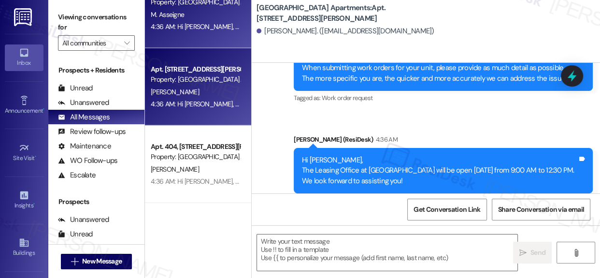
drag, startPoint x: 269, startPoint y: 80, endPoint x: 241, endPoint y: 105, distance: 37.0
click at [241, 103] on div "Apt. [STREET_ADDRESS][PERSON_NAME] Property: [GEOGRAPHIC_DATA] Apartments ⚠️ Ri…" at bounding box center [372, 139] width 455 height 278
click at [241, 105] on div "Apt. 402, [STREET_ADDRESS][PERSON_NAME] Property: [GEOGRAPHIC_DATA] Apartments …" at bounding box center [198, 86] width 106 height 77
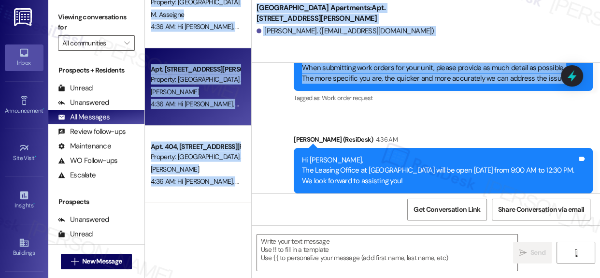
type textarea "Fetching suggested responses. Please feel free to read through the conversation…"
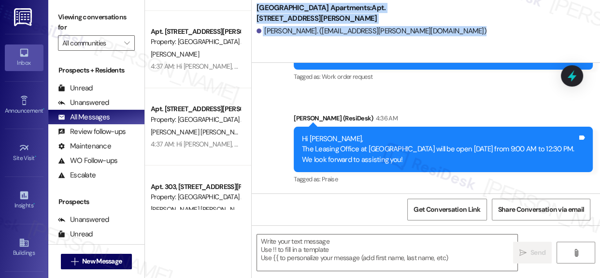
scroll to position [1462, 0]
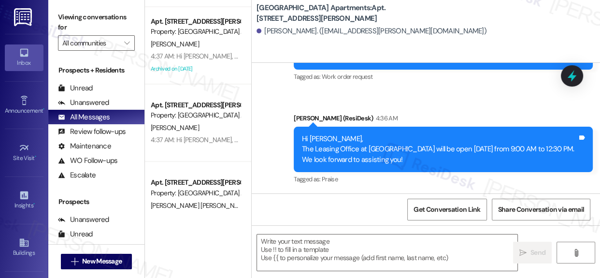
click at [253, 79] on div "Announcement, sent via SMS [PERSON_NAME] (ResiDesk) 1:25 AM Hi [PERSON_NAME], W…" at bounding box center [426, 91] width 348 height 204
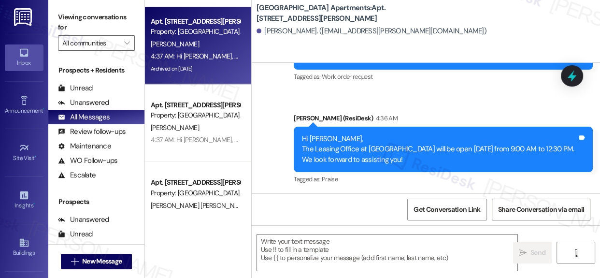
drag, startPoint x: 253, startPoint y: 79, endPoint x: 246, endPoint y: 72, distance: 9.9
click at [253, 79] on div "Announcement, sent via SMS [PERSON_NAME] (ResiDesk) 1:25 AM Hi [PERSON_NAME], W…" at bounding box center [426, 91] width 348 height 204
click at [193, 37] on div "Apt. [STREET_ADDRESS][PERSON_NAME] Property: [GEOGRAPHIC_DATA] Apartments" at bounding box center [195, 26] width 91 height 23
type textarea "Fetching suggested responses. Please feel free to read through the conversation…"
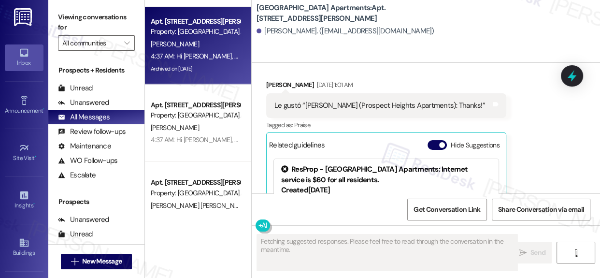
scroll to position [720, 0]
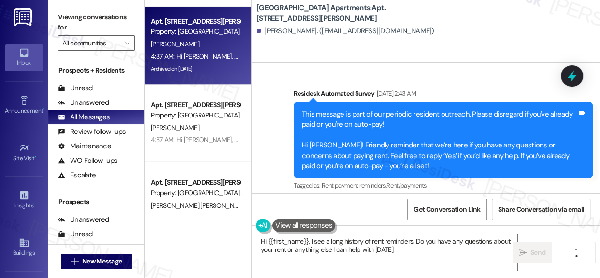
type textarea "Hi {{first_name}}, I see a long history of rent reminders. Do you have any ques…"
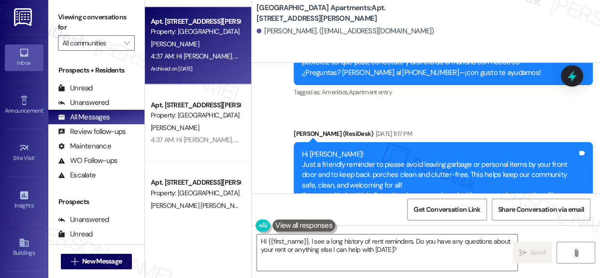
scroll to position [2994, 0]
